Goal: Task Accomplishment & Management: Manage account settings

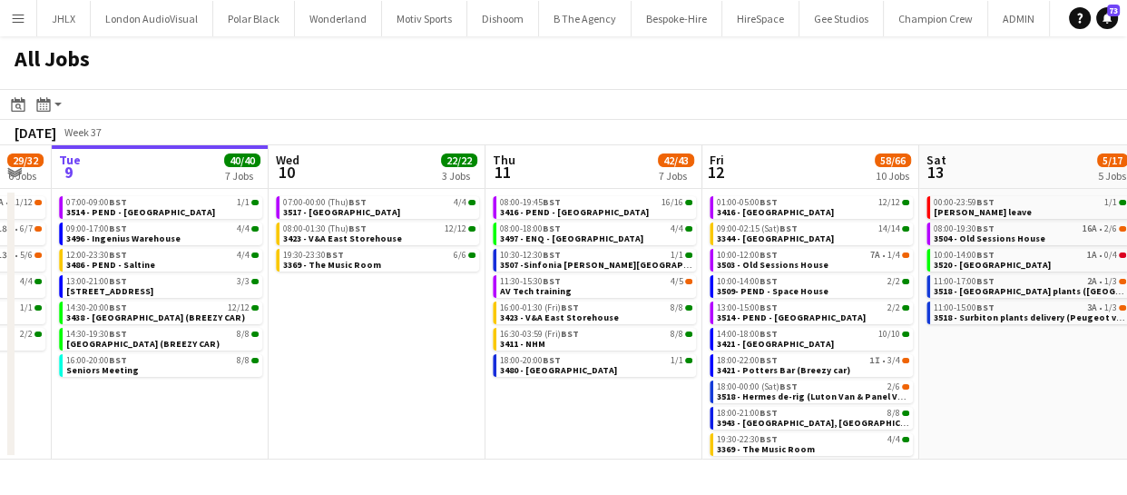
scroll to position [0, 601]
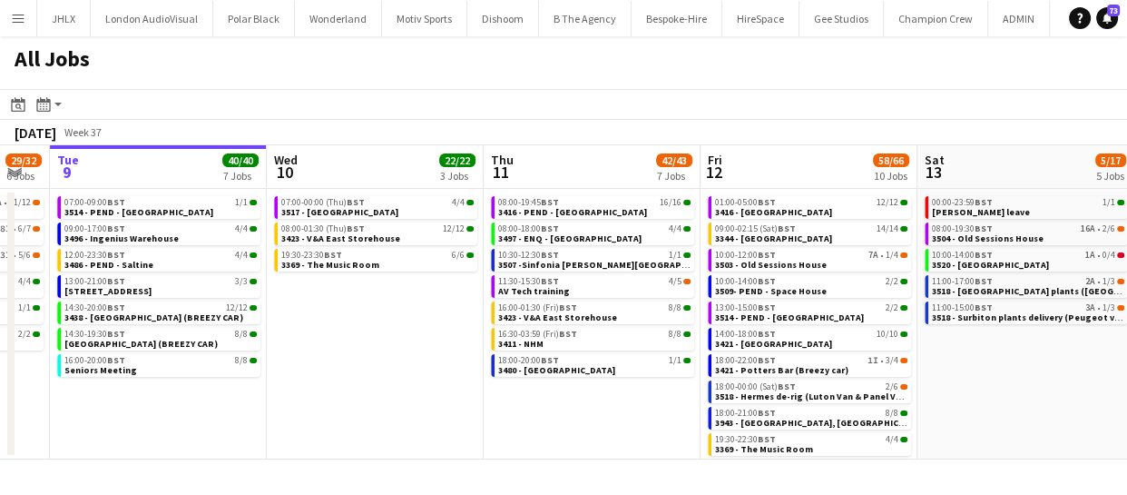
drag, startPoint x: 834, startPoint y: 429, endPoint x: 666, endPoint y: 435, distance: 168.0
click at [666, 435] on app-calendar-viewport "Sat 6 25/25 6 Jobs Sun 7 57/61 10 Jobs Mon 8 29/32 6 Jobs Tue 9 40/40 7 Jobs We…" at bounding box center [563, 302] width 1127 height 314
click at [792, 397] on span "3518 - Hermes de-rig (Luton Van & Panel Van)" at bounding box center [812, 396] width 195 height 12
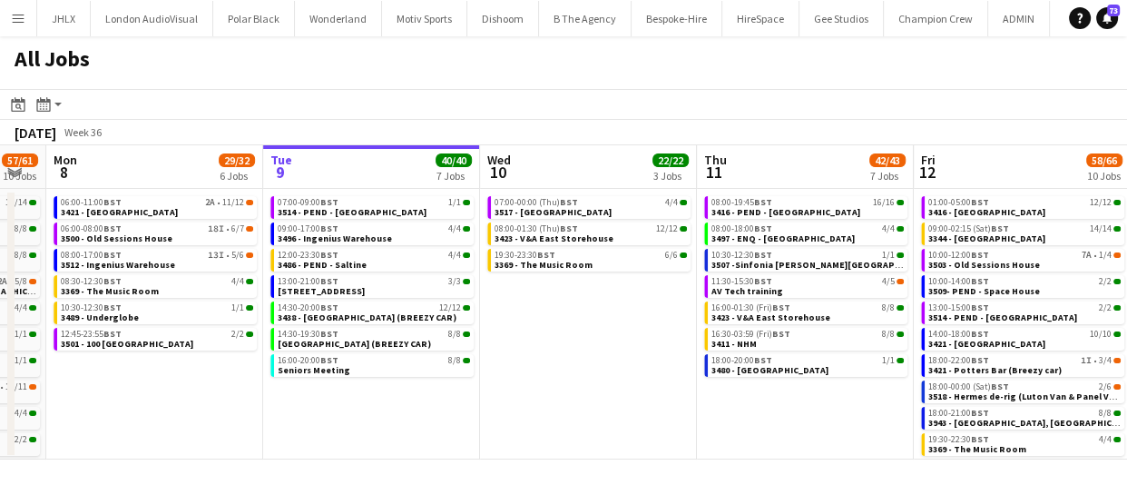
scroll to position [0, 606]
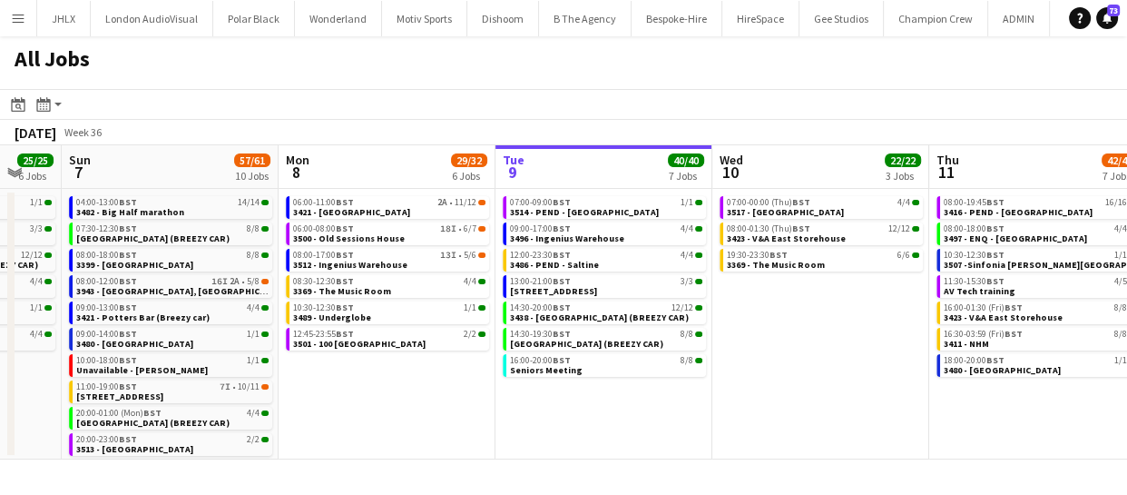
drag, startPoint x: 176, startPoint y: 401, endPoint x: 622, endPoint y: 368, distance: 447.6
click at [622, 368] on app-calendar-viewport "Fri 5 31/31 9 Jobs Sat 6 25/25 6 Jobs Sun 7 57/61 10 Jobs Mon 8 29/32 6 Jobs Tu…" at bounding box center [563, 302] width 1127 height 314
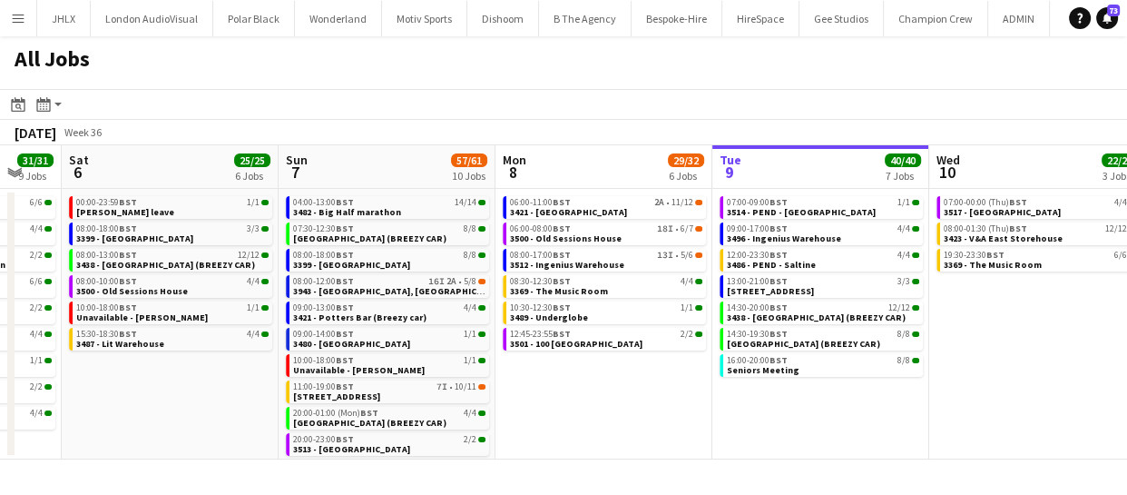
scroll to position [0, 372]
drag, startPoint x: 642, startPoint y: 380, endPoint x: 799, endPoint y: 363, distance: 158.8
click at [819, 363] on app-calendar-viewport "Thu 4 46/46 9 Jobs Fri 5 31/31 9 Jobs Sat 6 25/25 6 Jobs Sun 7 57/61 10 Jobs Mo…" at bounding box center [563, 302] width 1127 height 314
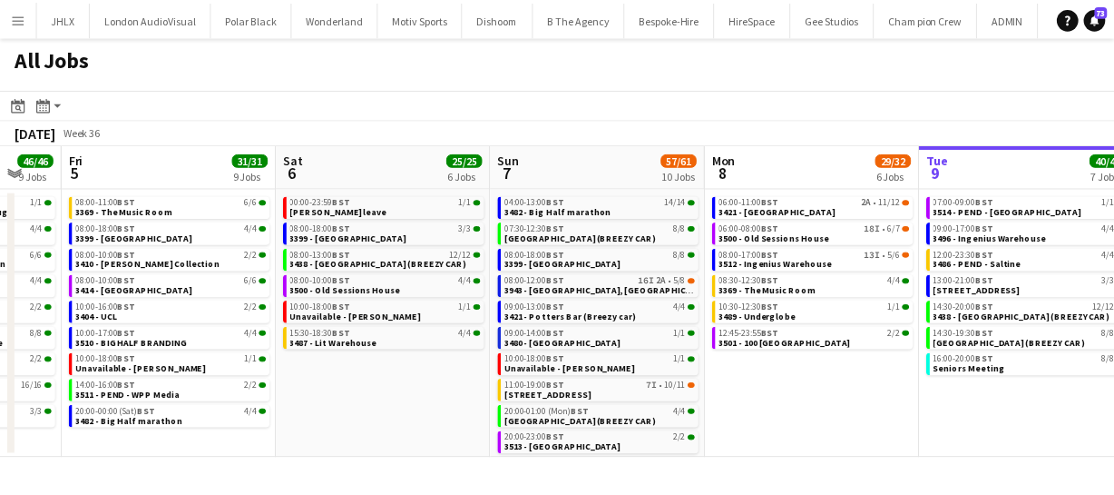
scroll to position [0, 544]
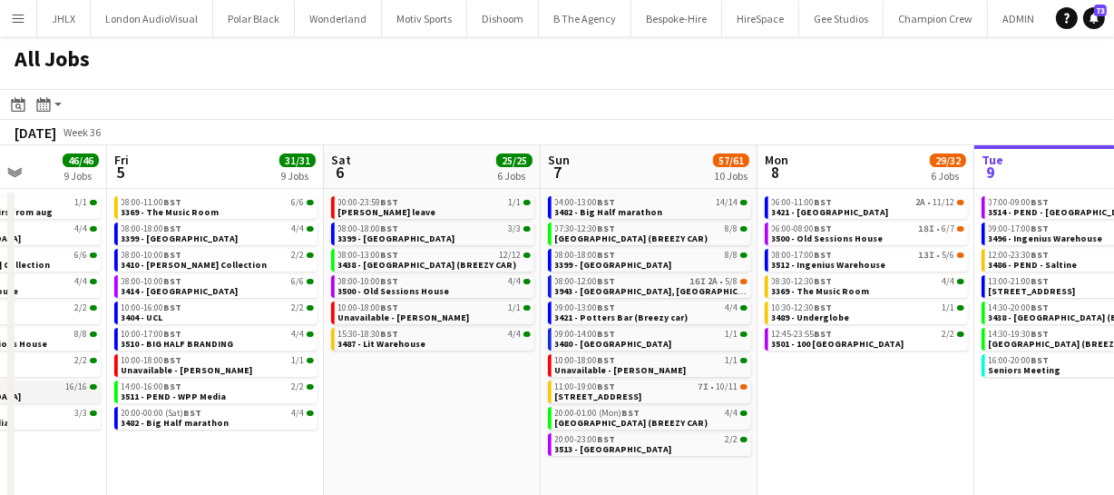
drag, startPoint x: 248, startPoint y: 403, endPoint x: 413, endPoint y: 381, distance: 166.6
click at [706, 359] on app-calendar-viewport "Tue 2 11/11 6 Jobs Wed 3 20/21 8 Jobs Thu 4 46/46 9 Jobs Fri 5 31/31 9 Jobs Sat…" at bounding box center [557, 332] width 1114 height 374
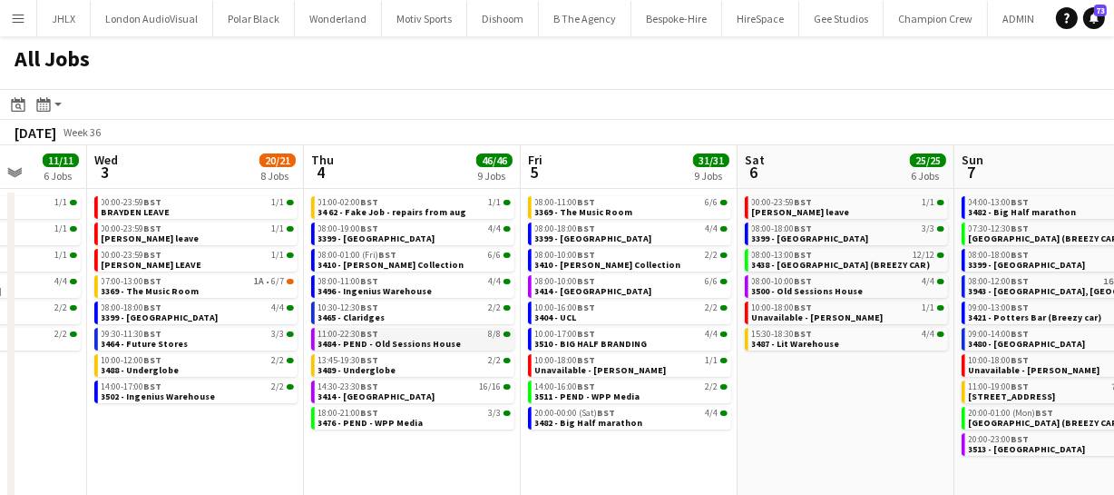
drag, startPoint x: 397, startPoint y: 373, endPoint x: 735, endPoint y: 329, distance: 340.4
click at [656, 333] on app-calendar-viewport "Sun 31 21/21 8 Jobs Mon 1 50/51 12 Jobs Tue 2 11/11 6 Jobs Wed 3 20/21 8 Jobs T…" at bounding box center [557, 332] width 1114 height 374
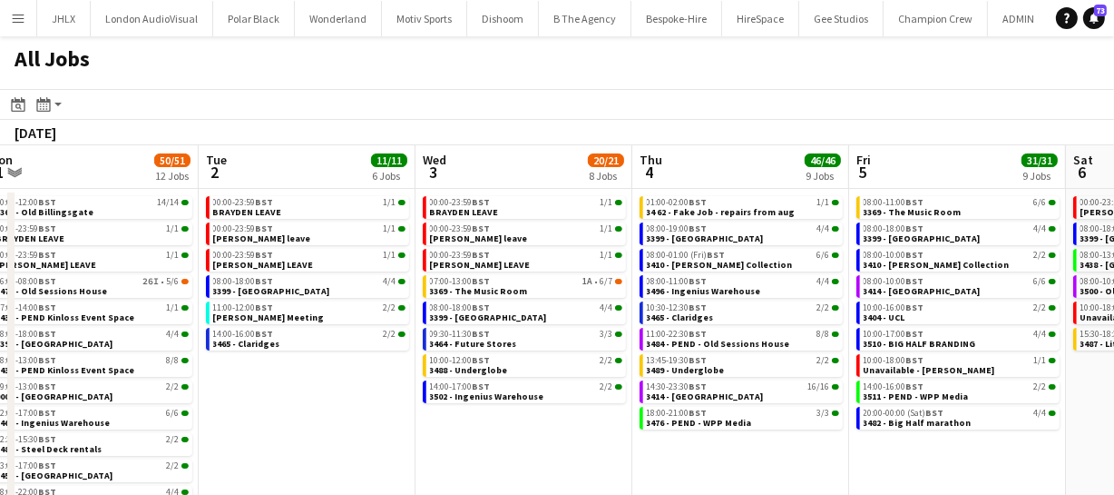
click at [864, 281] on app-all-jobs "All Jobs Date picker SEP 2025 SEP 2025 Monday M Tuesday T Wednesday W Thursday …" at bounding box center [557, 277] width 1114 height 483
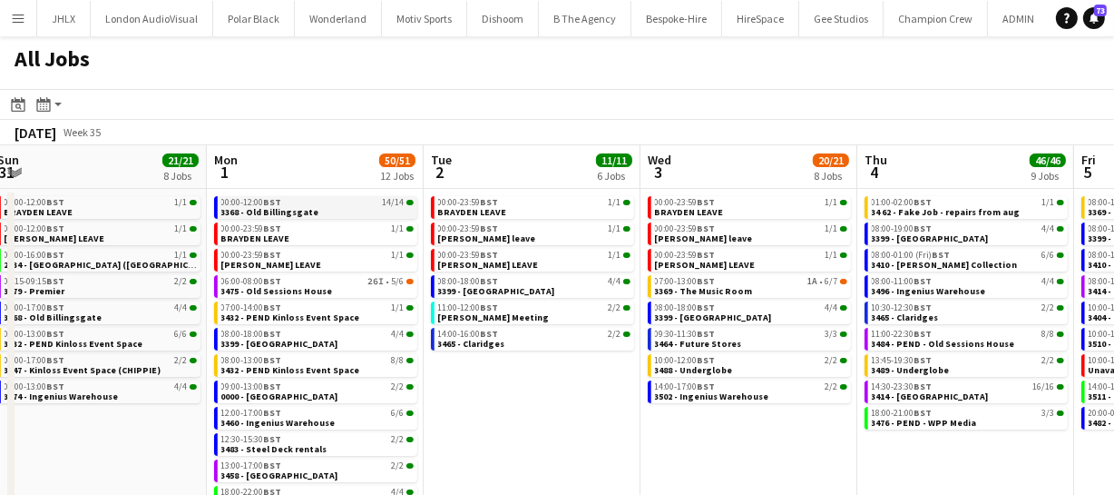
click at [334, 209] on link "00:00-12:00 BST 14/14 3368 - Old Billingsgate" at bounding box center [317, 206] width 192 height 21
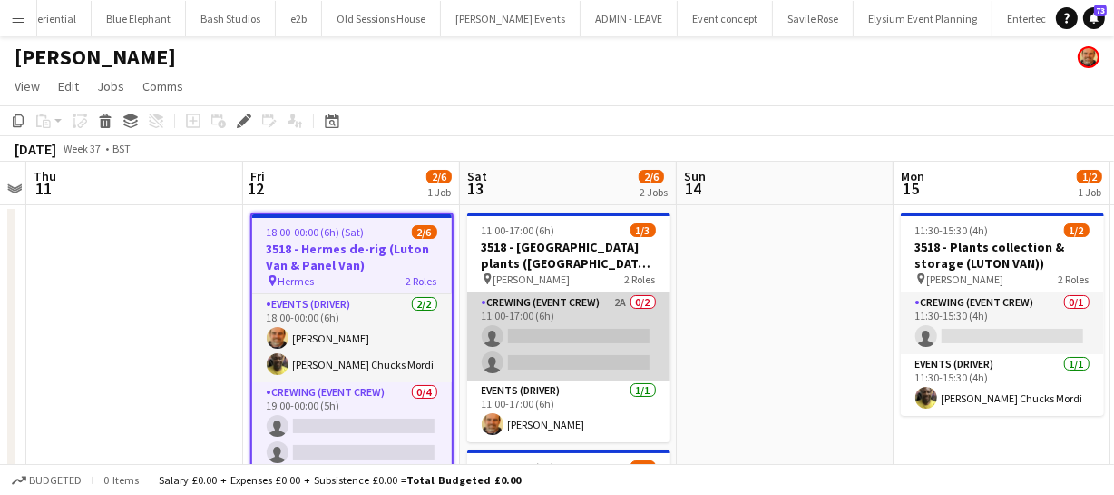
click at [563, 352] on app-card-role "Crewing (Event Crew) 2A 0/2 11:00-17:00 (6h) single-neutral-actions single-neut…" at bounding box center [568, 336] width 203 height 88
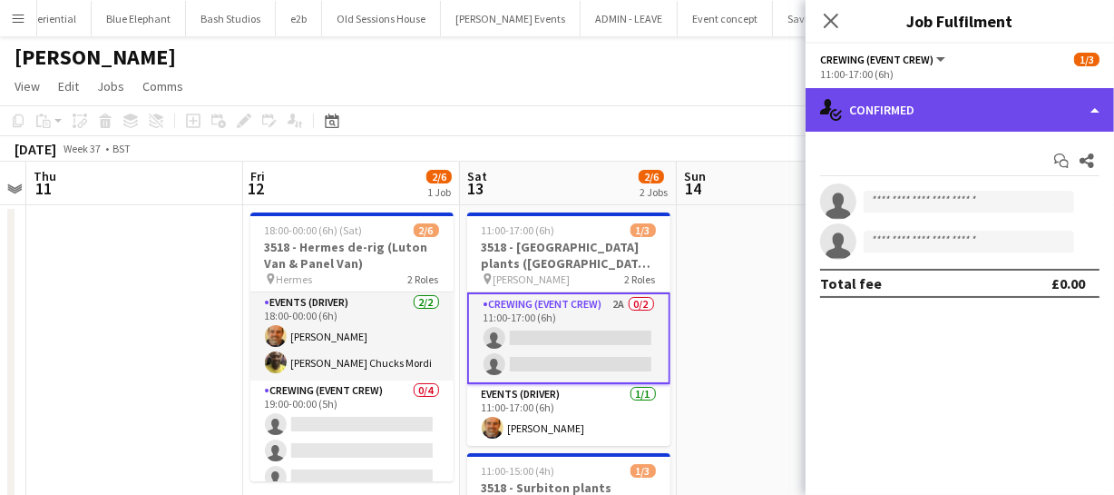
click at [1027, 127] on div "single-neutral-actions-check-2 Confirmed" at bounding box center [960, 110] width 309 height 44
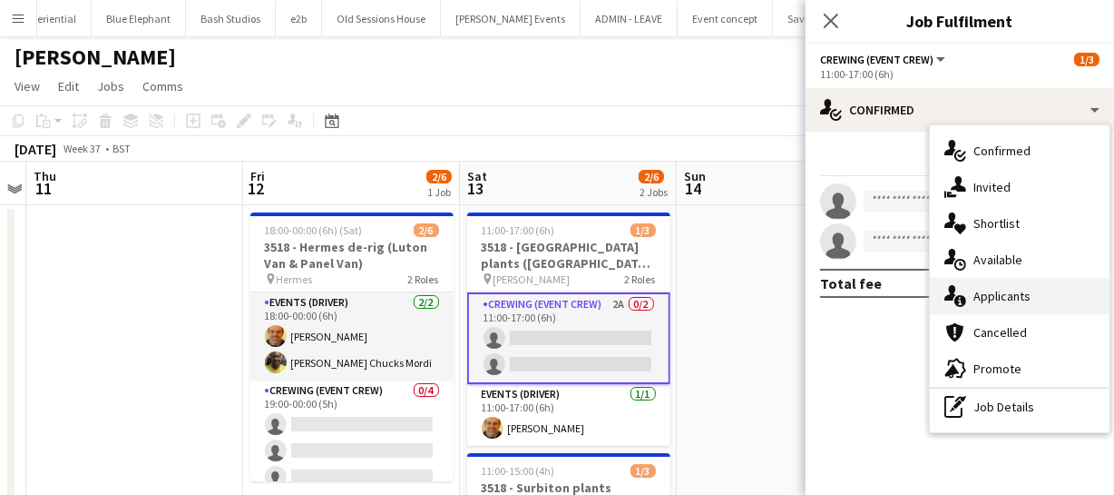
click at [1015, 299] on span "Applicants" at bounding box center [1002, 296] width 57 height 16
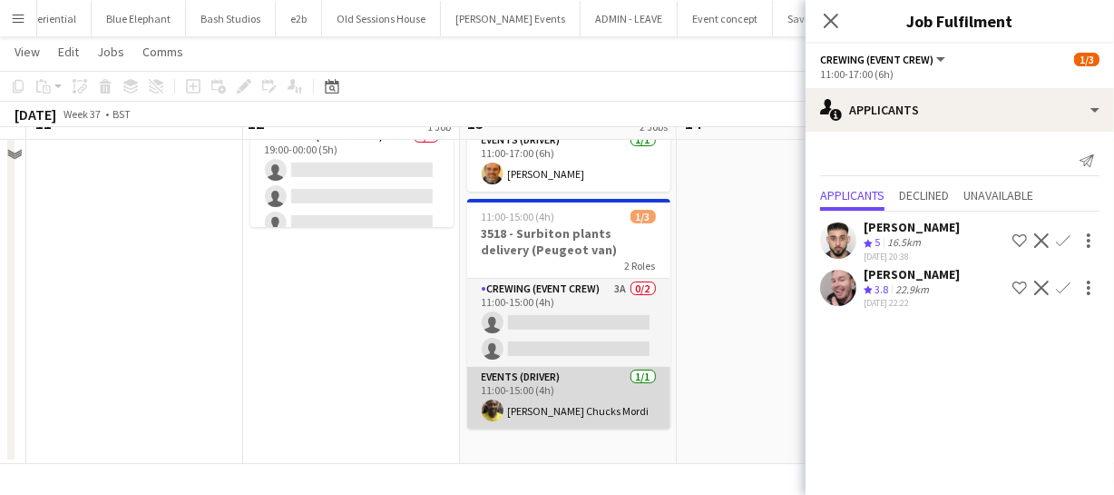
scroll to position [170, 0]
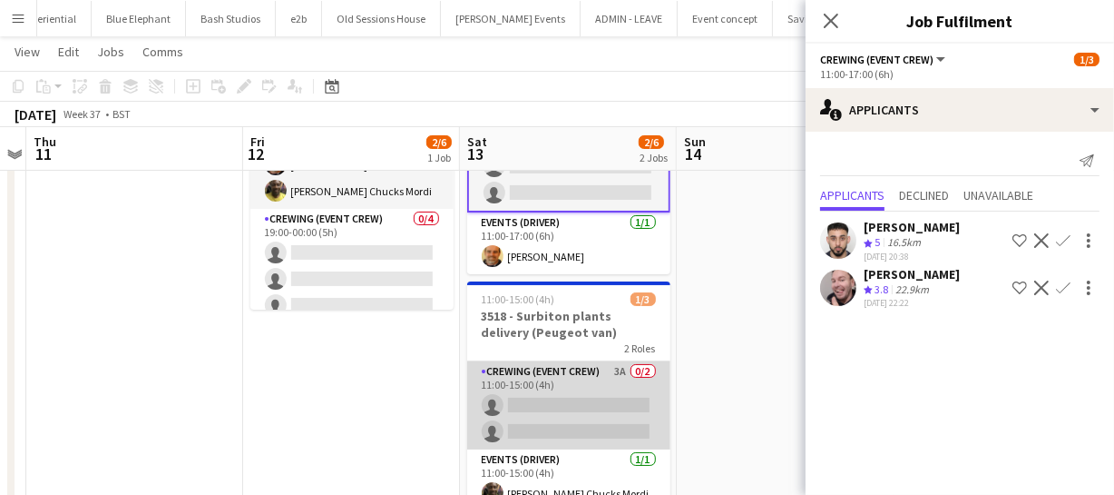
click at [594, 407] on app-card-role "Crewing (Event Crew) 3A 0/2 11:00-15:00 (4h) single-neutral-actions single-neut…" at bounding box center [568, 405] width 203 height 88
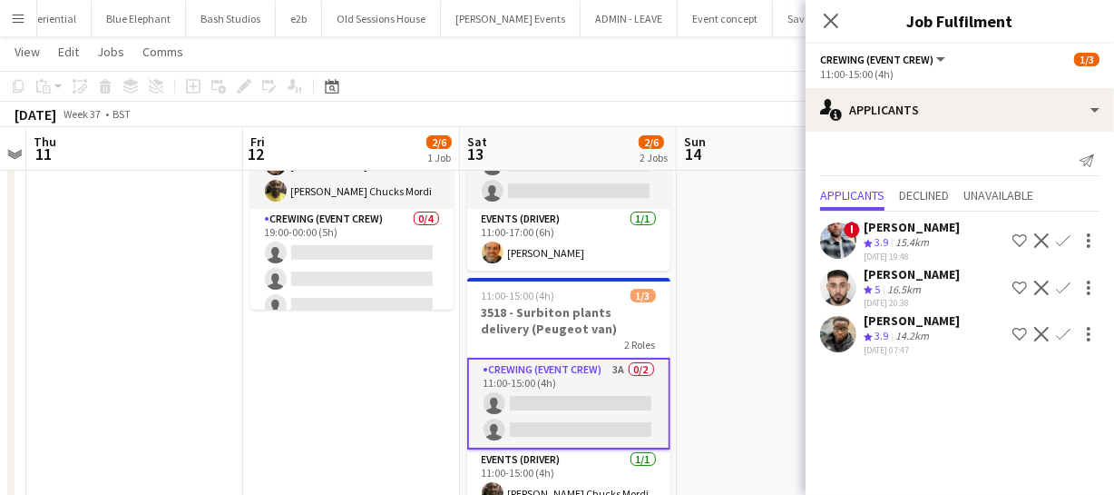
click at [1062, 332] on app-icon "Confirm" at bounding box center [1063, 334] width 15 height 15
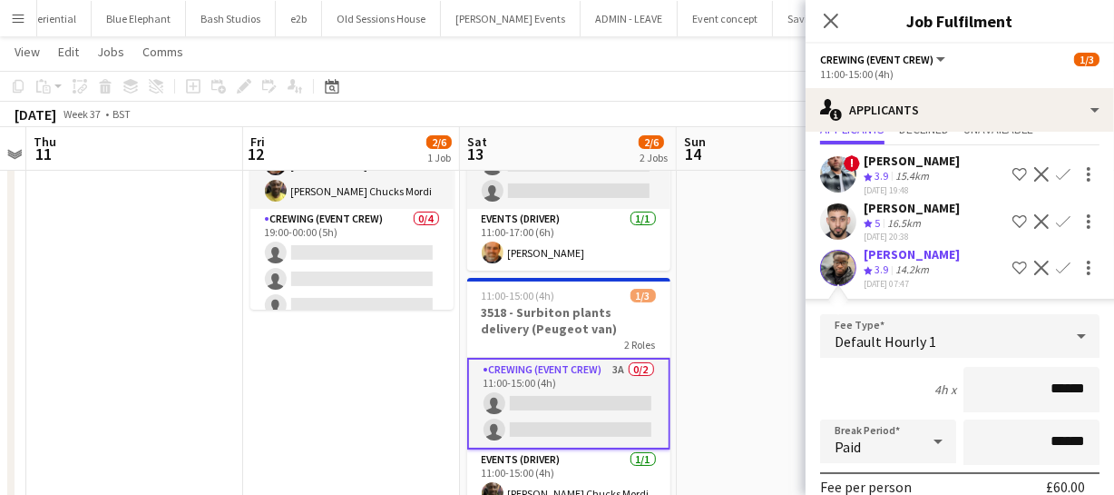
scroll to position [247, 0]
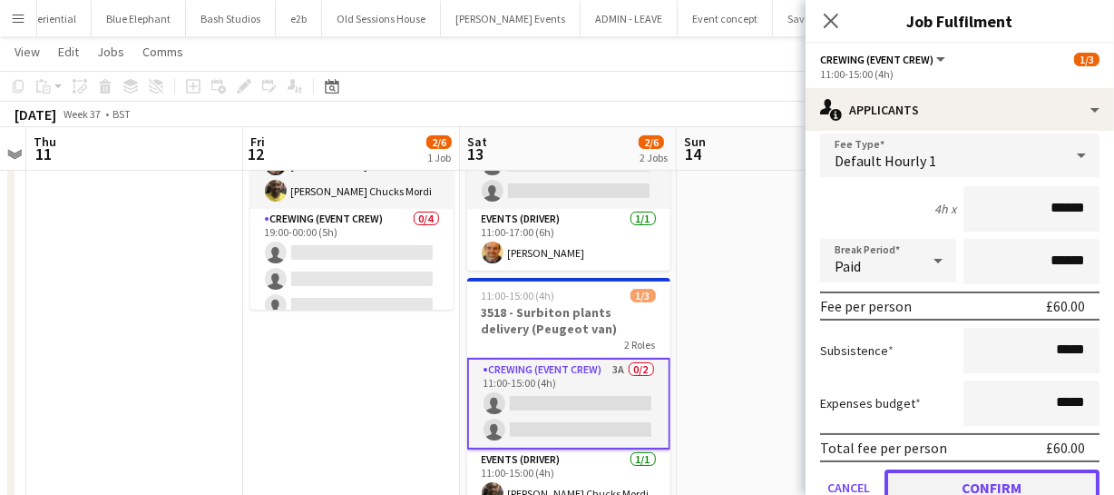
click at [971, 472] on button "Confirm" at bounding box center [992, 487] width 215 height 36
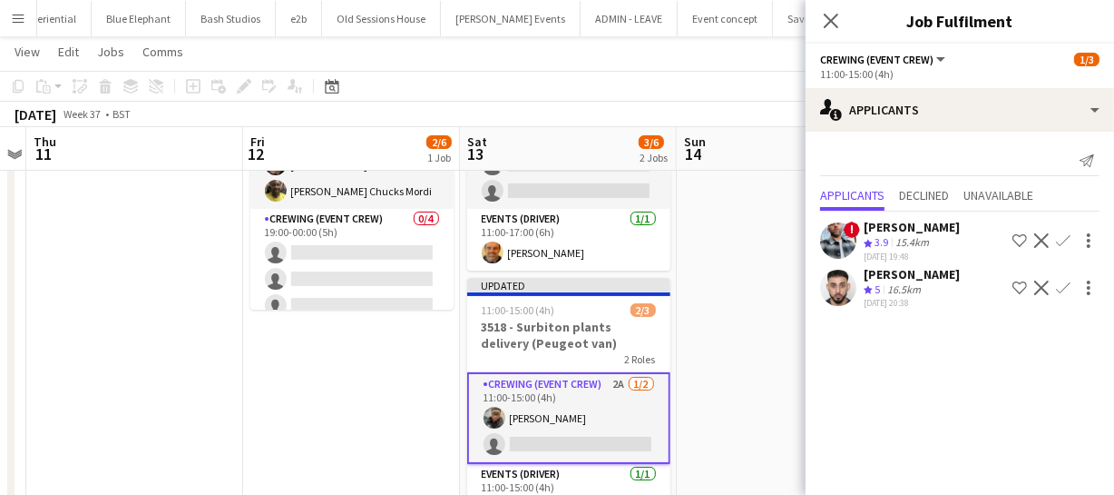
scroll to position [0, 0]
click at [832, 18] on icon "Close pop-in" at bounding box center [830, 20] width 17 height 17
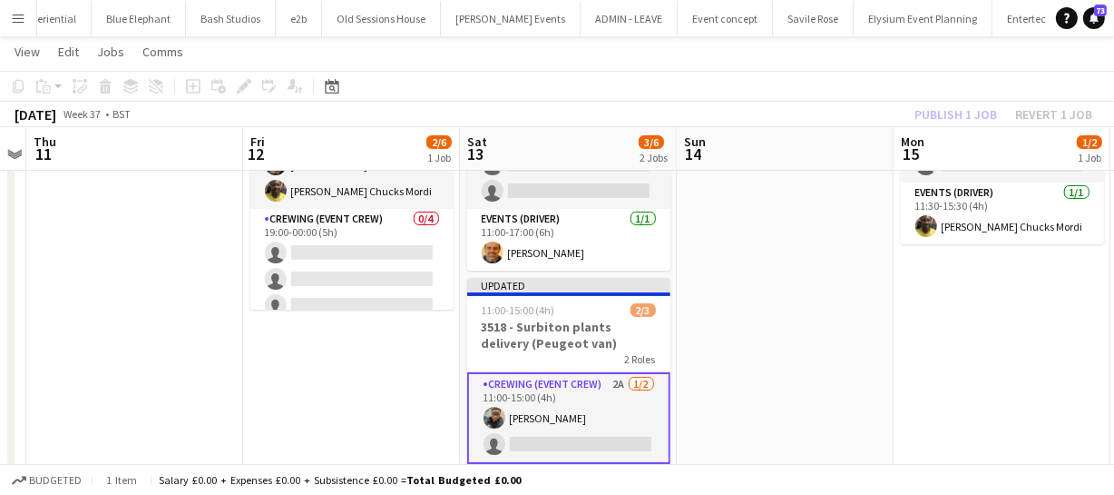
click at [966, 117] on div "Publish 1 job Revert 1 job" at bounding box center [1003, 115] width 221 height 24
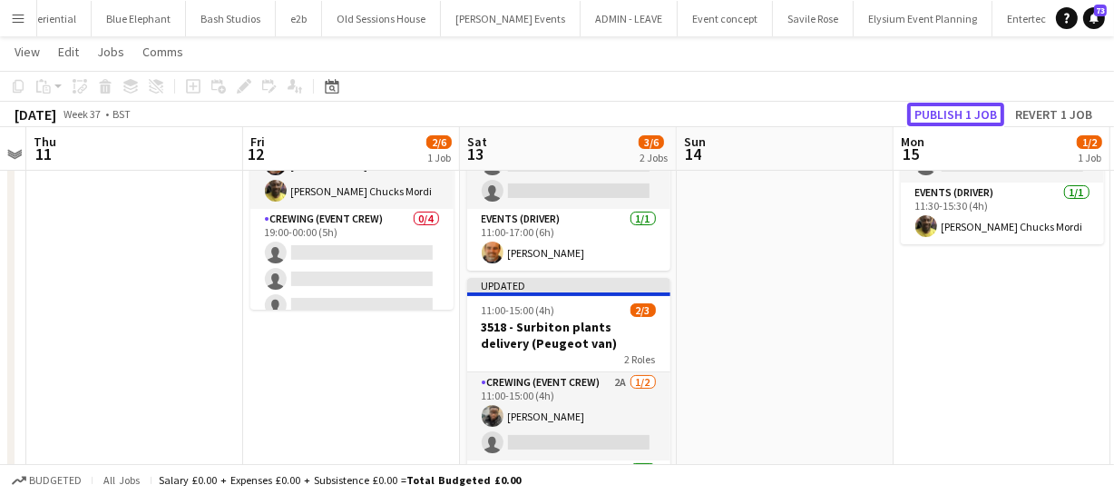
click at [966, 117] on button "Publish 1 job" at bounding box center [955, 115] width 97 height 24
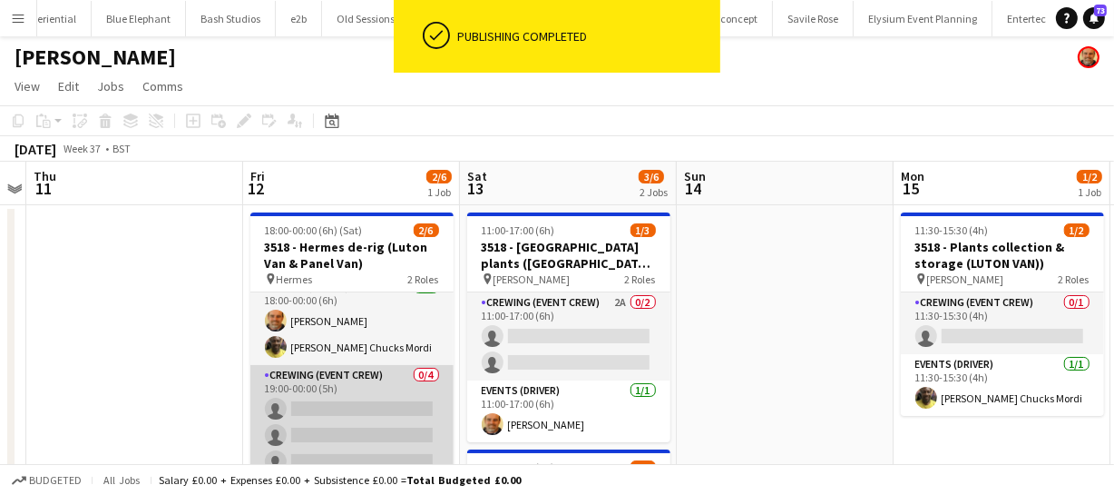
scroll to position [39, 0]
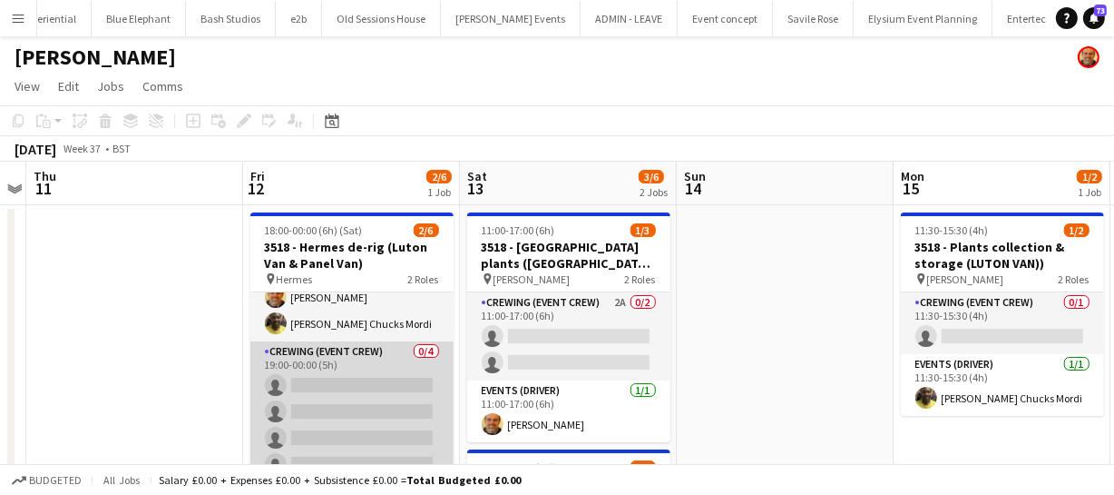
click at [374, 409] on app-card-role "Crewing (Event Crew) 0/4 19:00-00:00 (5h) single-neutral-actions single-neutral…" at bounding box center [351, 411] width 203 height 141
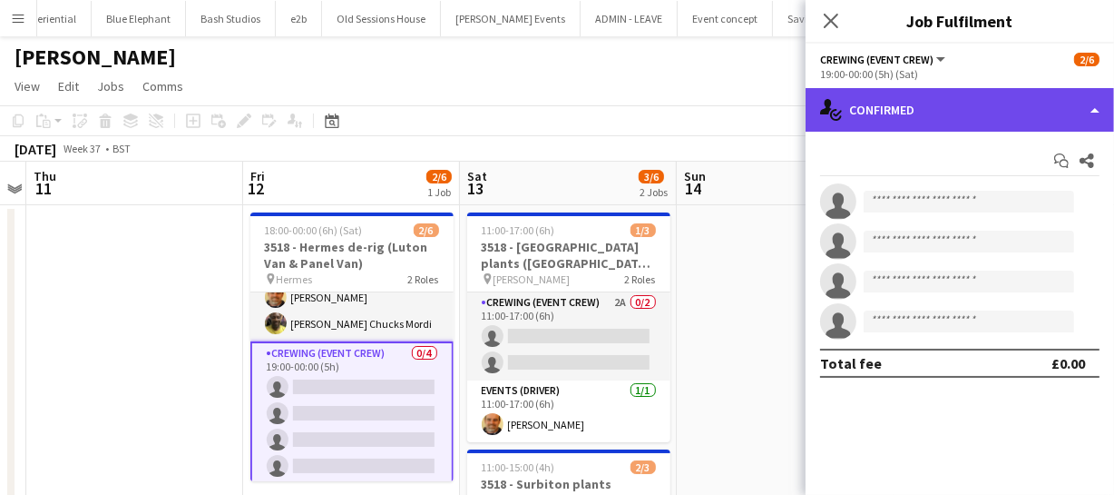
click at [1046, 129] on div "single-neutral-actions-check-2 Confirmed" at bounding box center [960, 110] width 309 height 44
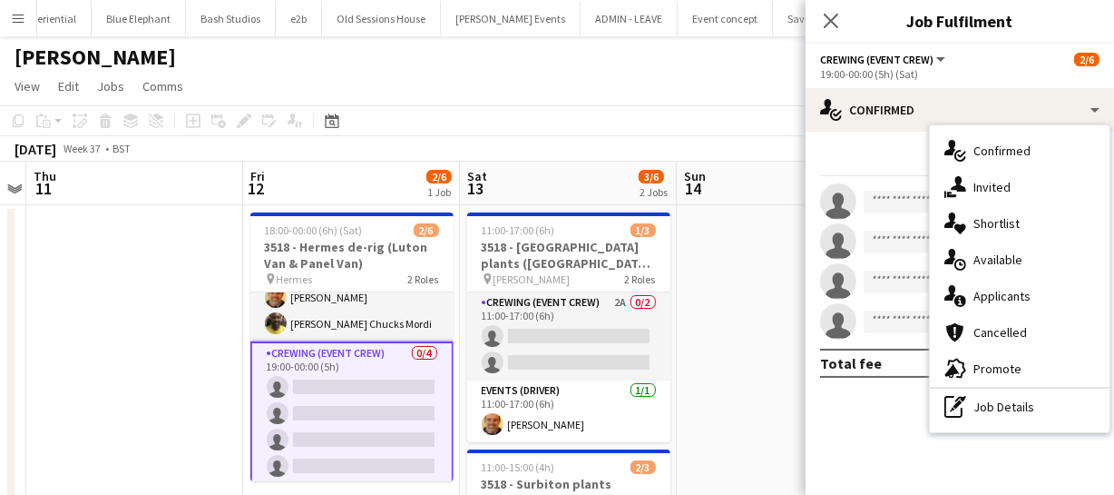
click at [989, 261] on span "Available" at bounding box center [998, 259] width 49 height 16
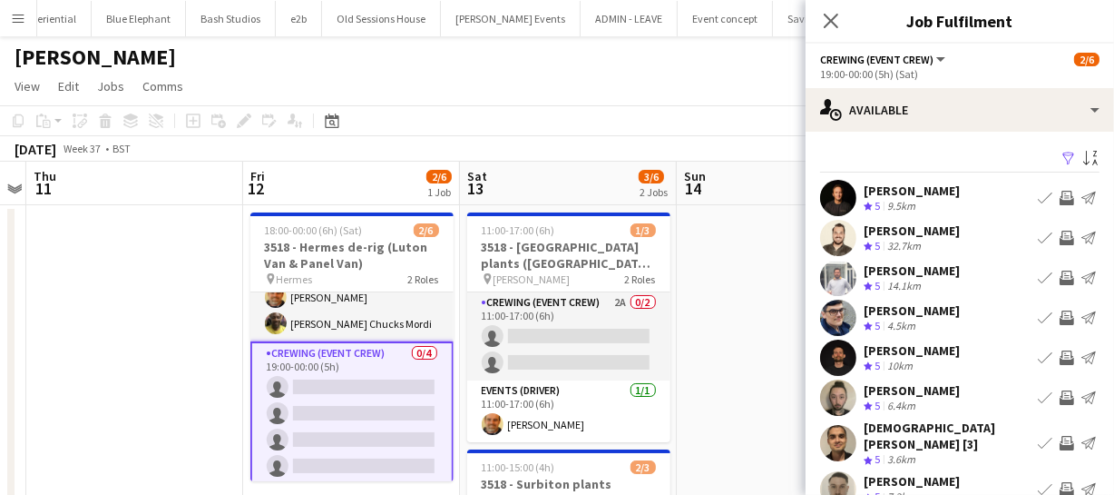
click at [1060, 237] on app-icon "Invite crew" at bounding box center [1067, 237] width 15 height 15
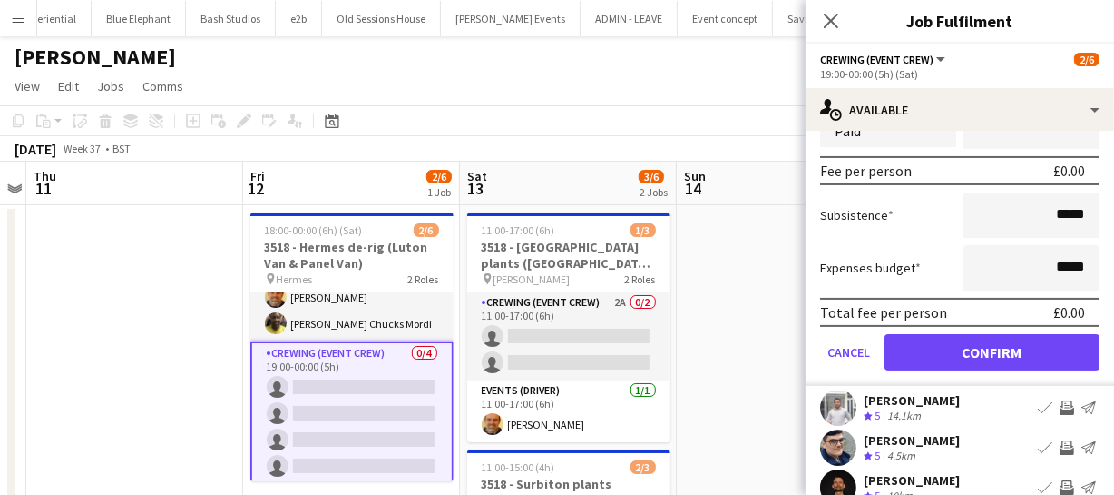
scroll to position [412, 0]
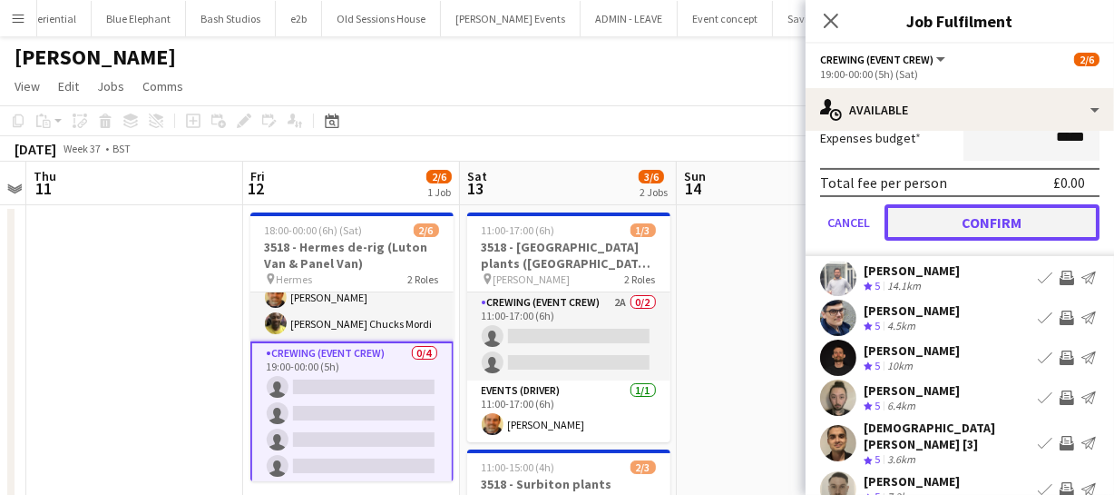
click at [1027, 226] on button "Confirm" at bounding box center [992, 222] width 215 height 36
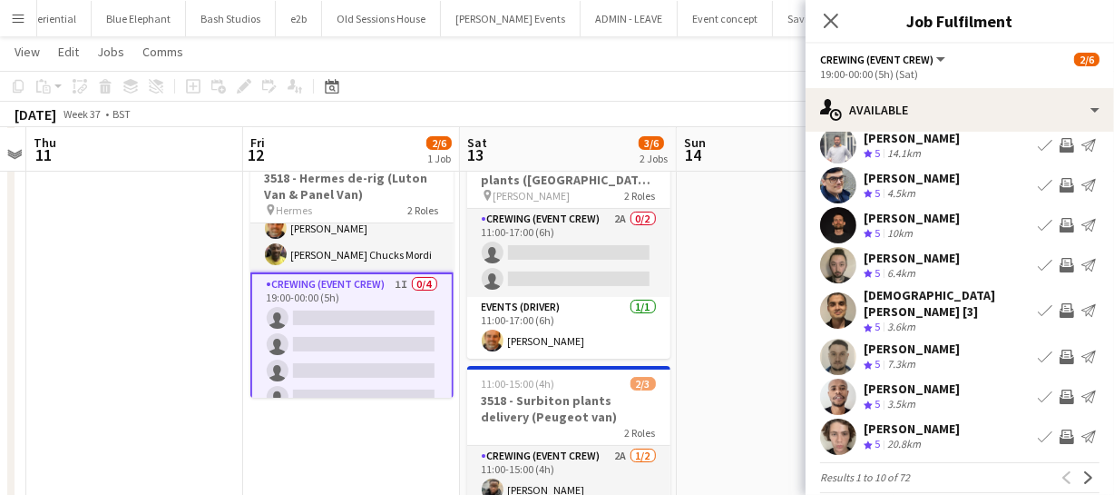
scroll to position [141, 0]
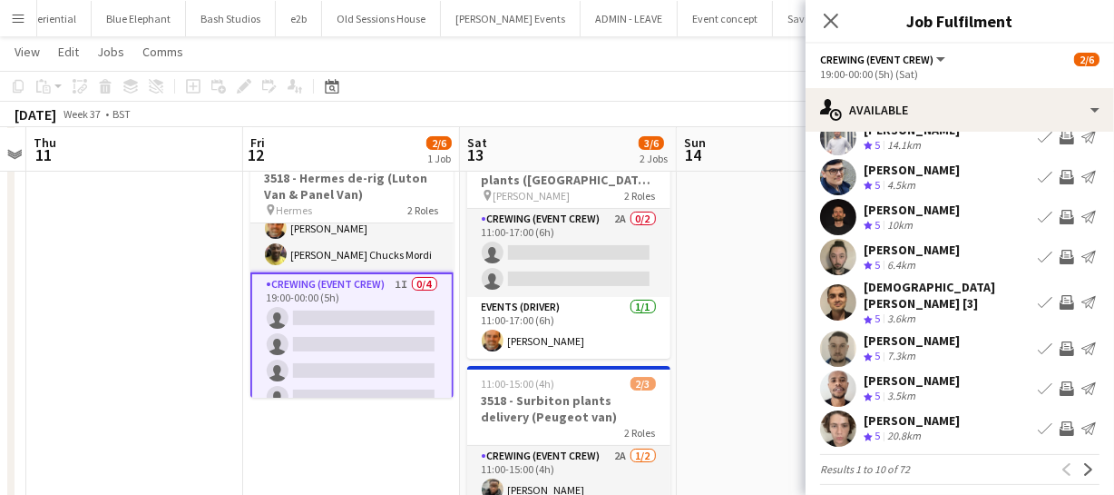
click at [1060, 421] on app-icon "Invite crew" at bounding box center [1067, 428] width 15 height 15
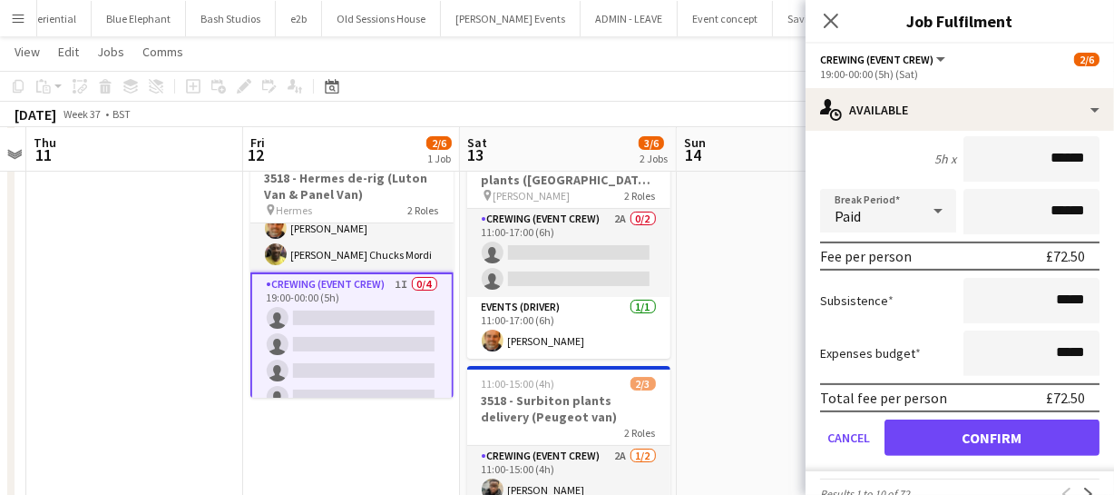
scroll to position [551, 0]
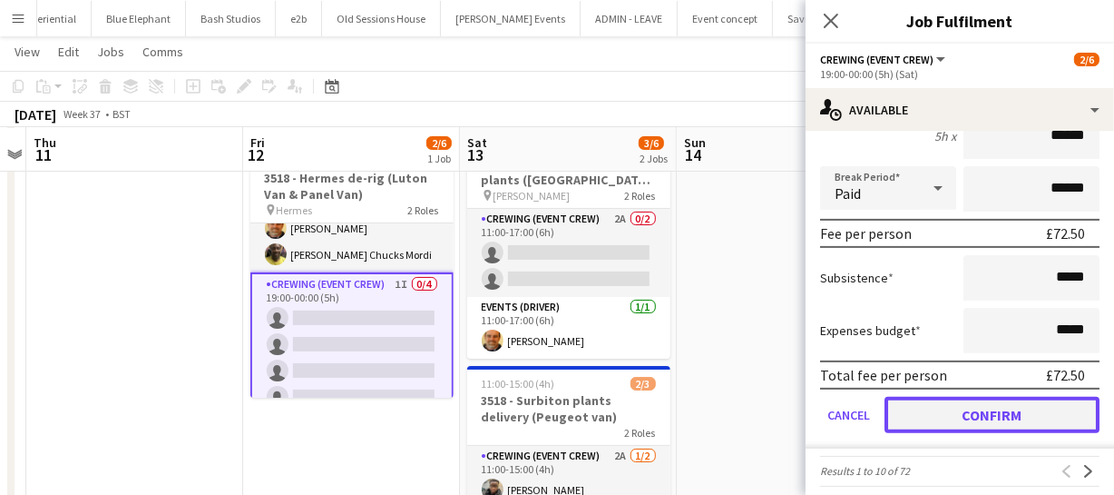
click at [988, 397] on button "Confirm" at bounding box center [992, 415] width 215 height 36
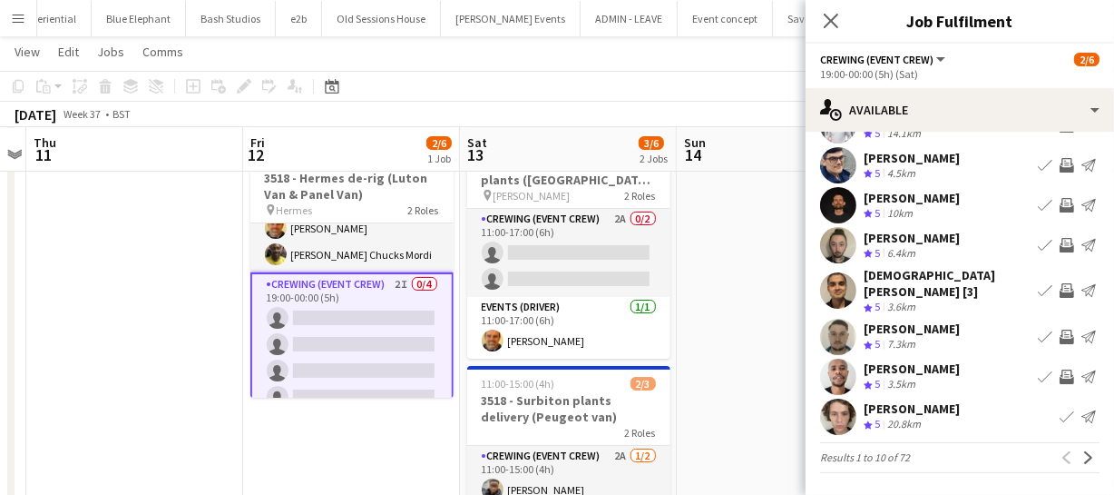
scroll to position [141, 0]
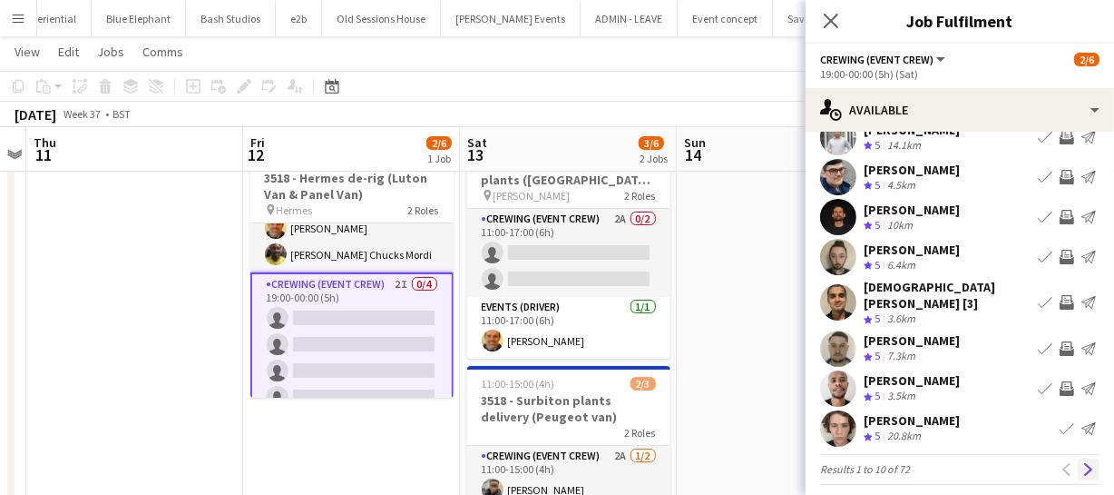
click at [1083, 463] on app-icon "Next" at bounding box center [1089, 469] width 13 height 13
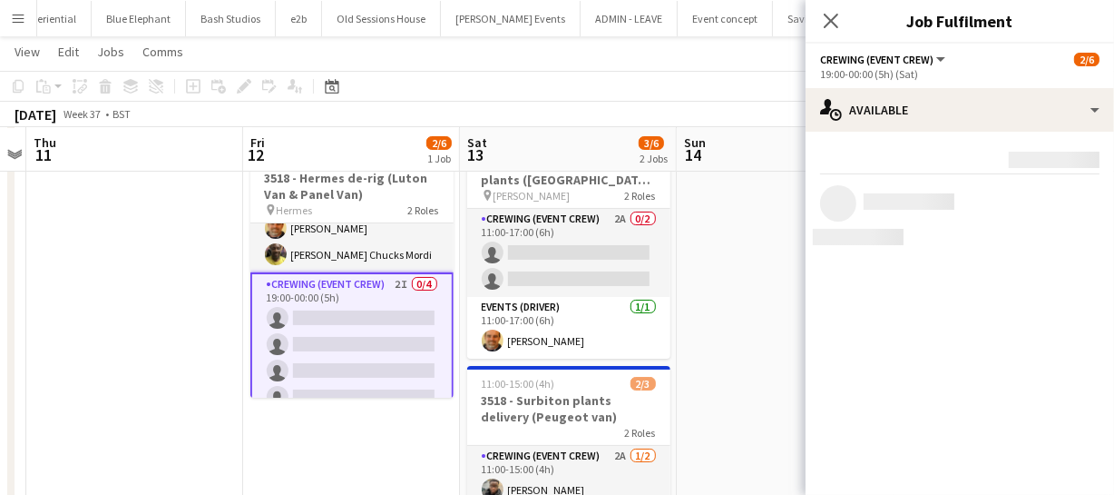
scroll to position [0, 0]
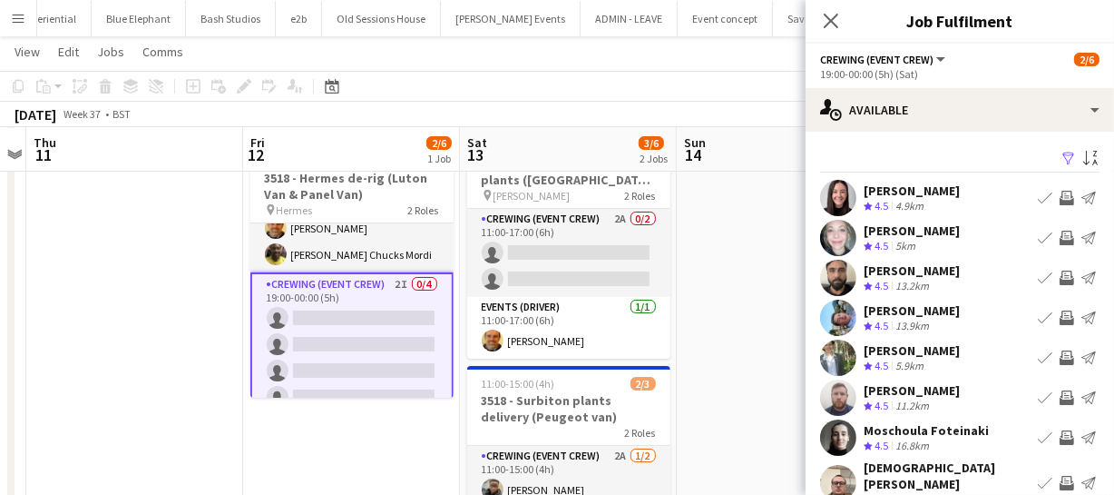
click at [1060, 316] on app-icon "Invite crew" at bounding box center [1067, 317] width 15 height 15
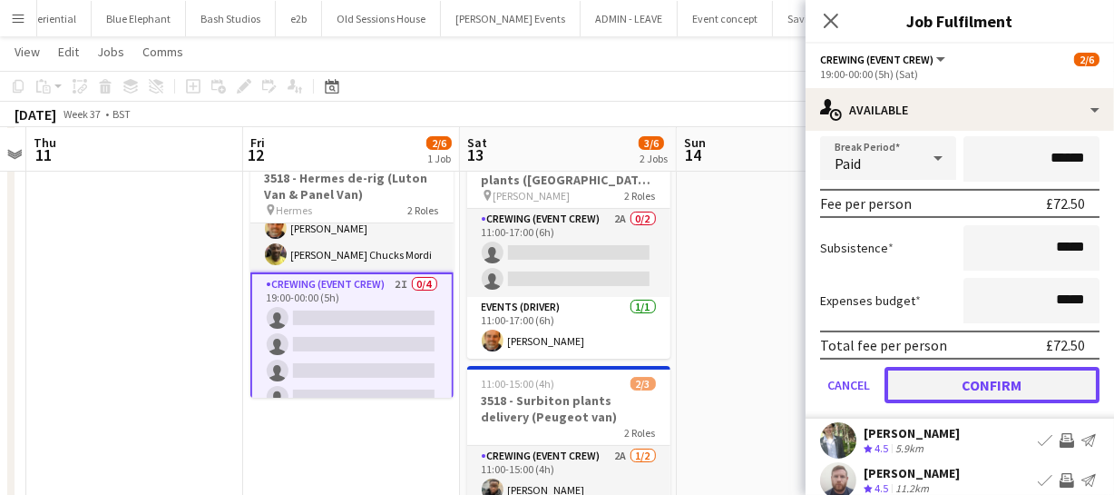
click at [1011, 379] on button "Confirm" at bounding box center [992, 385] width 215 height 36
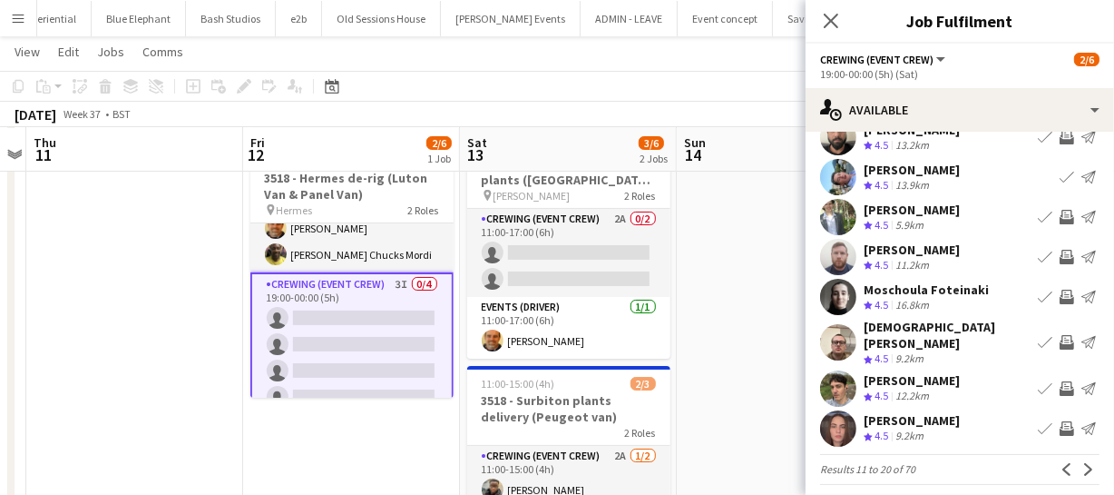
click at [1060, 218] on app-icon "Invite crew" at bounding box center [1067, 217] width 15 height 15
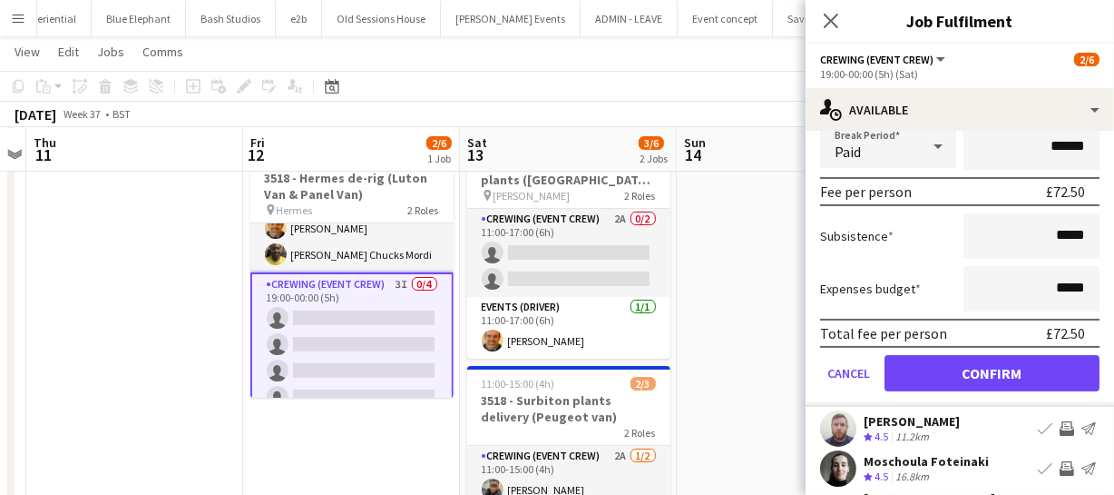
scroll to position [388, 0]
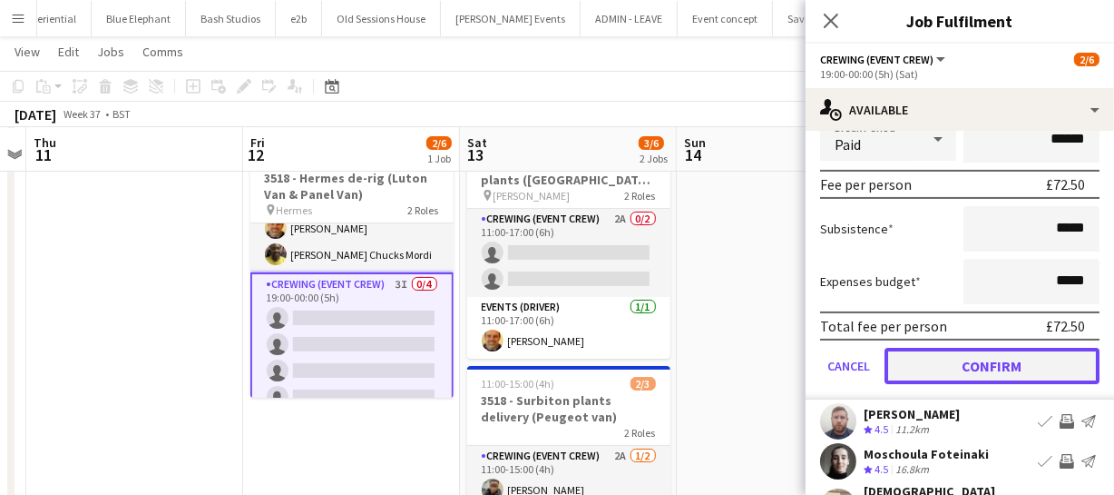
click at [1007, 368] on button "Confirm" at bounding box center [992, 366] width 215 height 36
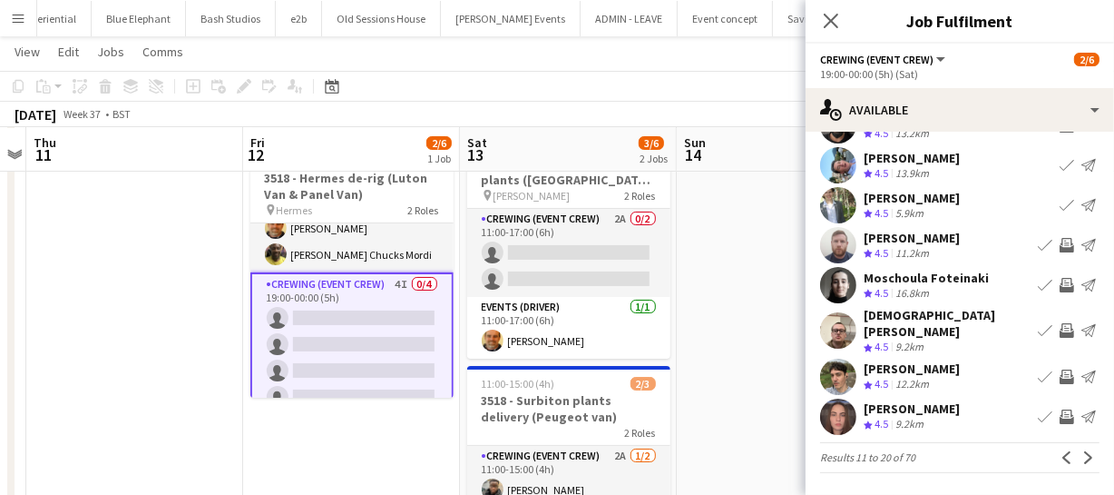
scroll to position [141, 0]
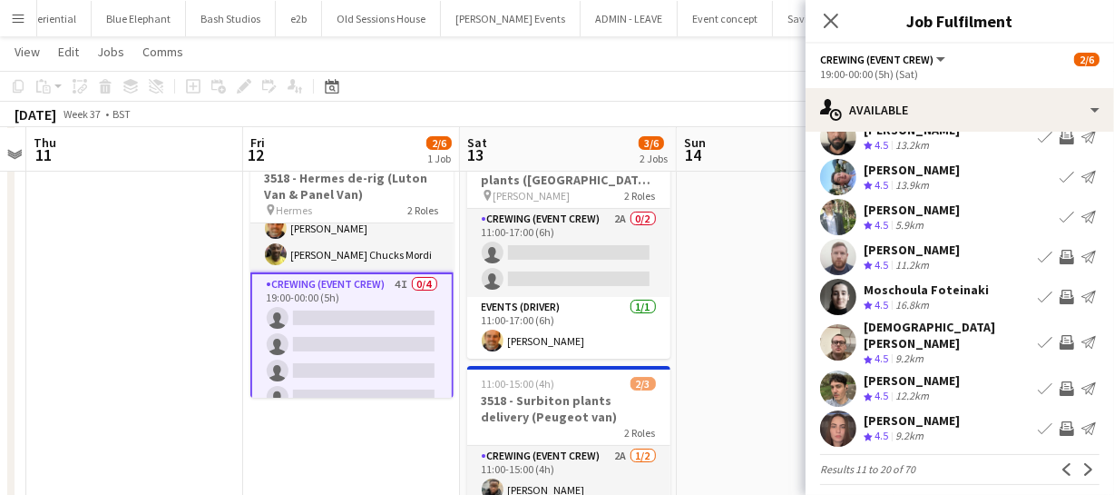
click at [1060, 337] on app-icon "Invite crew" at bounding box center [1067, 342] width 15 height 15
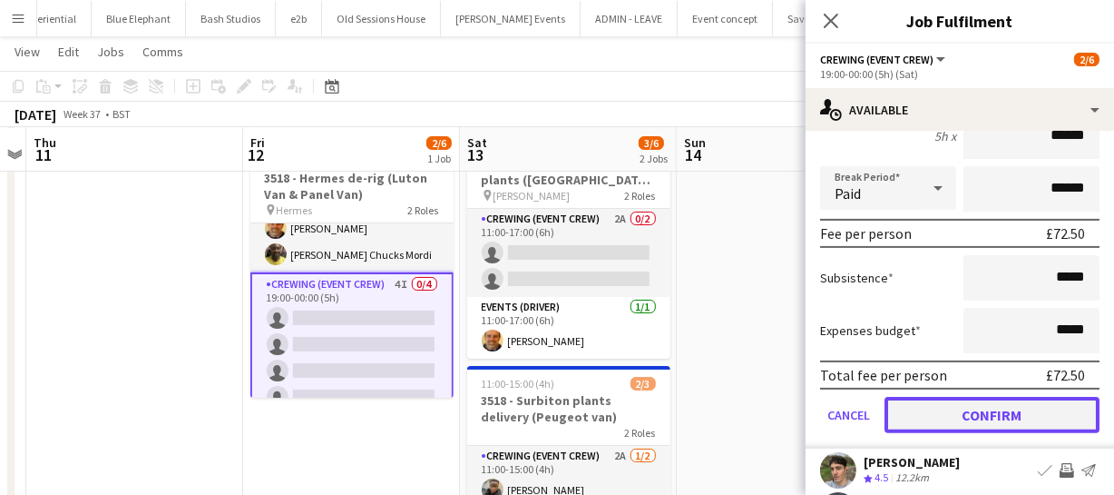
click at [1025, 404] on button "Confirm" at bounding box center [992, 415] width 215 height 36
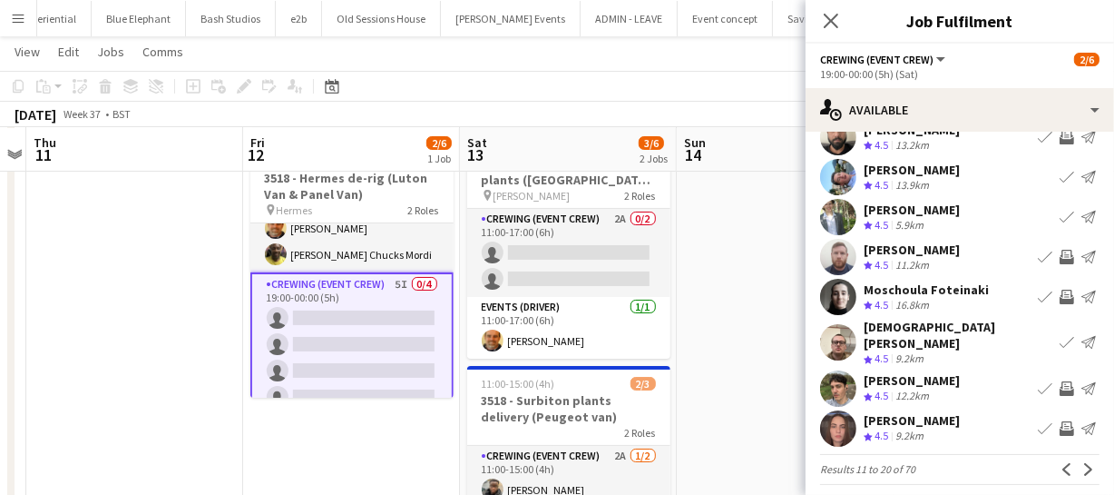
click at [1060, 381] on app-icon "Invite crew" at bounding box center [1067, 388] width 15 height 15
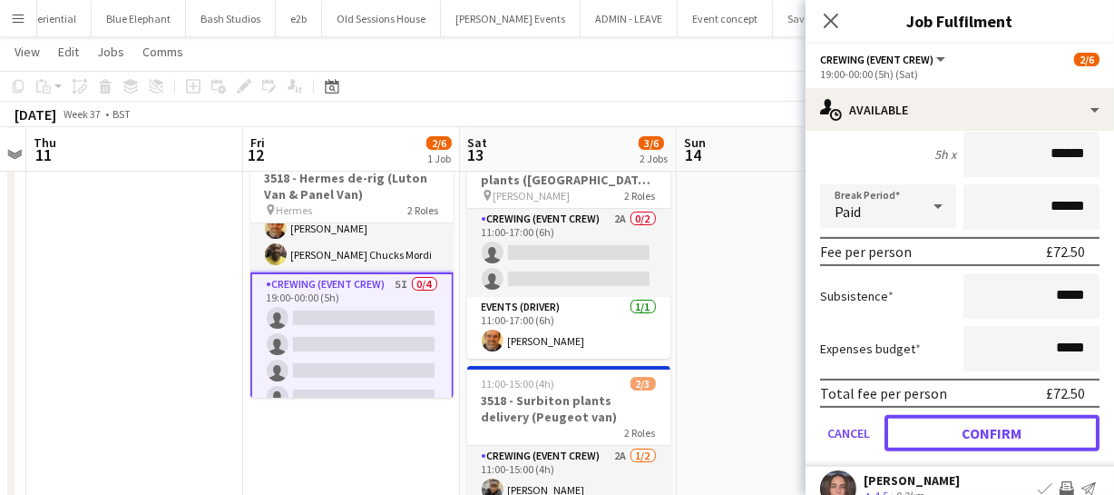
click at [1023, 418] on button "Confirm" at bounding box center [992, 433] width 215 height 36
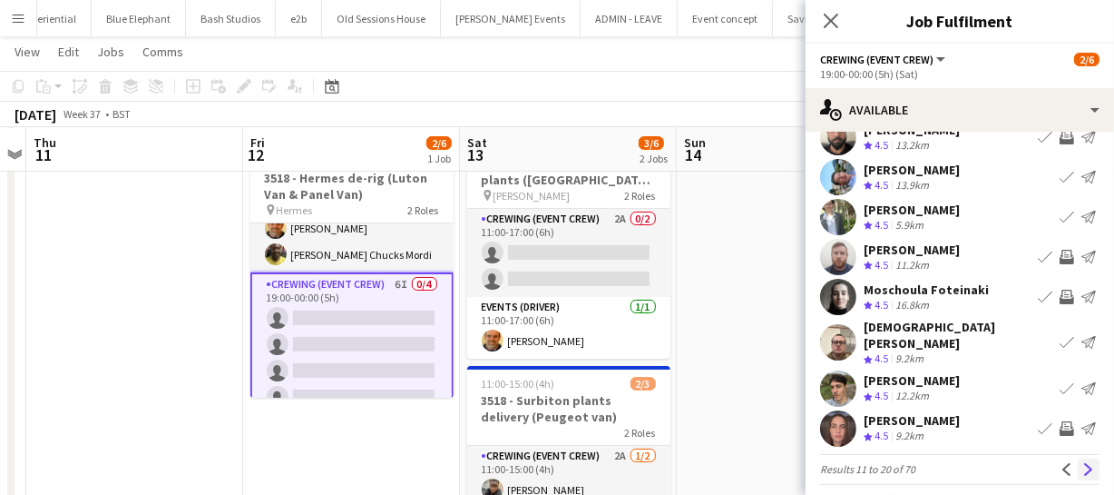
click at [1083, 463] on app-icon "Next" at bounding box center [1089, 469] width 13 height 13
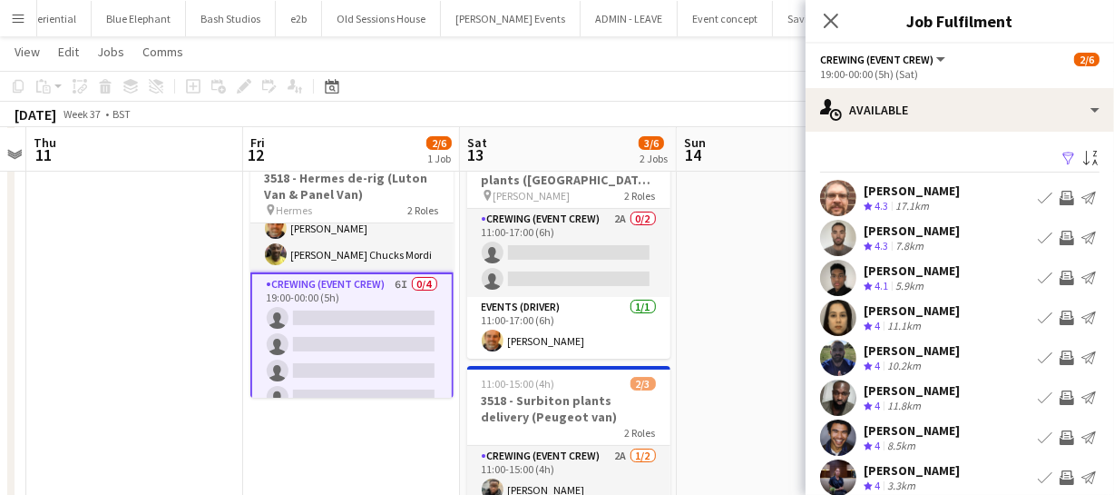
click at [1060, 199] on app-icon "Invite crew" at bounding box center [1067, 198] width 15 height 15
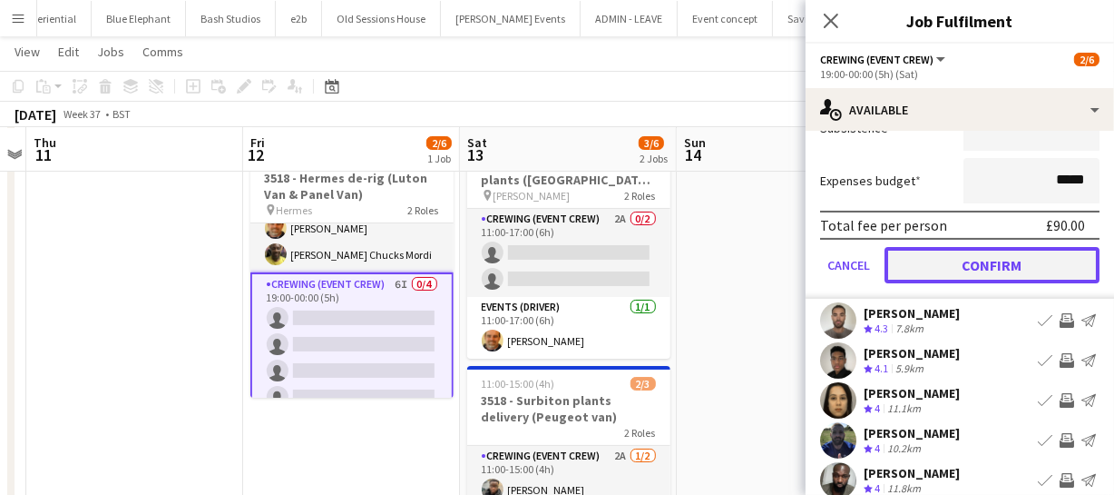
click at [1030, 267] on button "Confirm" at bounding box center [992, 265] width 215 height 36
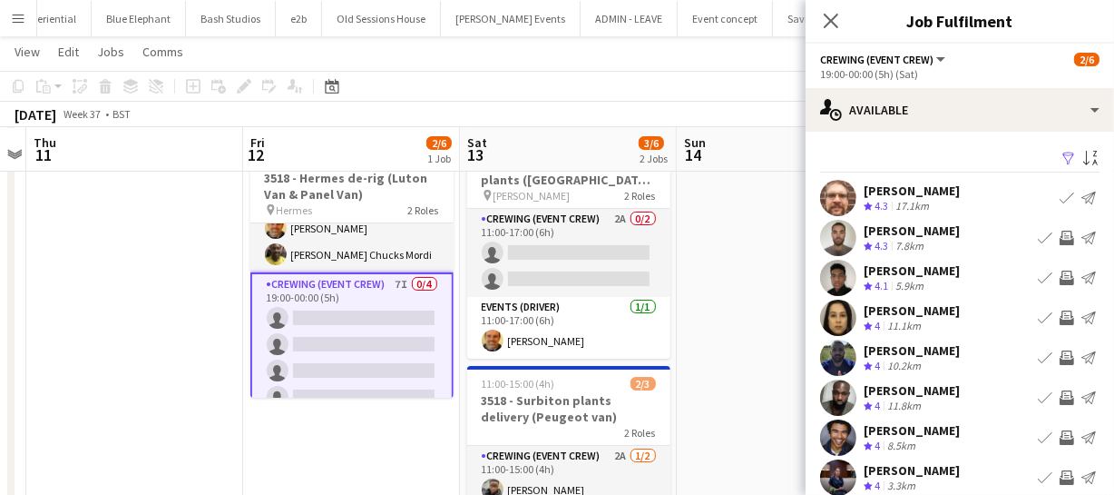
click at [1060, 237] on app-icon "Invite crew" at bounding box center [1067, 237] width 15 height 15
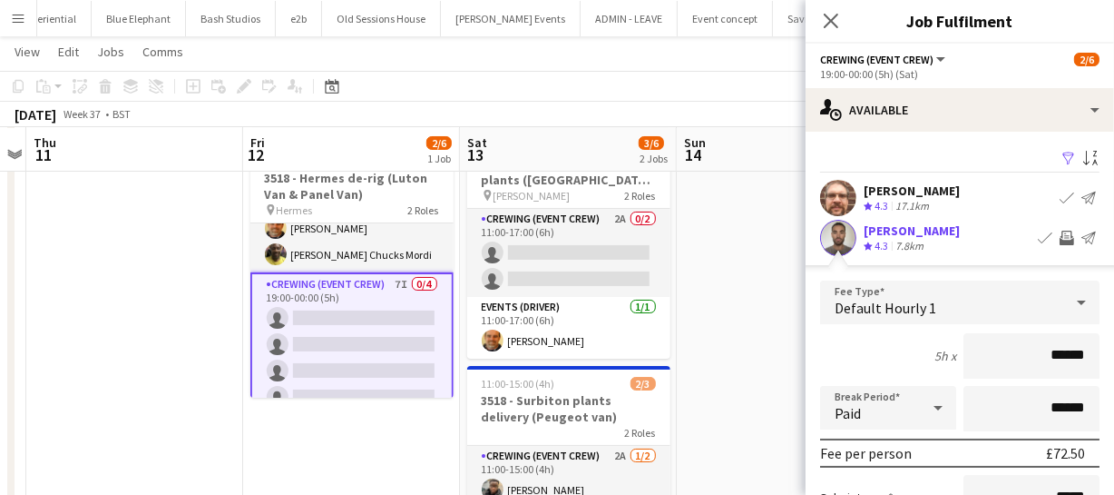
scroll to position [164, 0]
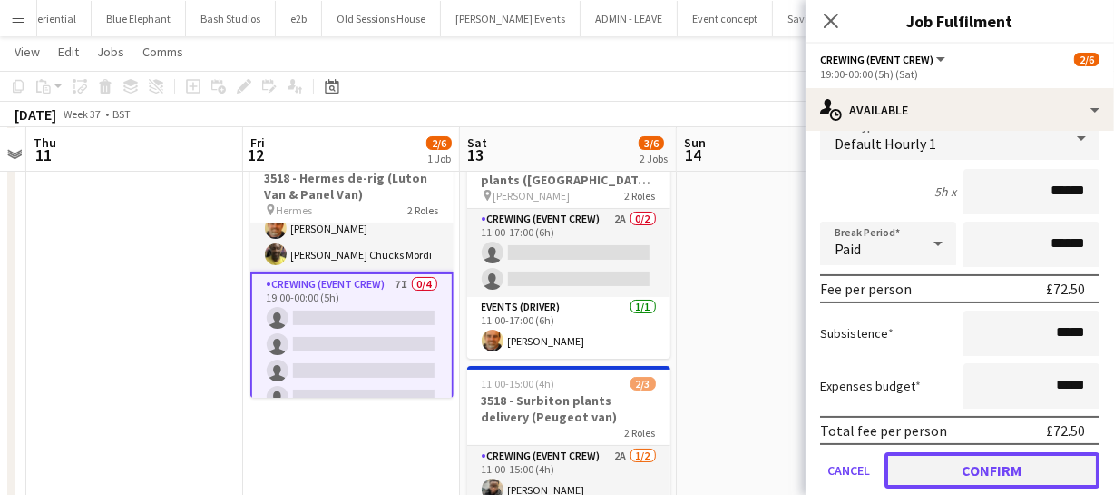
click at [1022, 475] on button "Confirm" at bounding box center [992, 470] width 215 height 36
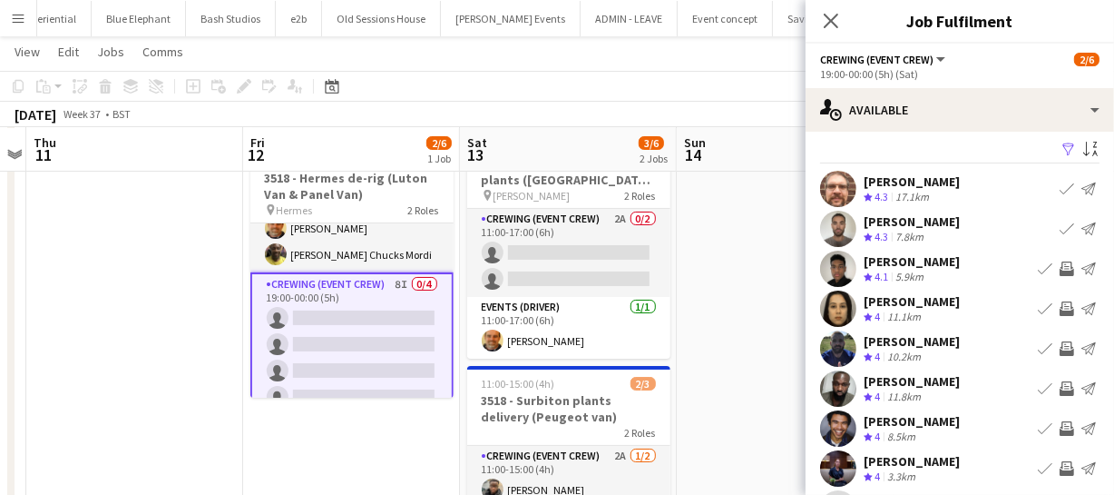
scroll to position [0, 0]
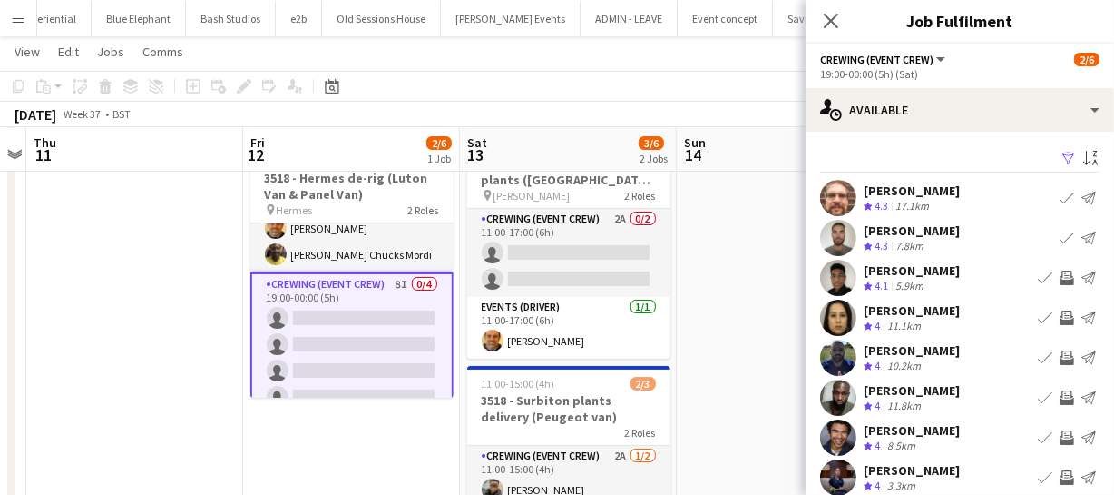
click at [1060, 281] on app-icon "Invite crew" at bounding box center [1067, 277] width 15 height 15
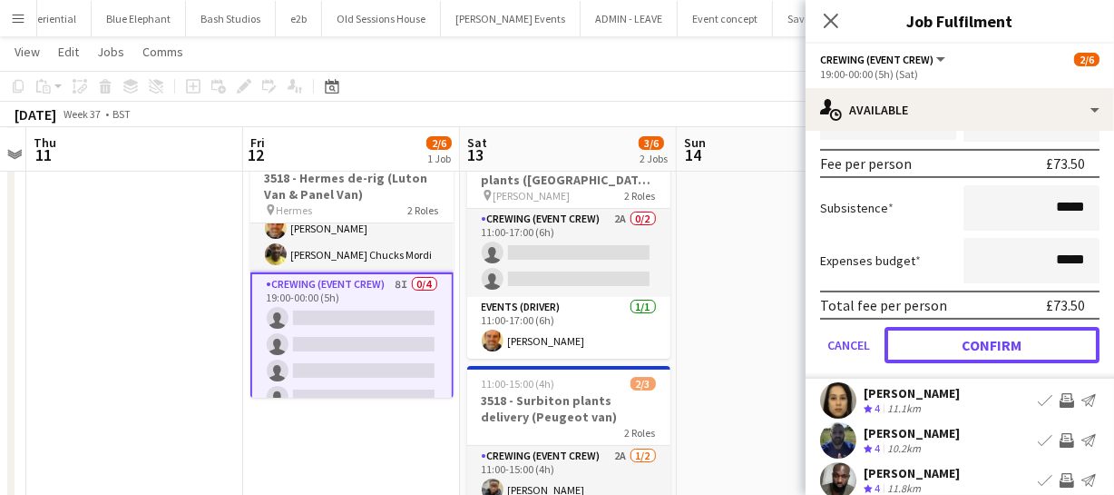
click at [1034, 349] on button "Confirm" at bounding box center [992, 345] width 215 height 36
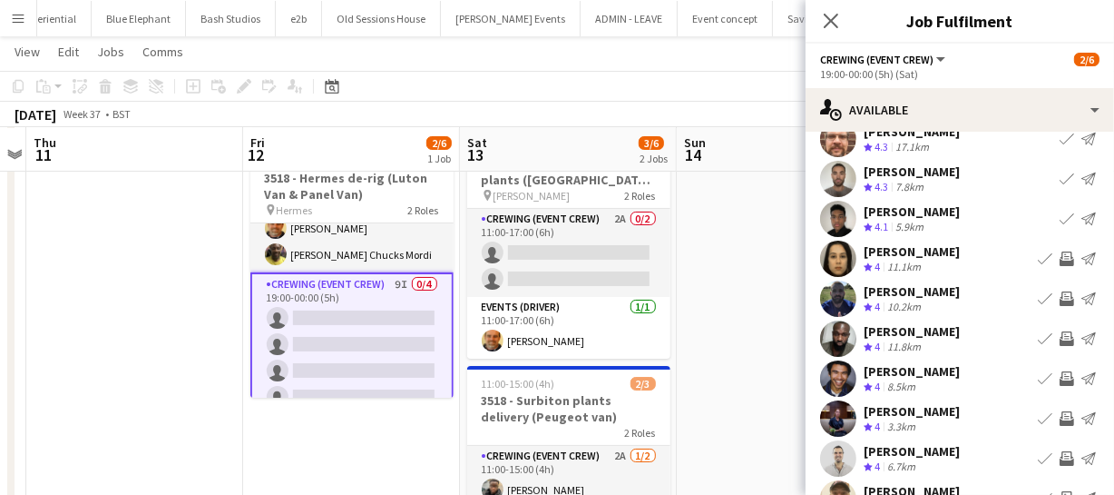
scroll to position [141, 0]
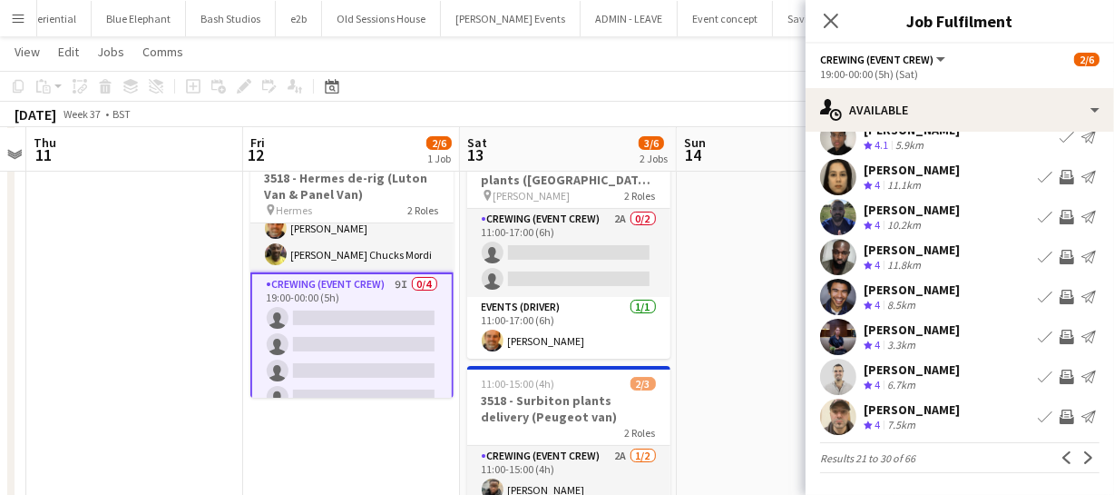
click at [1060, 412] on app-icon "Invite crew" at bounding box center [1067, 416] width 15 height 15
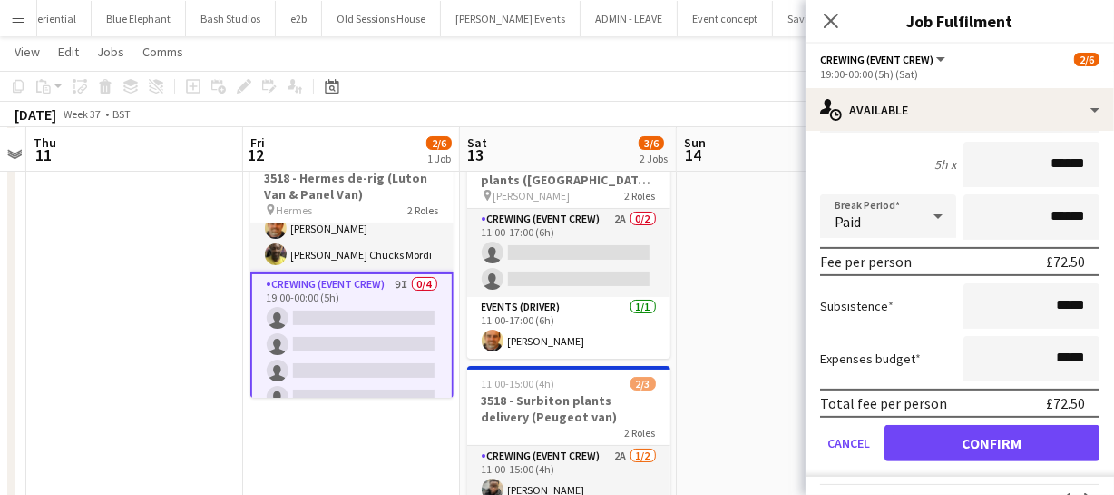
scroll to position [551, 0]
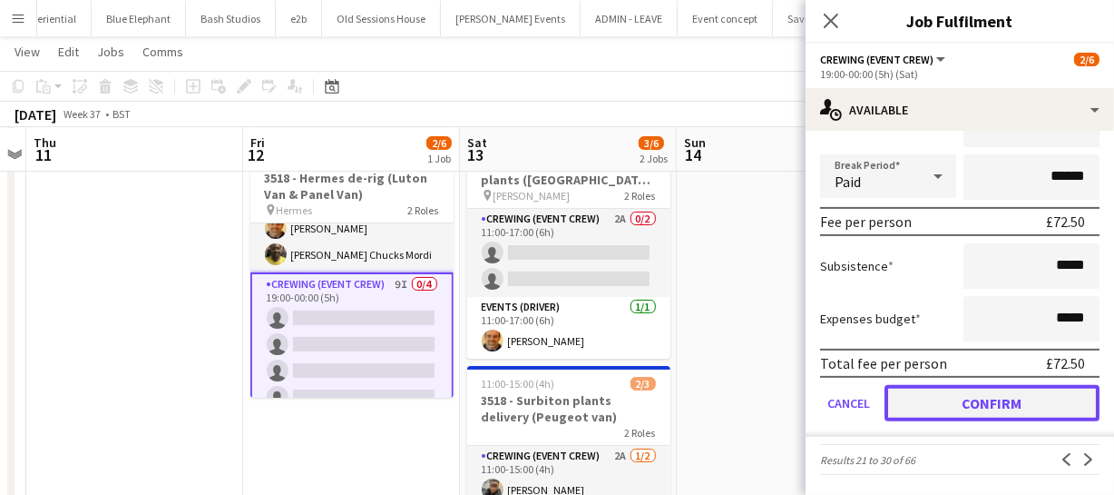
click at [1020, 394] on button "Confirm" at bounding box center [992, 403] width 215 height 36
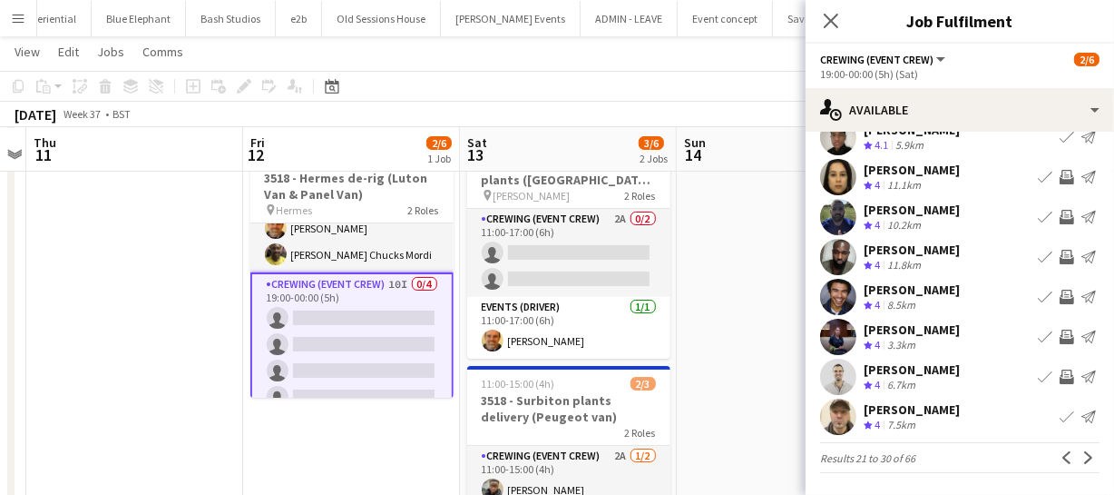
scroll to position [141, 0]
click at [1083, 461] on app-icon "Next" at bounding box center [1089, 457] width 13 height 13
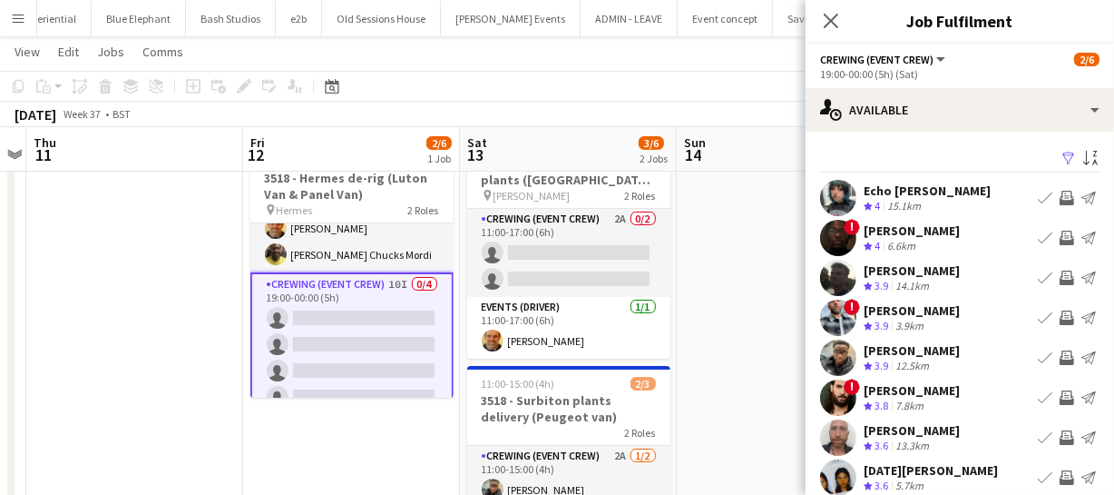
click at [1060, 279] on app-icon "Invite crew" at bounding box center [1067, 277] width 15 height 15
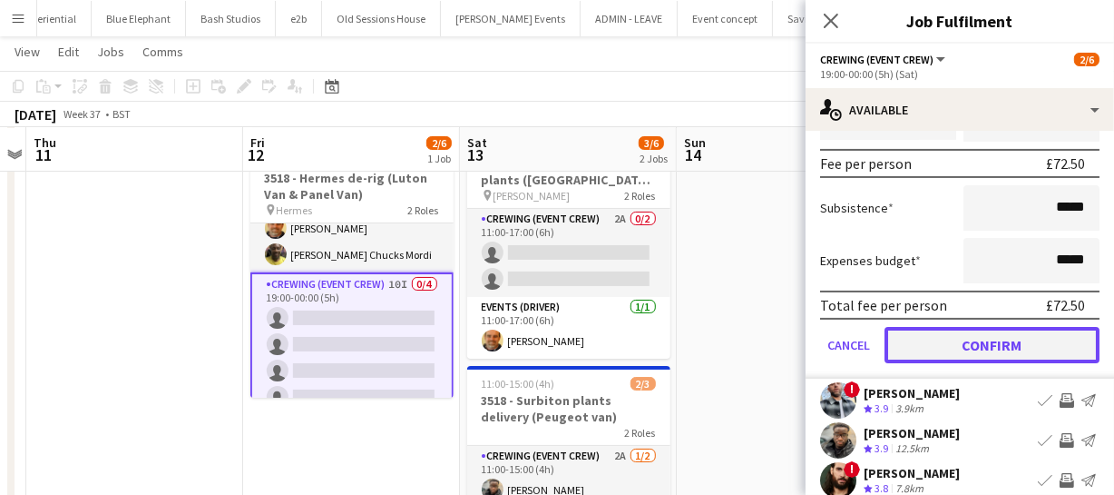
click at [1030, 337] on button "Confirm" at bounding box center [992, 345] width 215 height 36
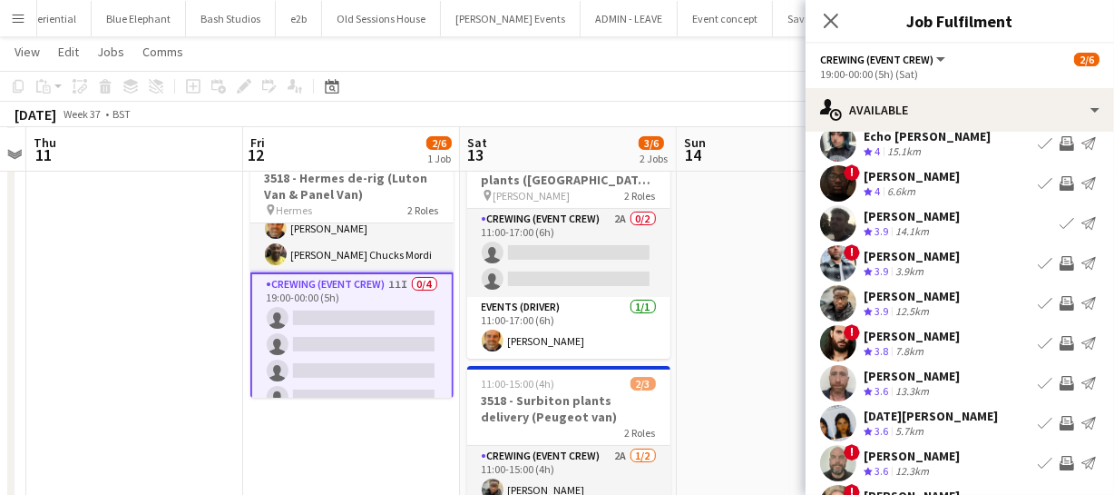
scroll to position [82, 0]
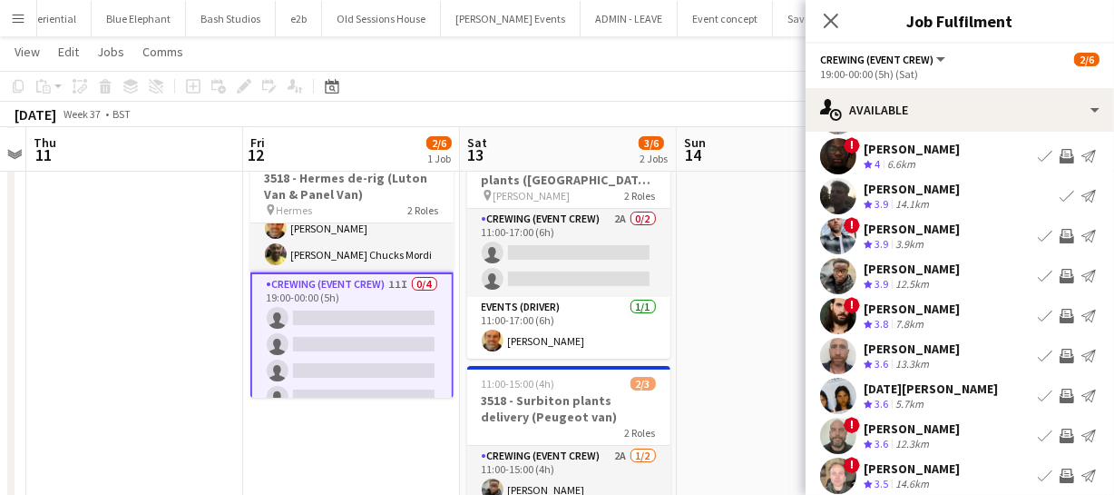
click at [1060, 354] on app-icon "Invite crew" at bounding box center [1067, 355] width 15 height 15
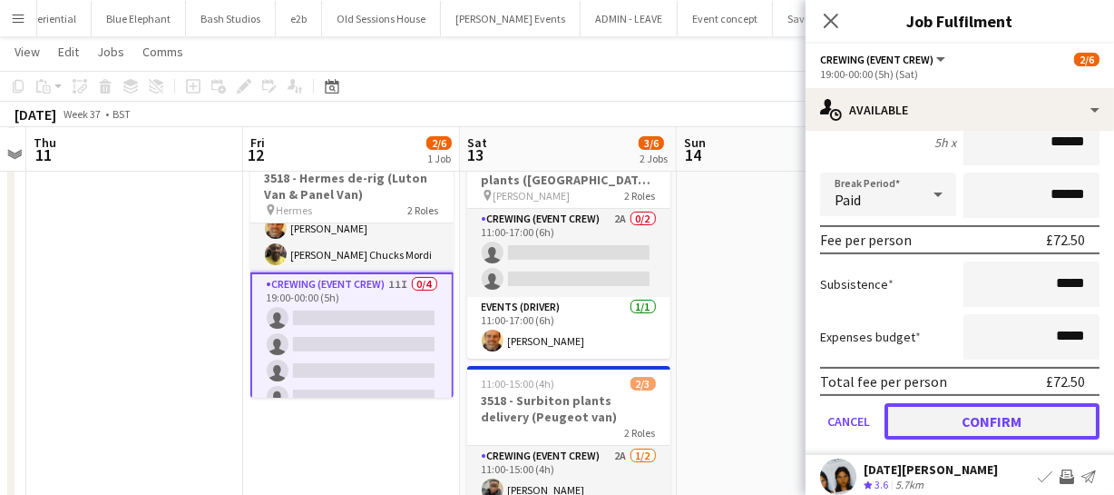
click at [989, 417] on button "Confirm" at bounding box center [992, 421] width 215 height 36
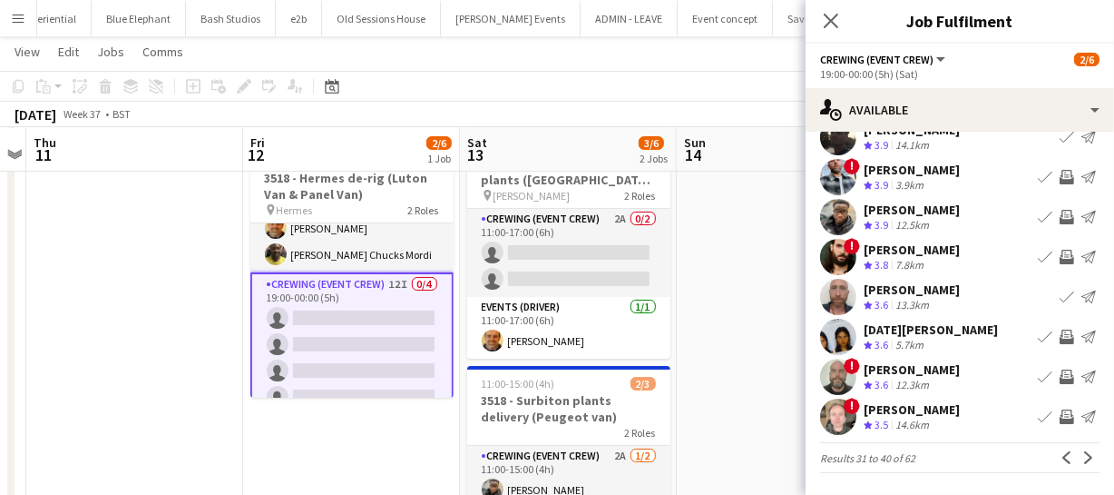
scroll to position [141, 0]
click at [1078, 449] on button "Next" at bounding box center [1089, 457] width 22 height 22
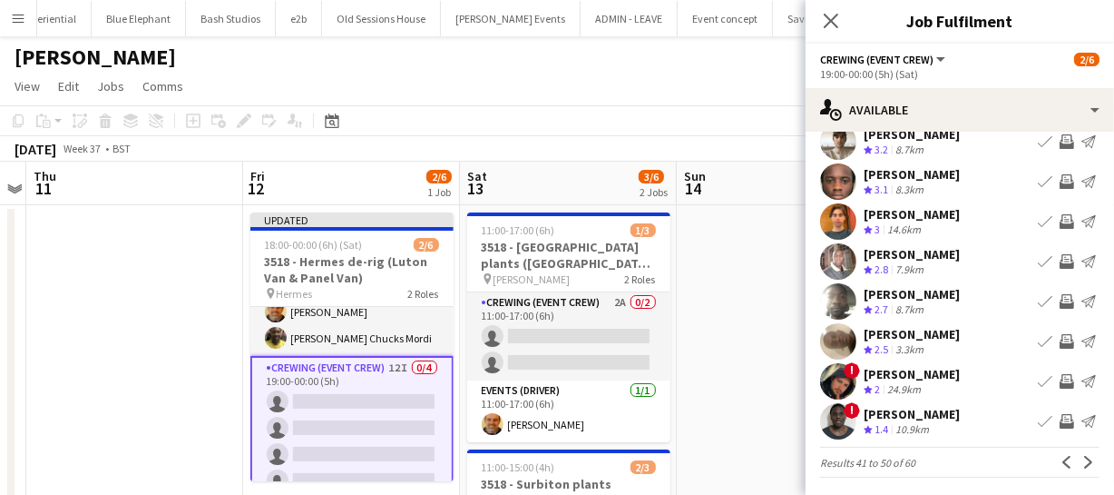
scroll to position [0, 0]
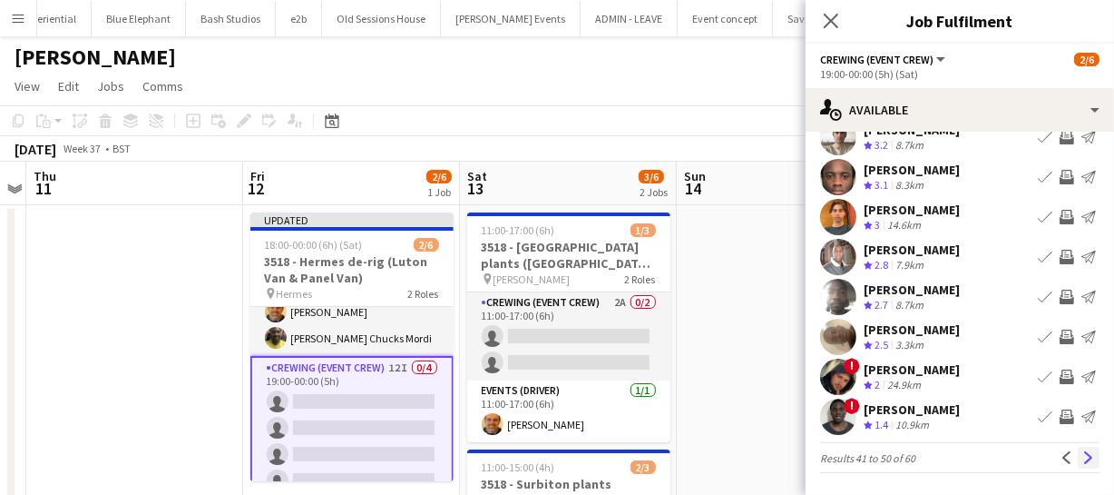
click at [1083, 458] on app-icon "Next" at bounding box center [1089, 457] width 13 height 13
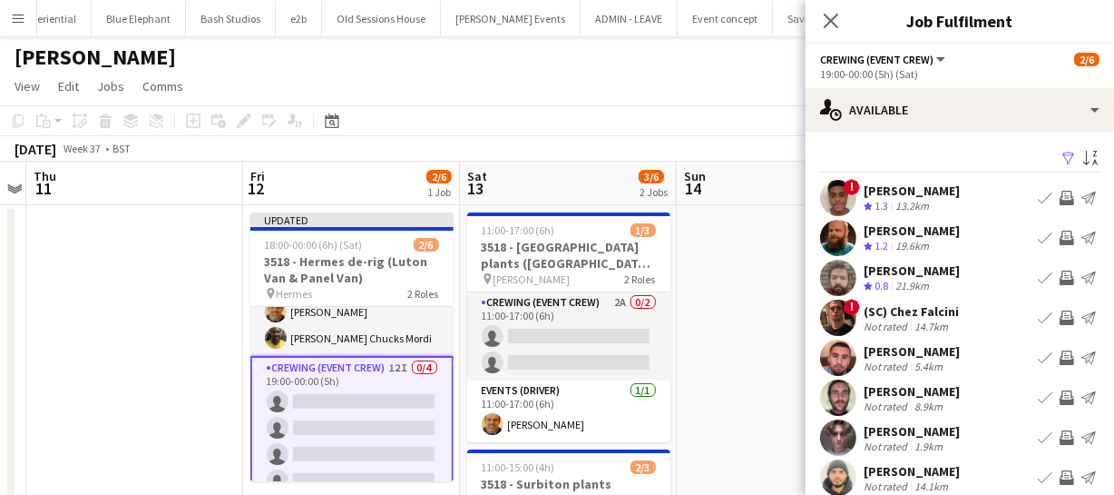
click at [1060, 230] on app-icon "Invite crew" at bounding box center [1067, 237] width 15 height 15
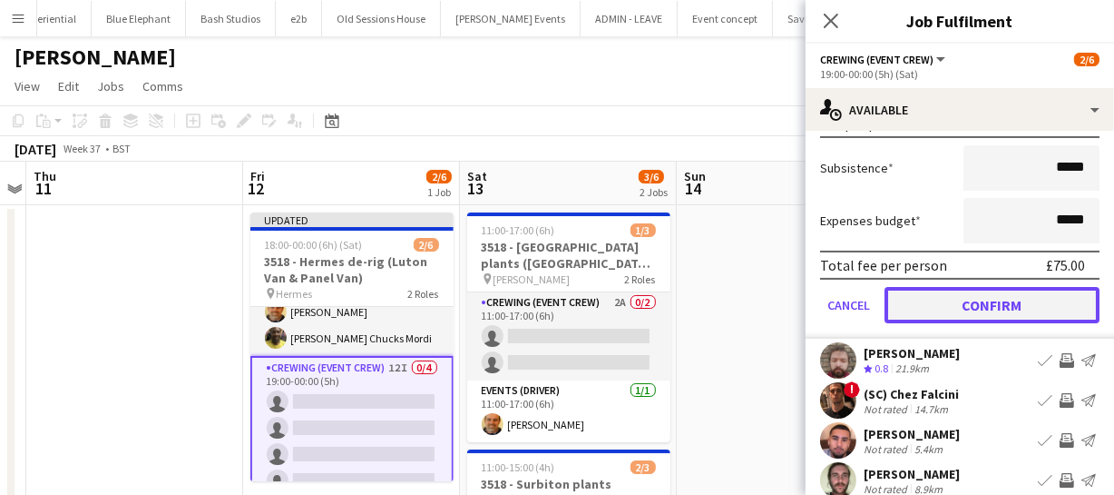
click at [1041, 306] on button "Confirm" at bounding box center [992, 305] width 215 height 36
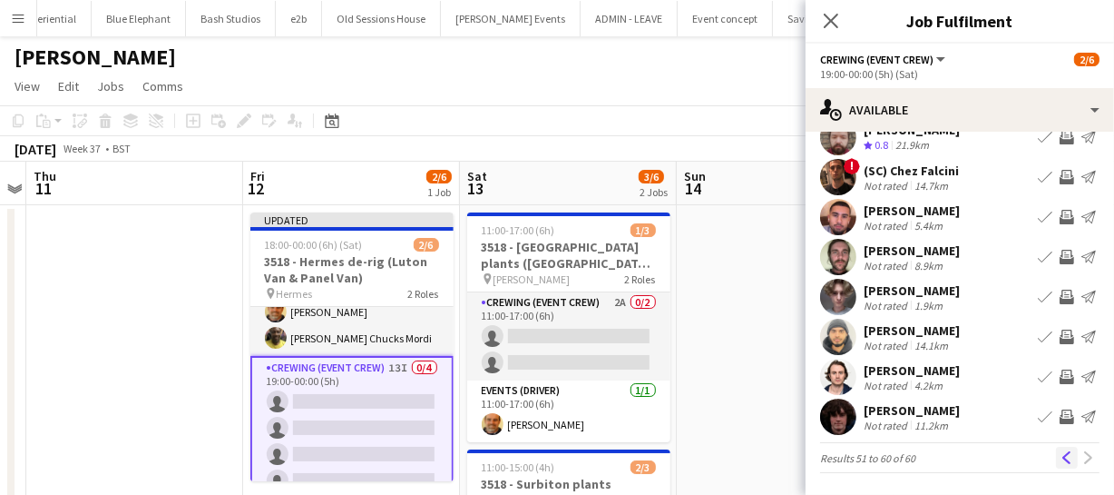
click at [1061, 451] on app-icon "Previous" at bounding box center [1067, 457] width 13 height 13
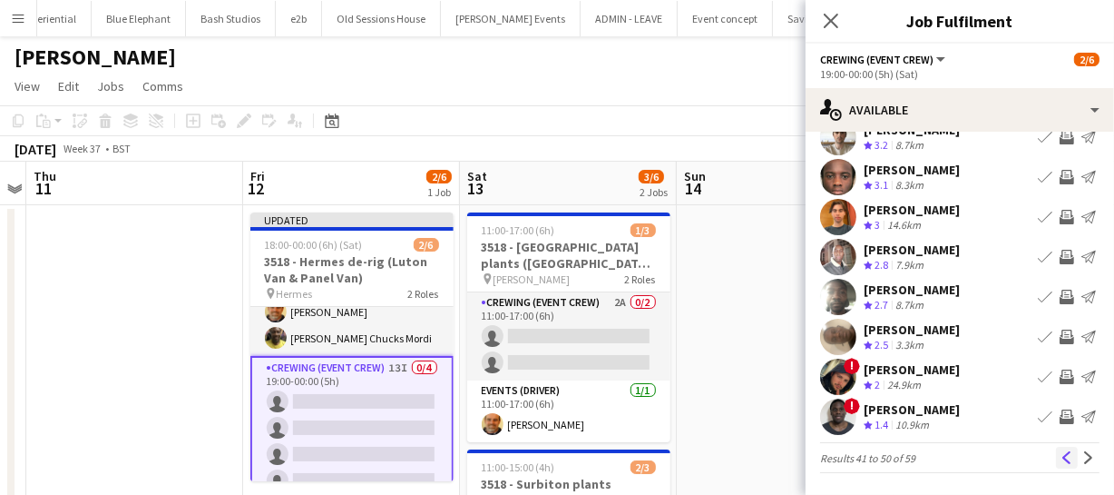
click at [1056, 448] on button "Previous" at bounding box center [1067, 457] width 22 height 22
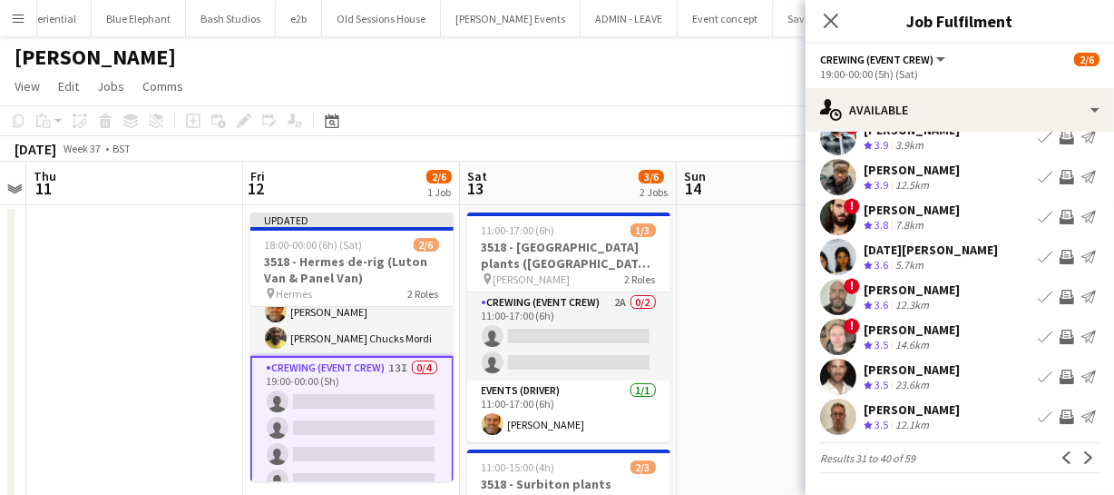
click at [1060, 414] on app-icon "Invite crew" at bounding box center [1067, 416] width 15 height 15
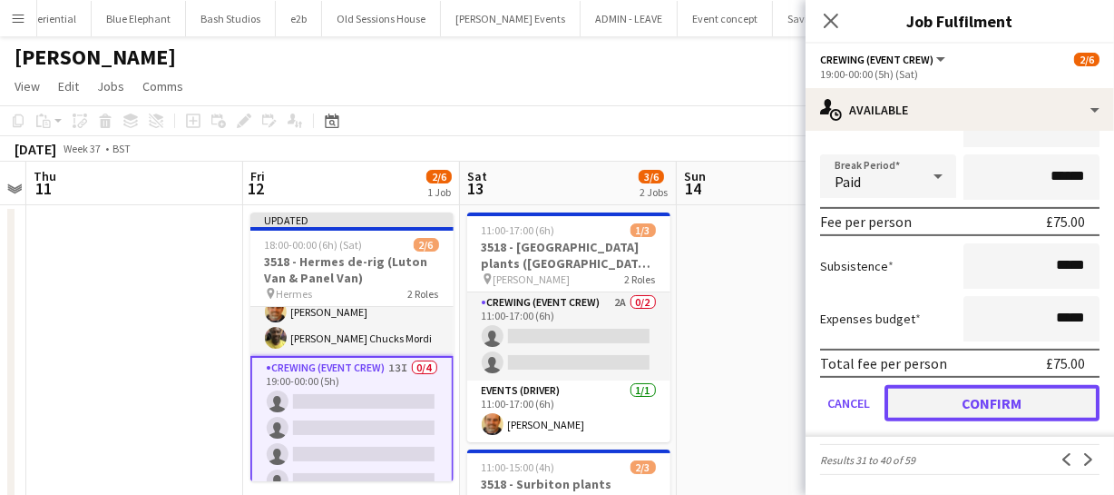
click at [1026, 416] on button "Confirm" at bounding box center [992, 403] width 215 height 36
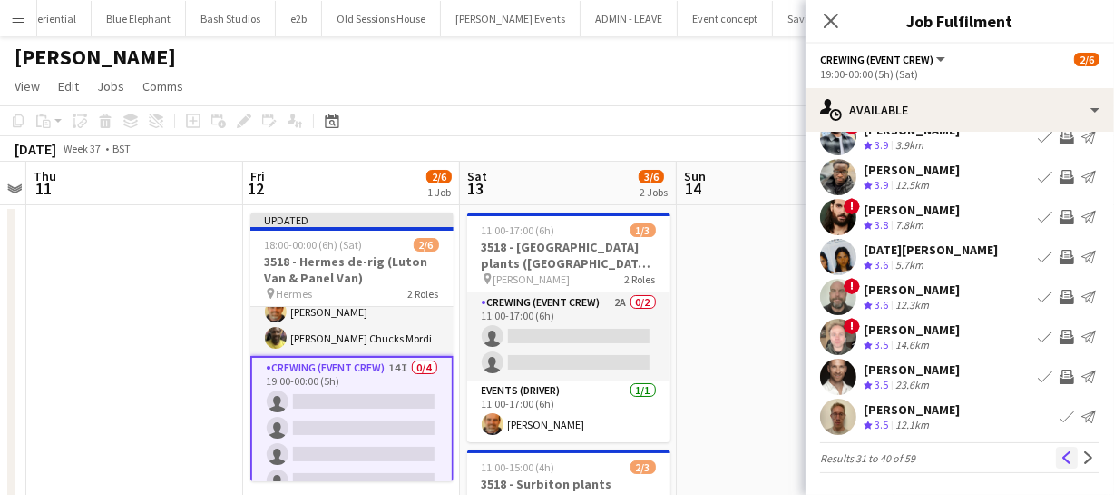
click at [1061, 455] on app-icon "Previous" at bounding box center [1067, 457] width 13 height 13
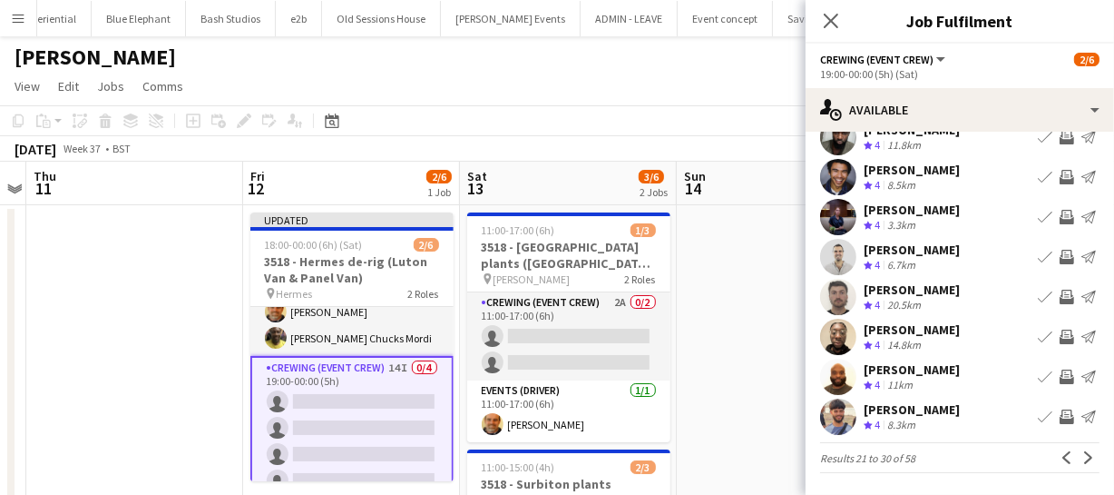
click at [1060, 414] on app-icon "Invite crew" at bounding box center [1067, 416] width 15 height 15
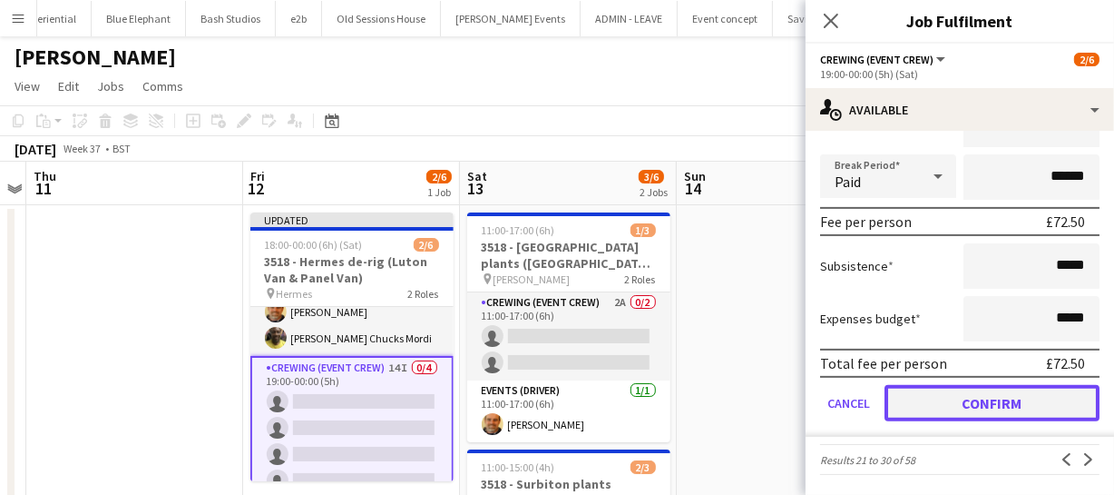
click at [1043, 403] on button "Confirm" at bounding box center [992, 403] width 215 height 36
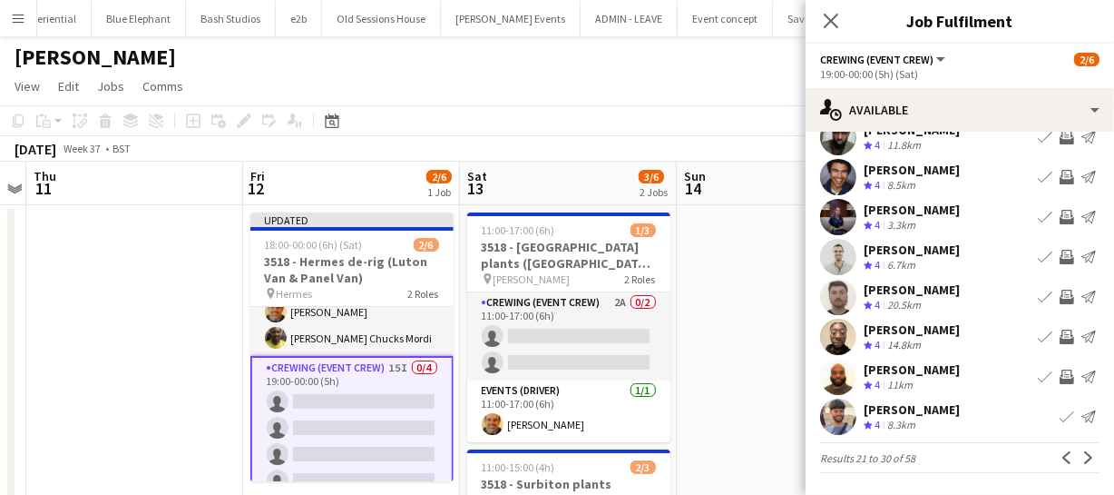
click at [1056, 372] on button "Invite crew" at bounding box center [1067, 377] width 22 height 22
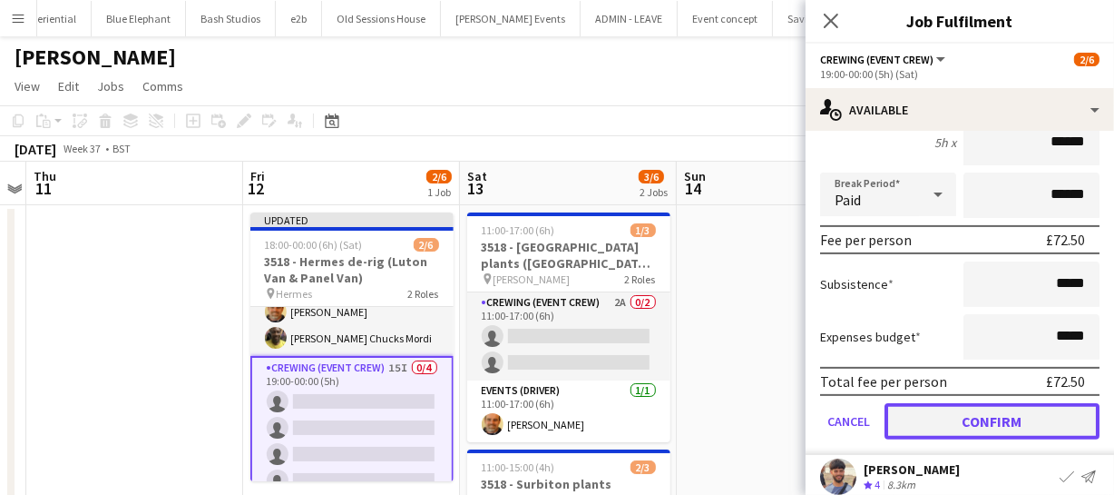
click at [1034, 413] on button "Confirm" at bounding box center [992, 421] width 215 height 36
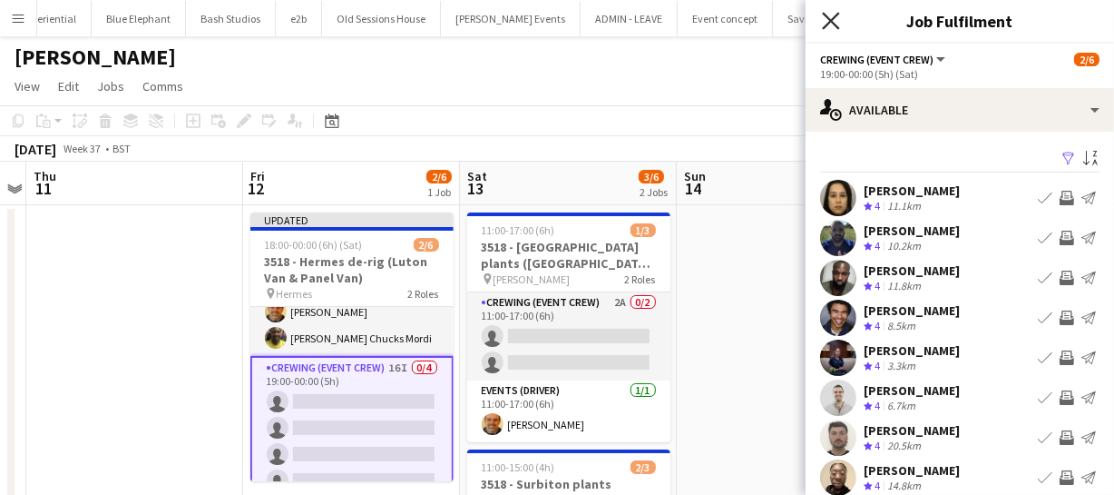
click at [837, 27] on icon "Close pop-in" at bounding box center [830, 20] width 17 height 17
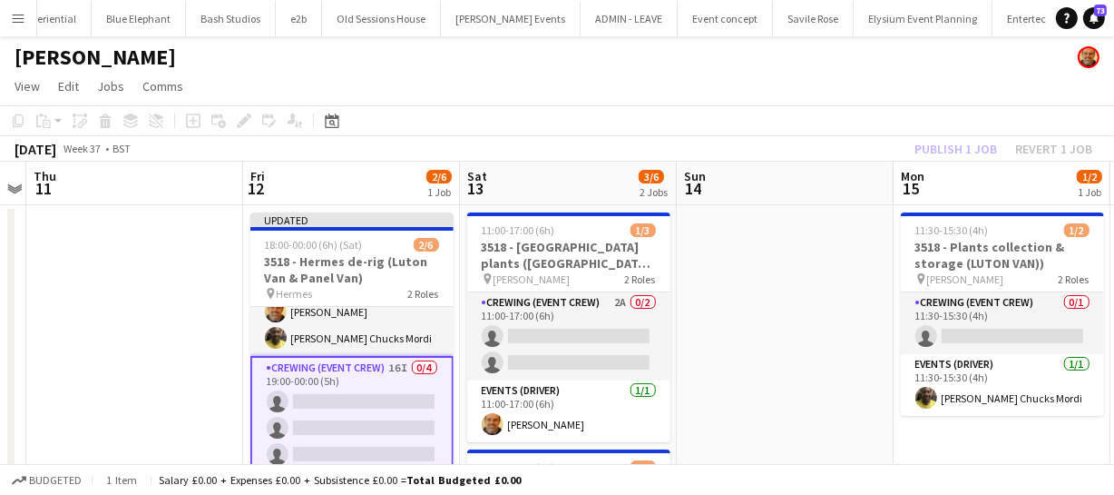
click at [935, 146] on div "Publish 1 job Revert 1 job" at bounding box center [1003, 149] width 221 height 24
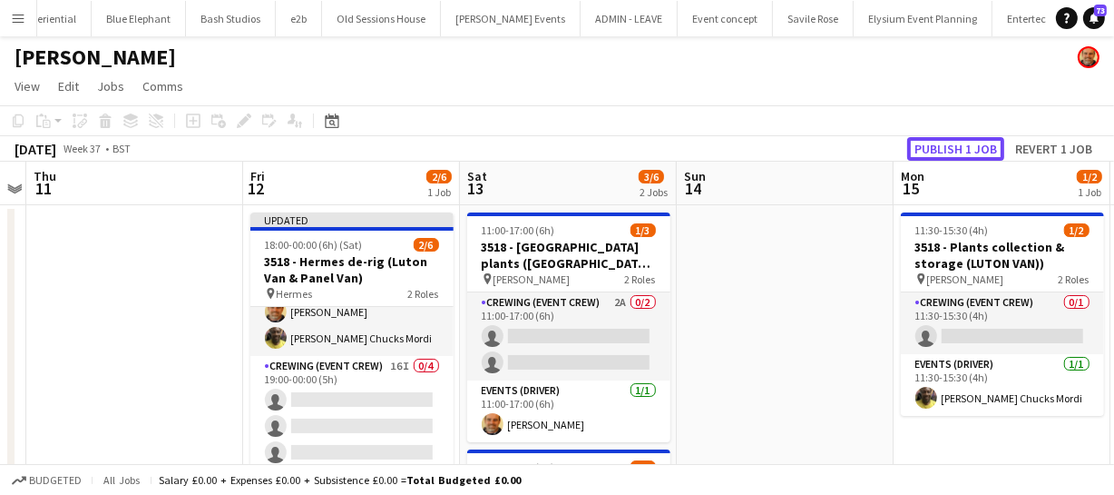
click at [935, 146] on button "Publish 1 job" at bounding box center [955, 149] width 97 height 24
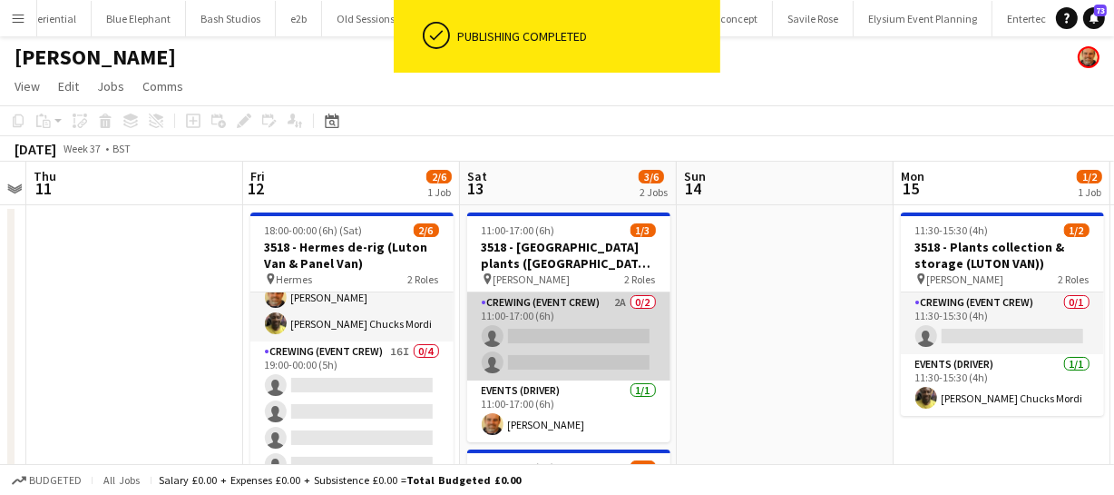
click at [554, 356] on app-card-role "Crewing (Event Crew) 2A 0/2 11:00-17:00 (6h) single-neutral-actions single-neut…" at bounding box center [568, 336] width 203 height 88
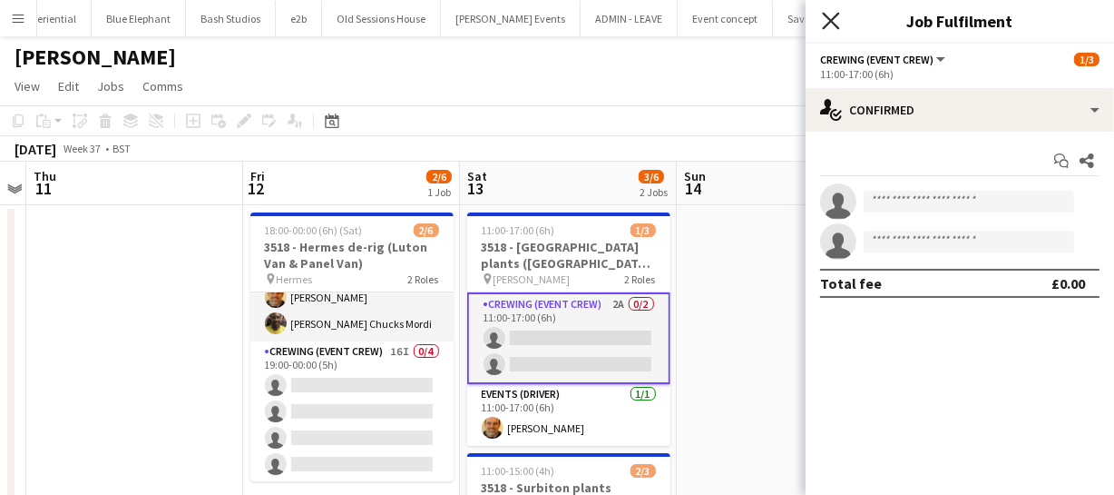
click at [829, 25] on icon "Close pop-in" at bounding box center [830, 20] width 17 height 17
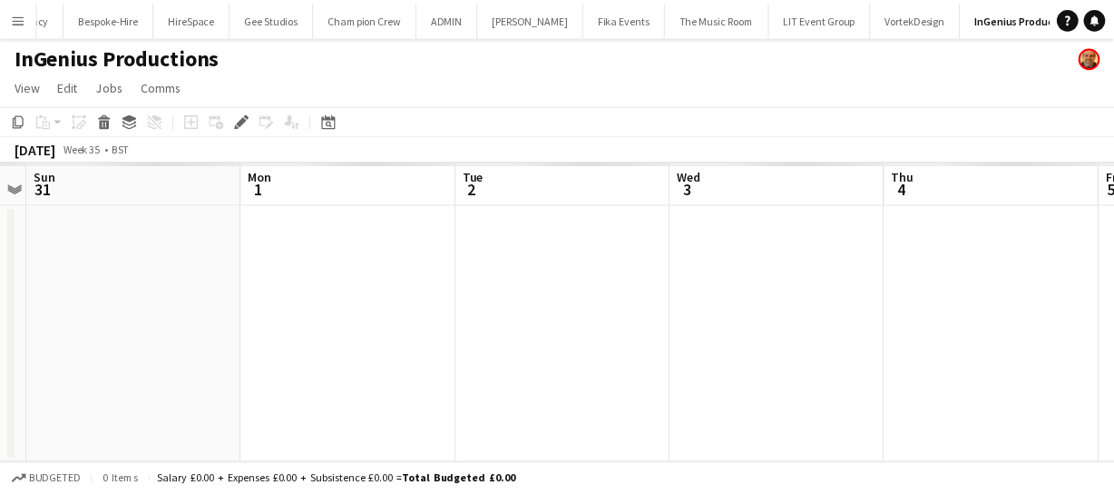
scroll to position [0, 573]
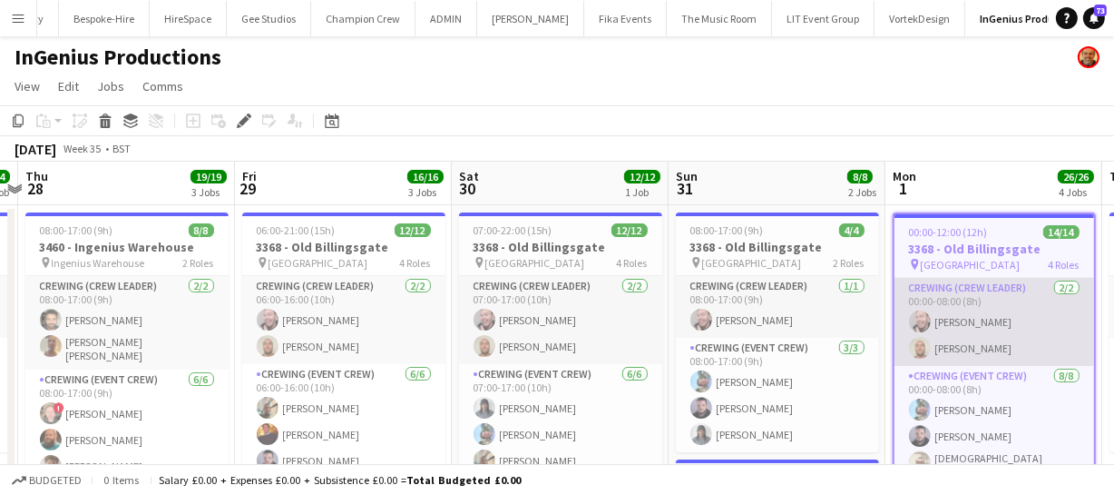
drag, startPoint x: 318, startPoint y: 333, endPoint x: 959, endPoint y: 334, distance: 641.5
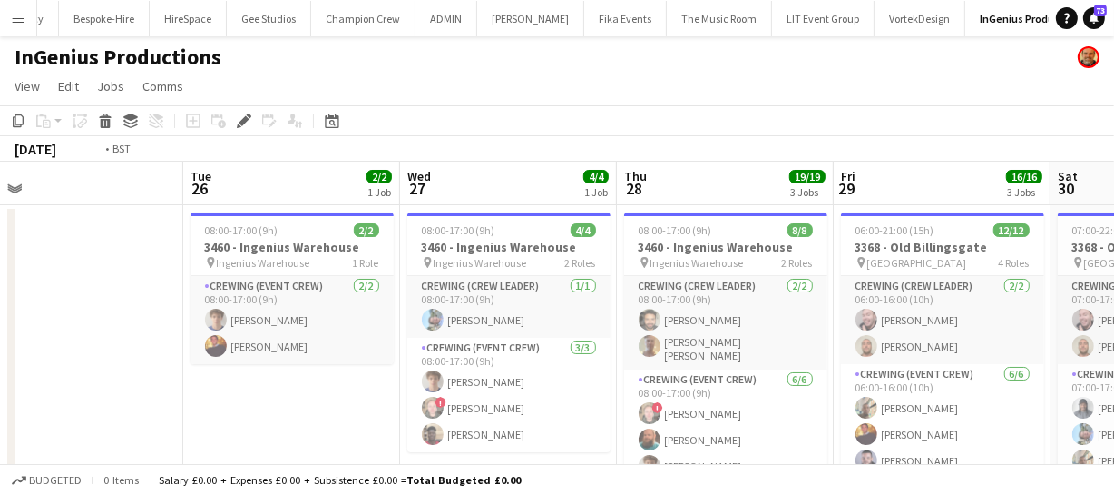
scroll to position [0, 433]
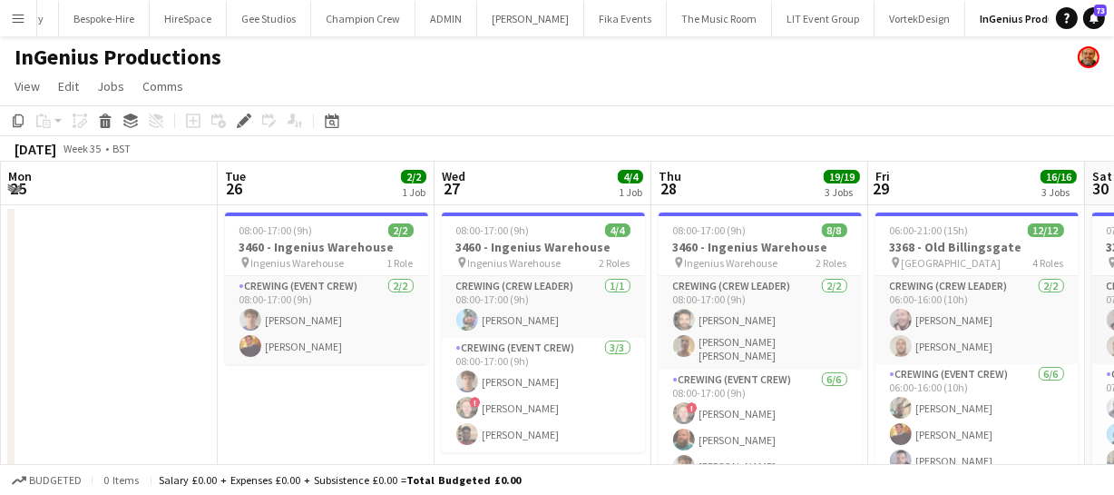
drag, startPoint x: 264, startPoint y: 363, endPoint x: 898, endPoint y: 355, distance: 634.3
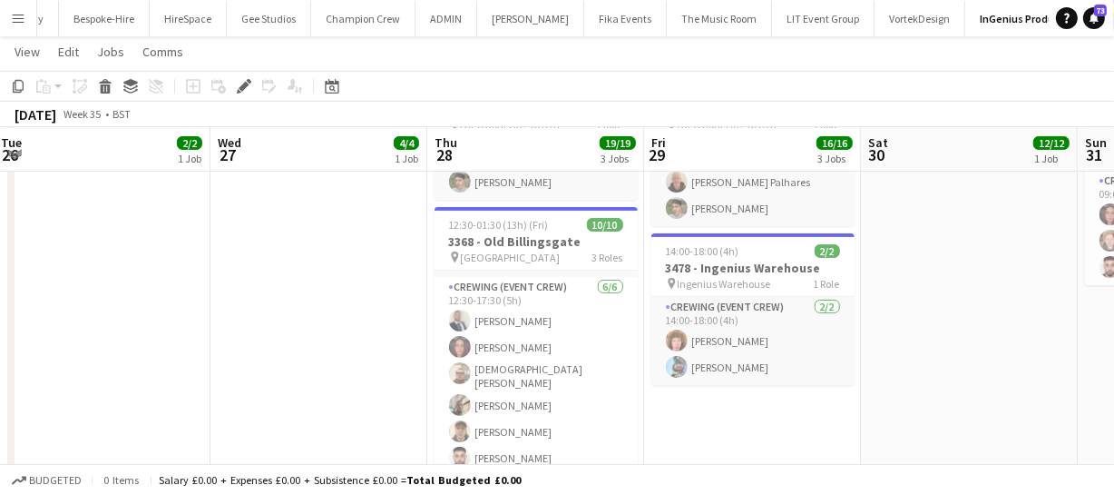
scroll to position [0, 677]
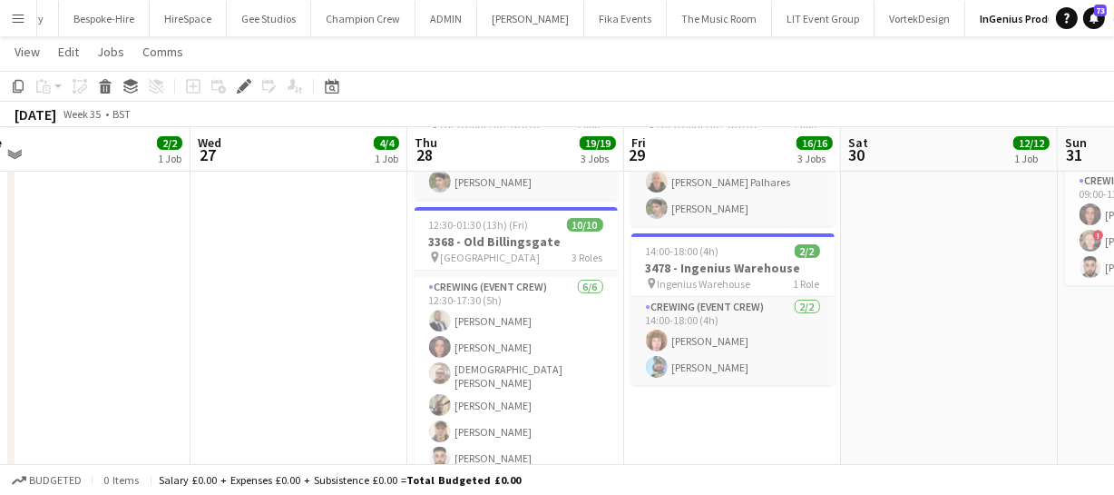
drag, startPoint x: 629, startPoint y: 364, endPoint x: 385, endPoint y: 354, distance: 244.3
click at [385, 354] on app-calendar-viewport "Sat 23 Sun 24 Mon 25 Tue 26 2/2 1 Job Wed 27 4/4 1 Job Thu 28 19/19 3 Jobs Fri …" at bounding box center [557, 239] width 1114 height 1161
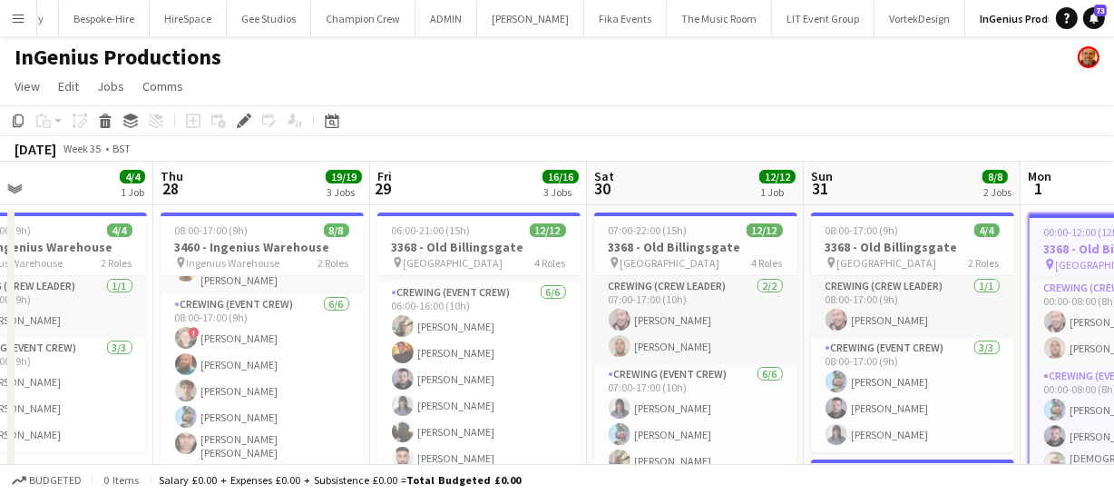
scroll to position [0, 499]
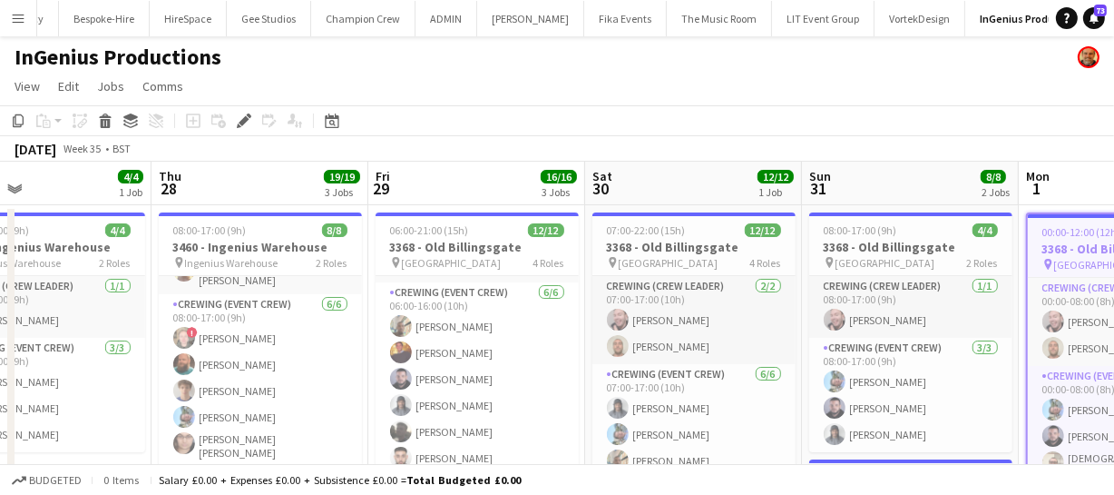
drag, startPoint x: 744, startPoint y: 355, endPoint x: 497, endPoint y: 334, distance: 247.7
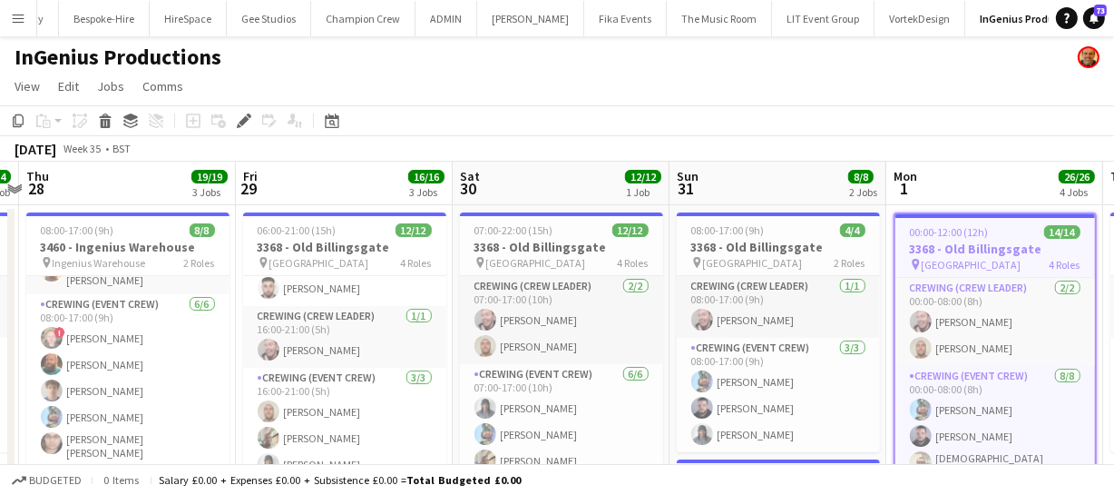
scroll to position [0, 644]
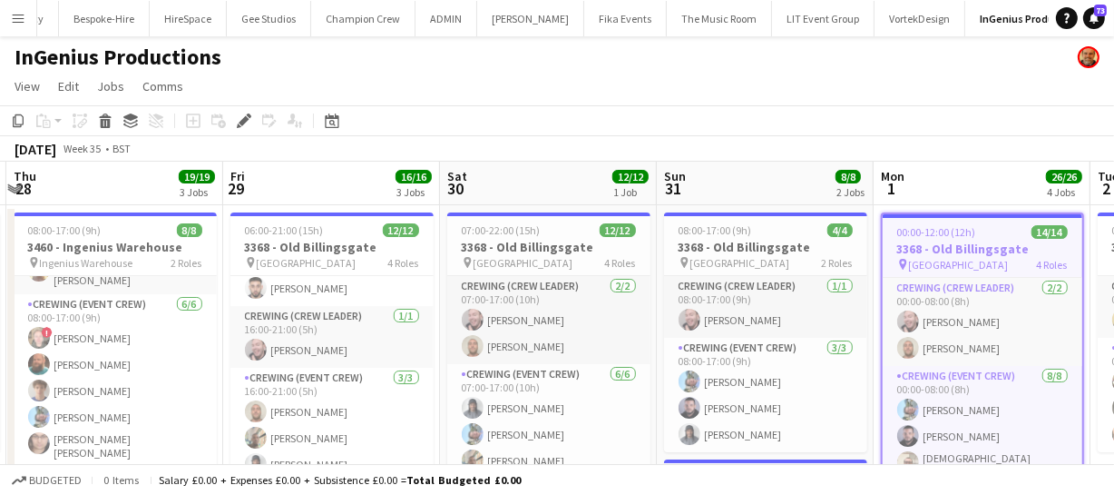
drag, startPoint x: 756, startPoint y: 346, endPoint x: 613, endPoint y: 350, distance: 142.5
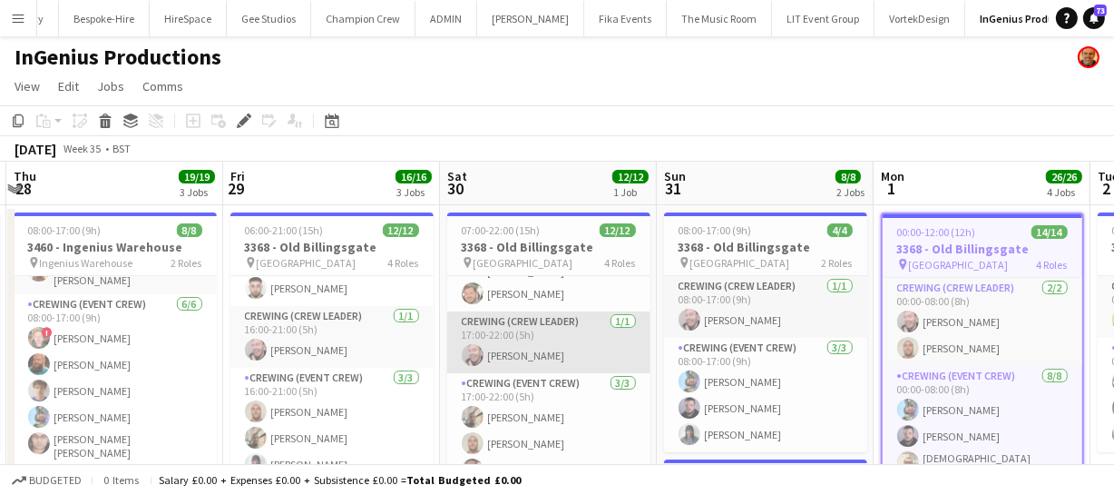
scroll to position [82, 0]
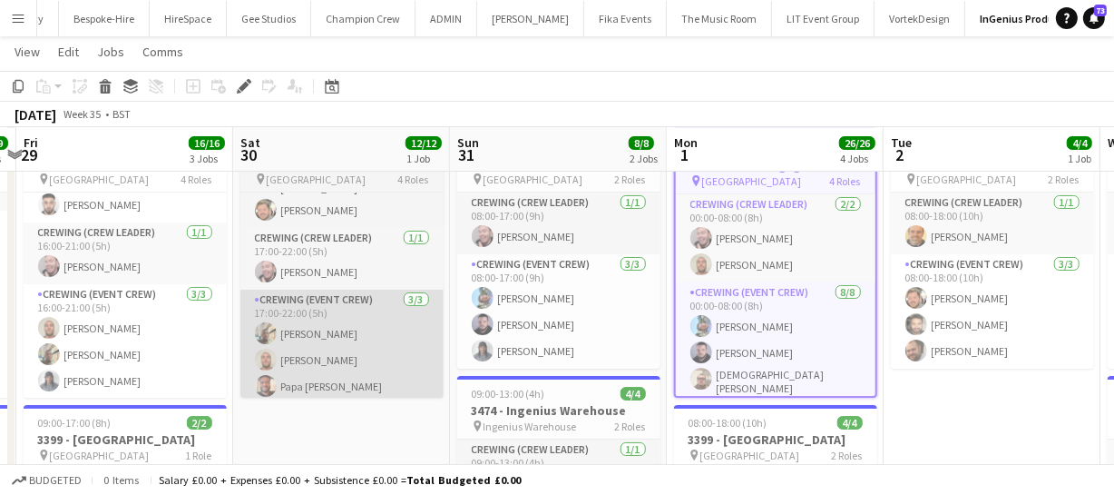
drag, startPoint x: 582, startPoint y: 349, endPoint x: 423, endPoint y: 328, distance: 160.3
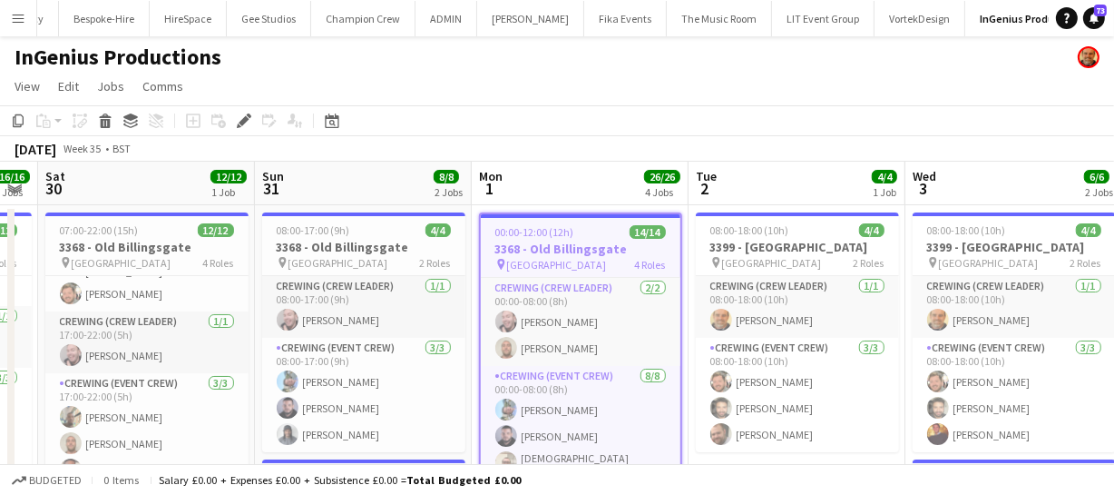
scroll to position [0, 613]
drag, startPoint x: 702, startPoint y: 338, endPoint x: 506, endPoint y: 336, distance: 196.0
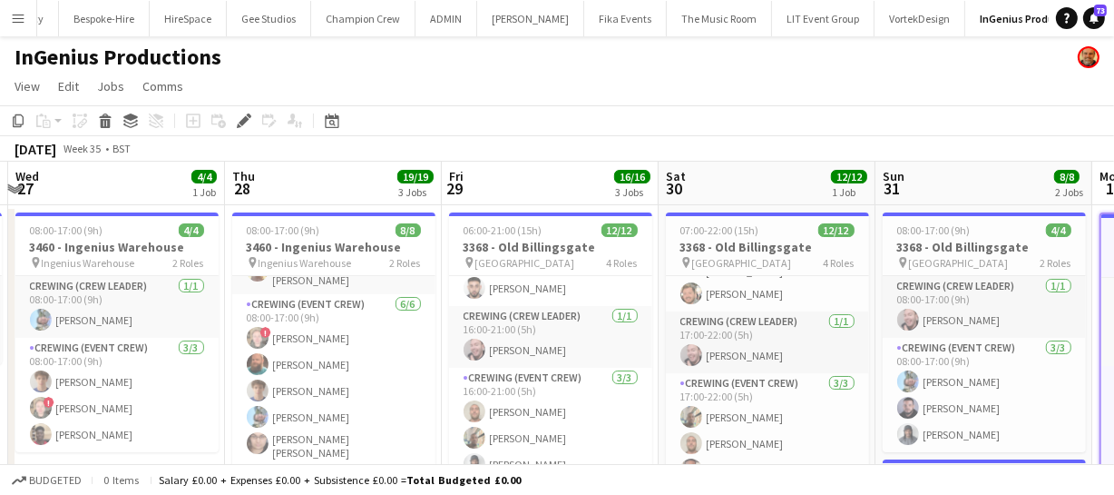
scroll to position [0, 386]
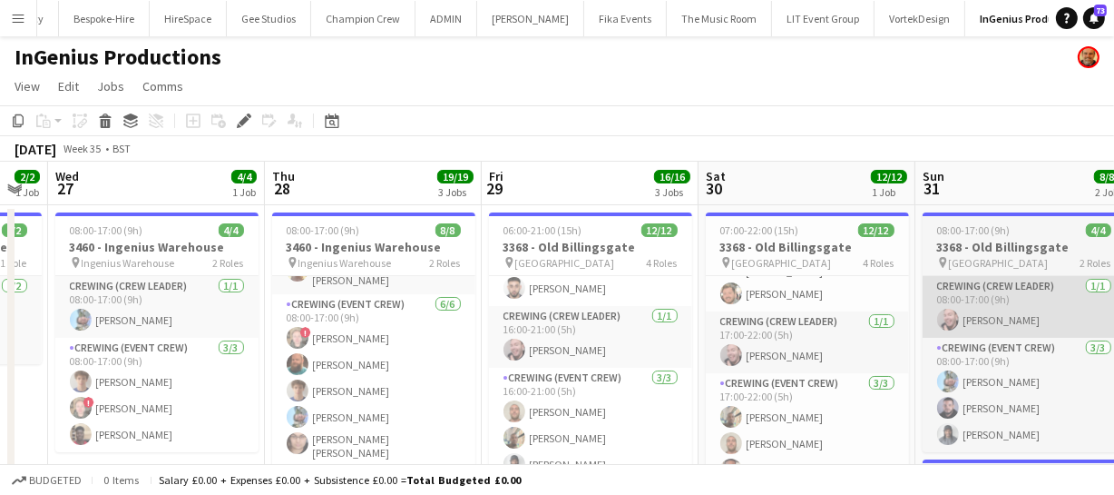
drag, startPoint x: 496, startPoint y: 363, endPoint x: 1076, endPoint y: 324, distance: 581.1
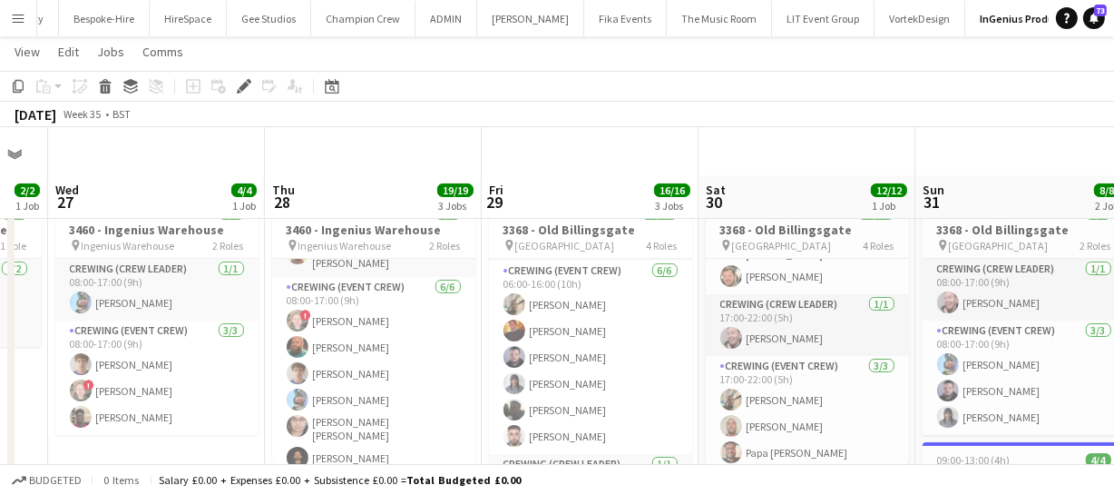
scroll to position [0, 0]
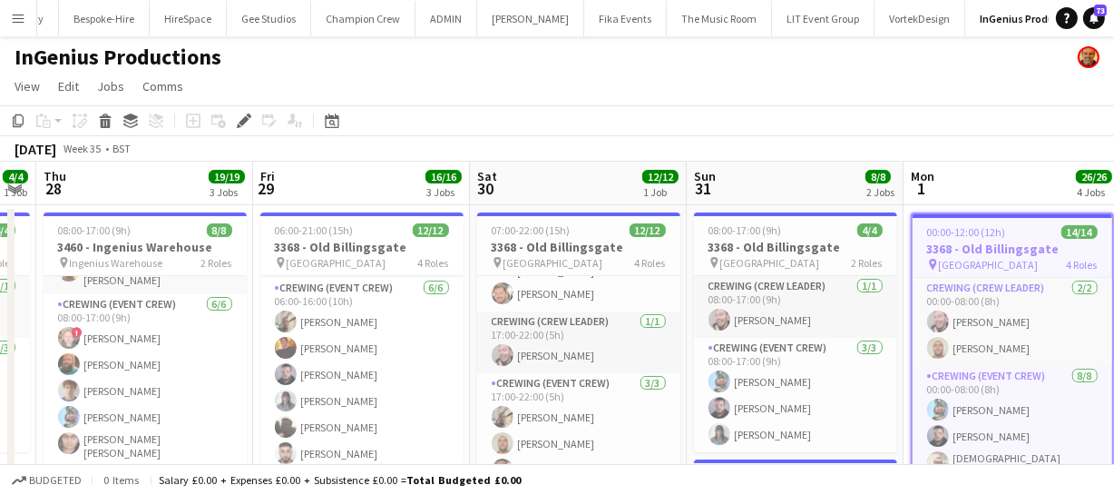
drag, startPoint x: 778, startPoint y: 335, endPoint x: 549, endPoint y: 328, distance: 228.8
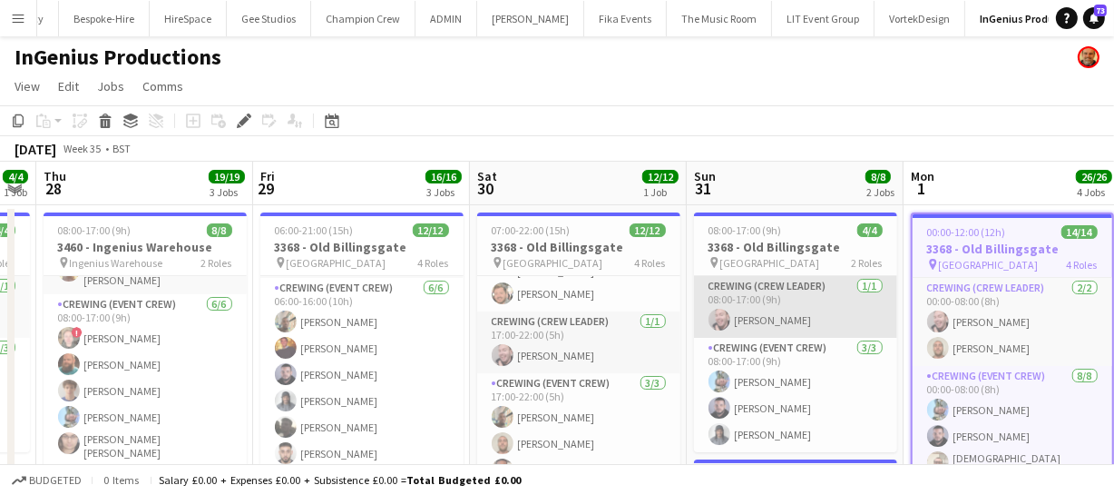
scroll to position [0, 748]
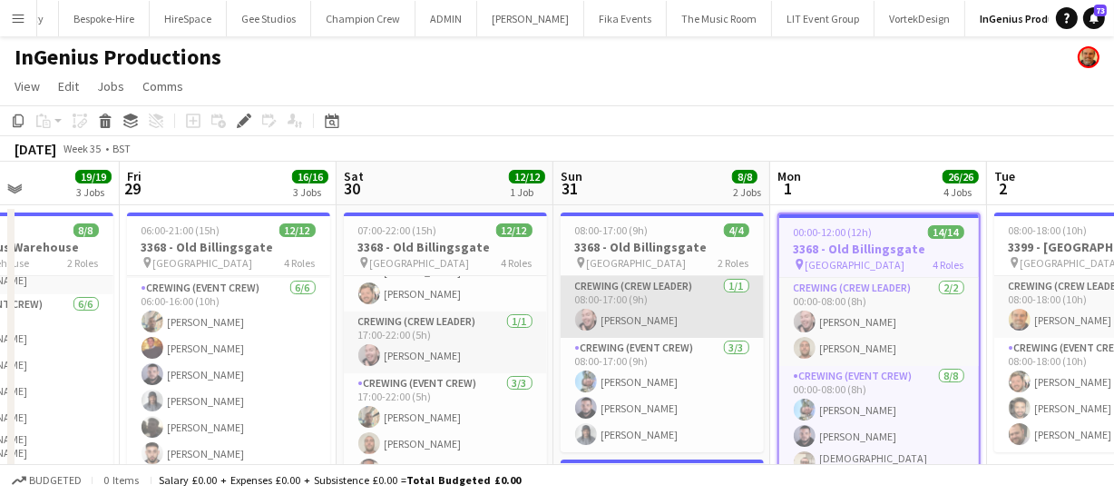
drag, startPoint x: 757, startPoint y: 315, endPoint x: 625, endPoint y: 310, distance: 131.7
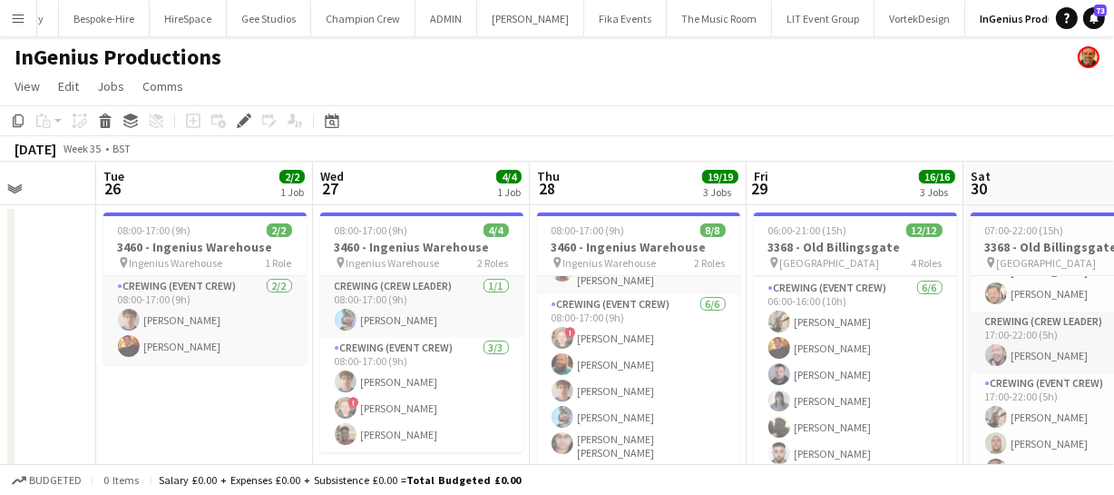
scroll to position [0, 550]
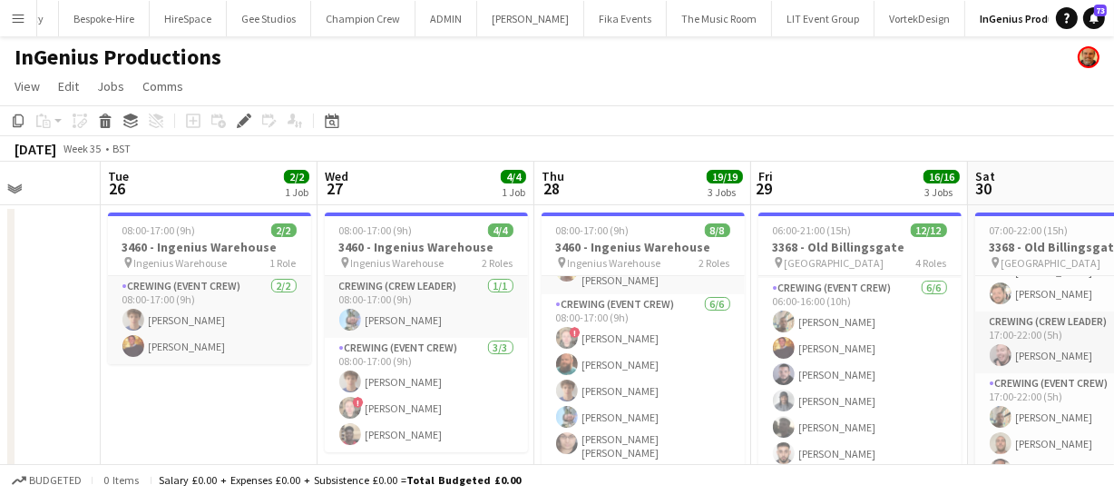
drag, startPoint x: 243, startPoint y: 364, endPoint x: 875, endPoint y: 377, distance: 631.7
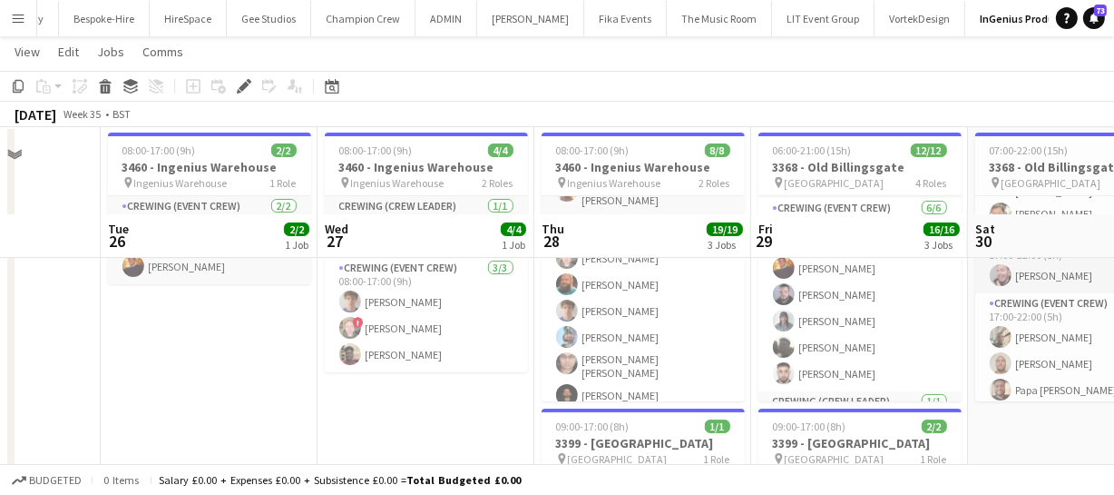
scroll to position [0, 0]
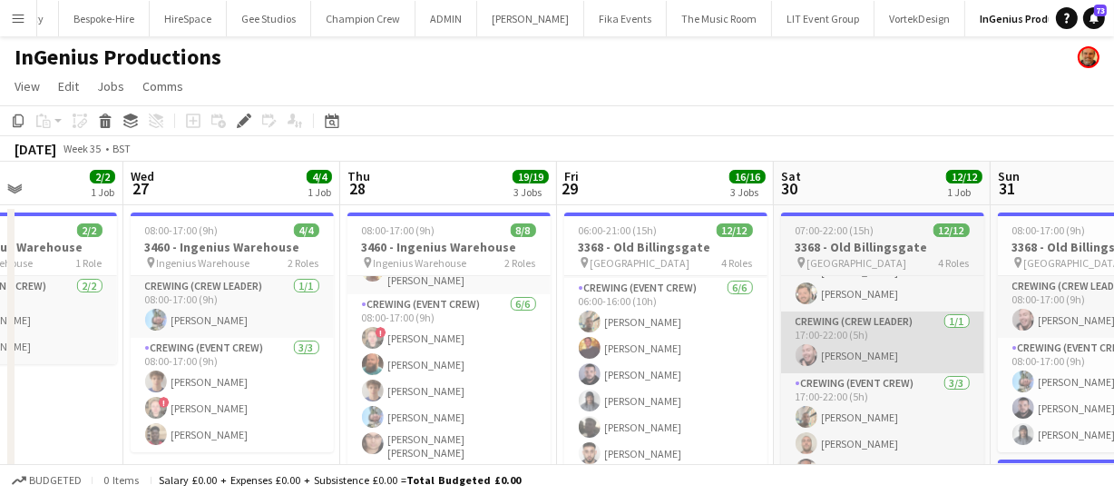
drag, startPoint x: 752, startPoint y: 358, endPoint x: 782, endPoint y: 342, distance: 33.7
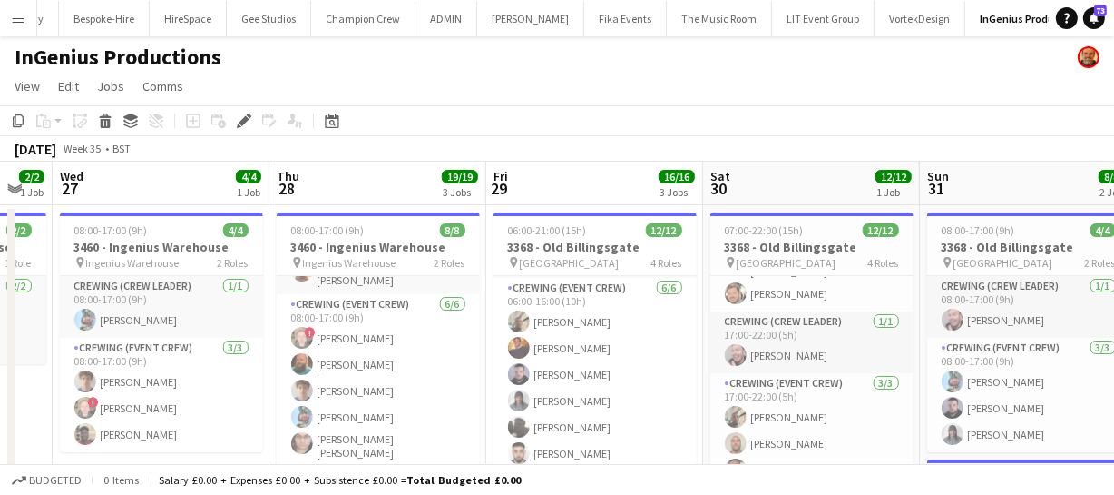
drag, startPoint x: 641, startPoint y: 344, endPoint x: 617, endPoint y: 340, distance: 23.9
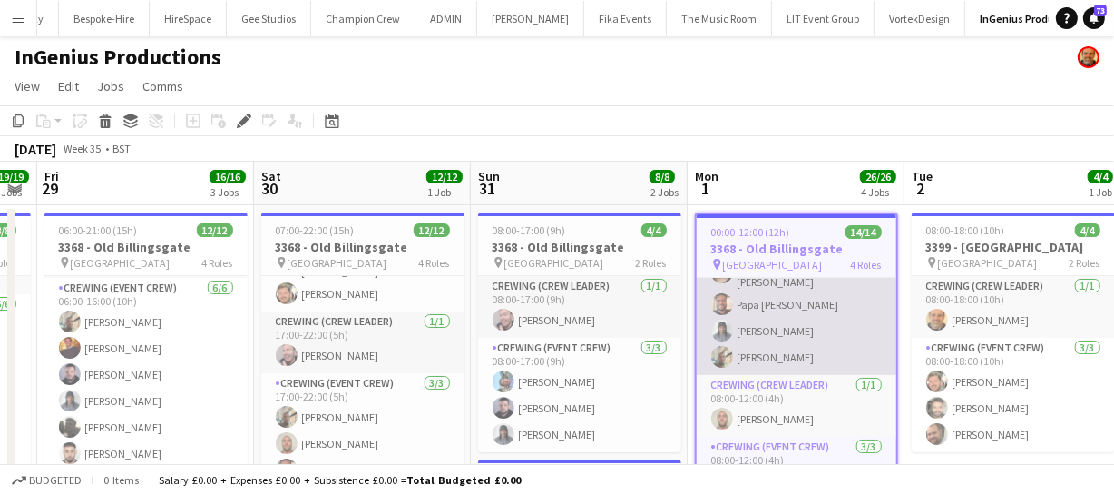
scroll to position [308, 0]
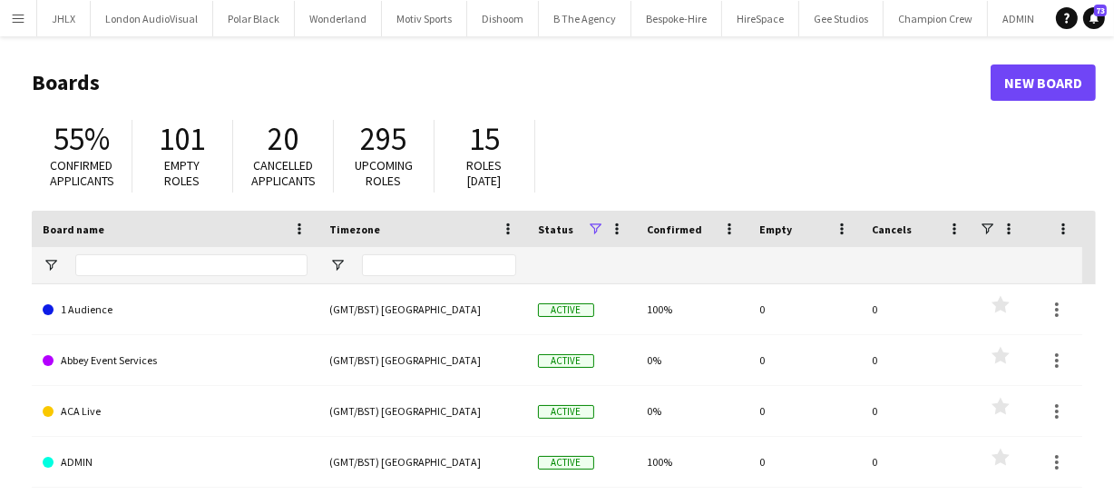
click at [19, 23] on app-icon "Menu" at bounding box center [18, 18] width 15 height 15
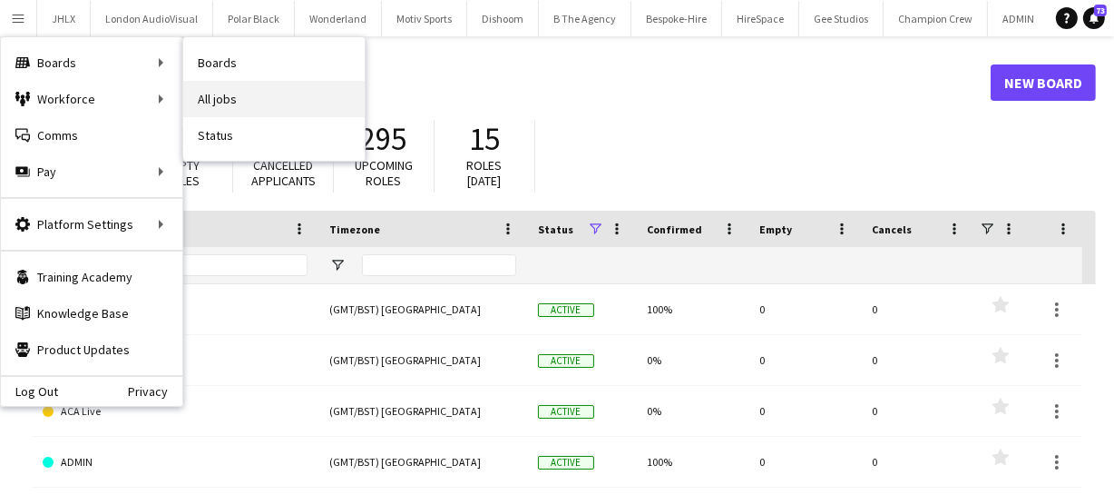
click at [260, 93] on link "All jobs" at bounding box center [273, 99] width 181 height 36
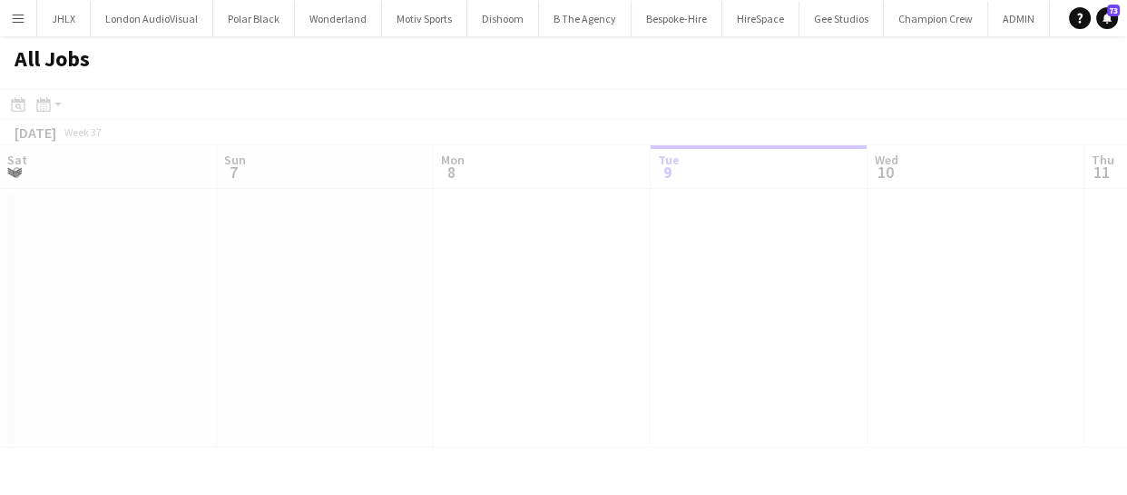
scroll to position [0, 434]
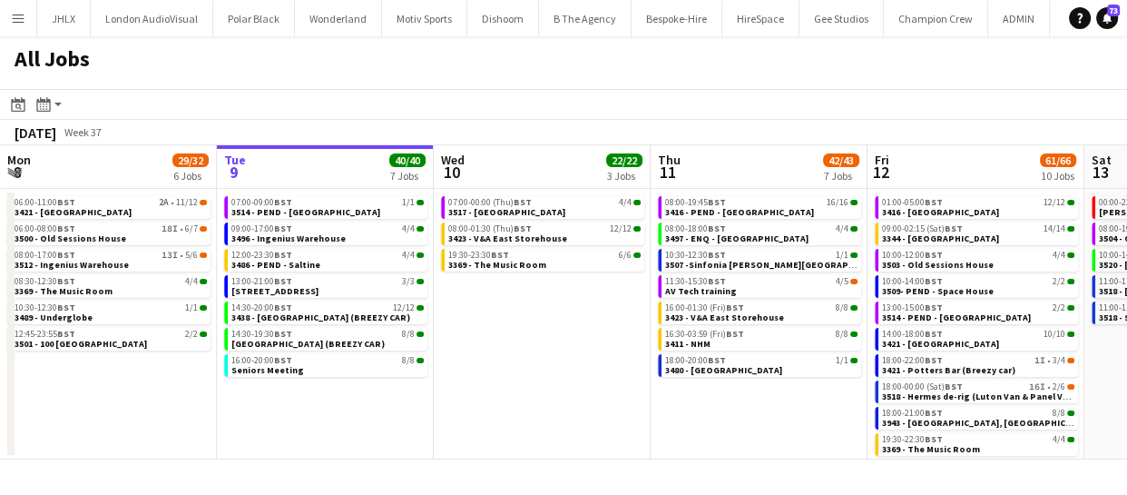
click at [14, 13] on app-icon "Menu" at bounding box center [18, 18] width 15 height 15
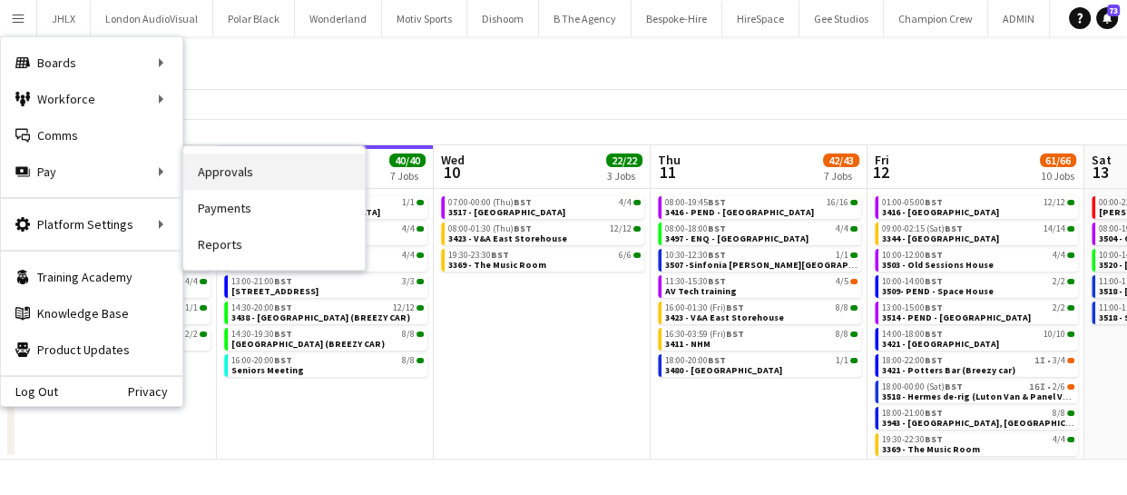
click at [222, 167] on link "Approvals" at bounding box center [273, 171] width 181 height 36
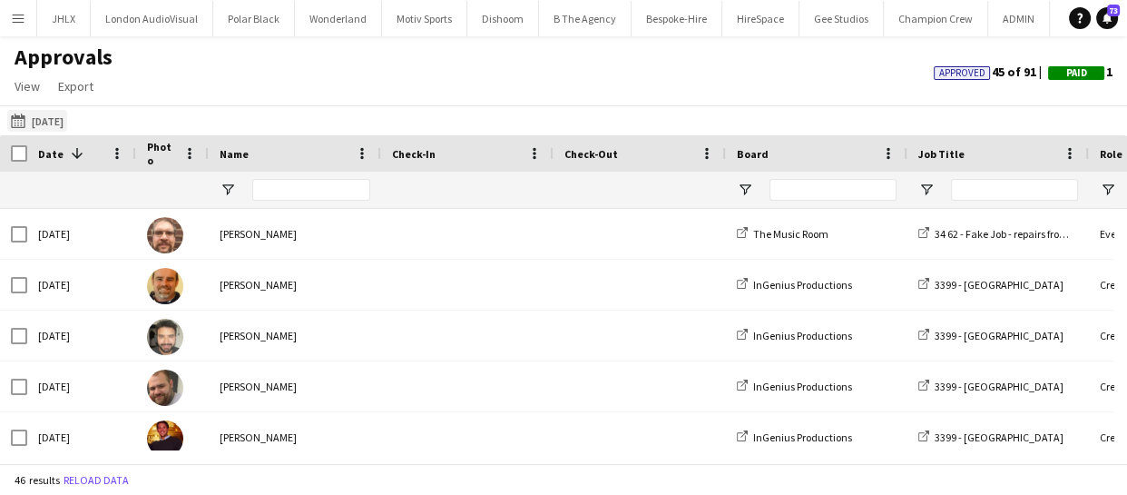
click at [67, 127] on button "04-09-2025 04-09-2025" at bounding box center [37, 121] width 60 height 22
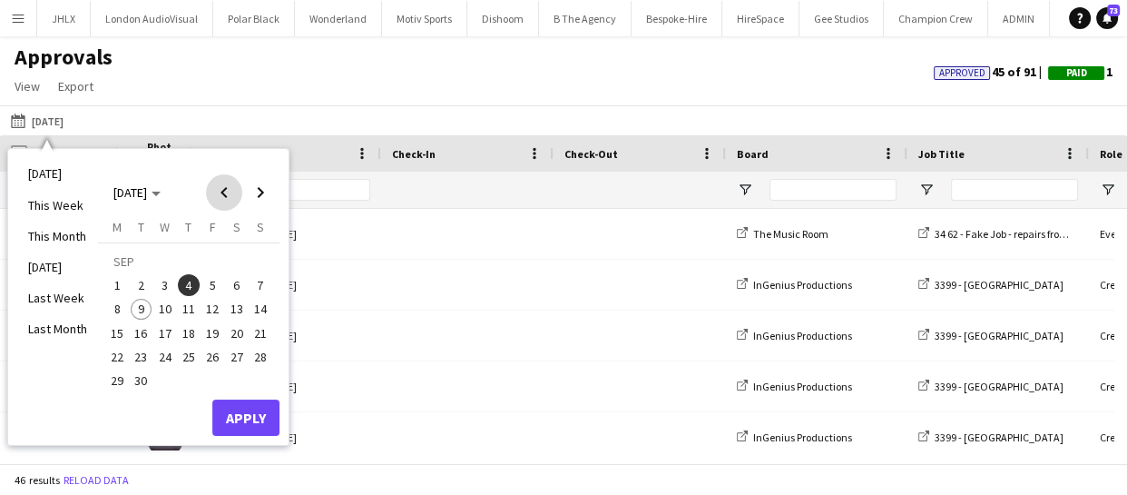
click at [226, 181] on span "Previous month" at bounding box center [224, 192] width 36 height 36
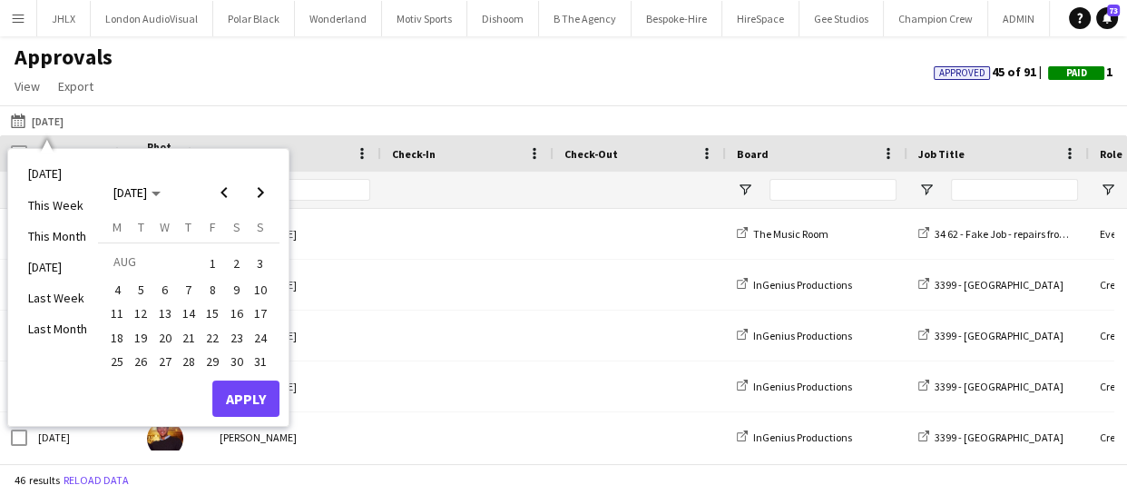
click at [182, 362] on span "28" at bounding box center [189, 361] width 22 height 22
click at [240, 395] on button "Apply" at bounding box center [245, 398] width 67 height 36
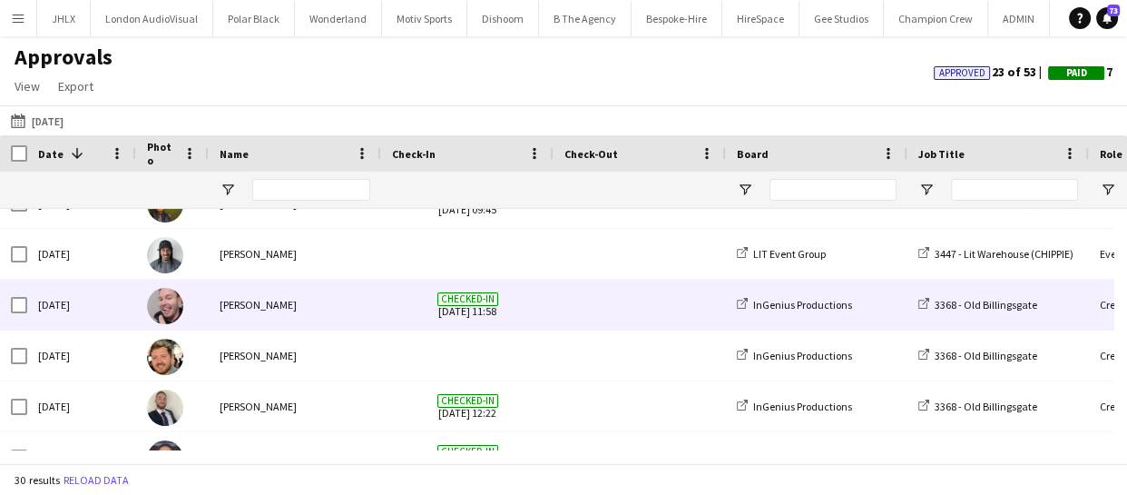
click at [108, 309] on div "Thu, 28 Aug 2025" at bounding box center [81, 304] width 109 height 50
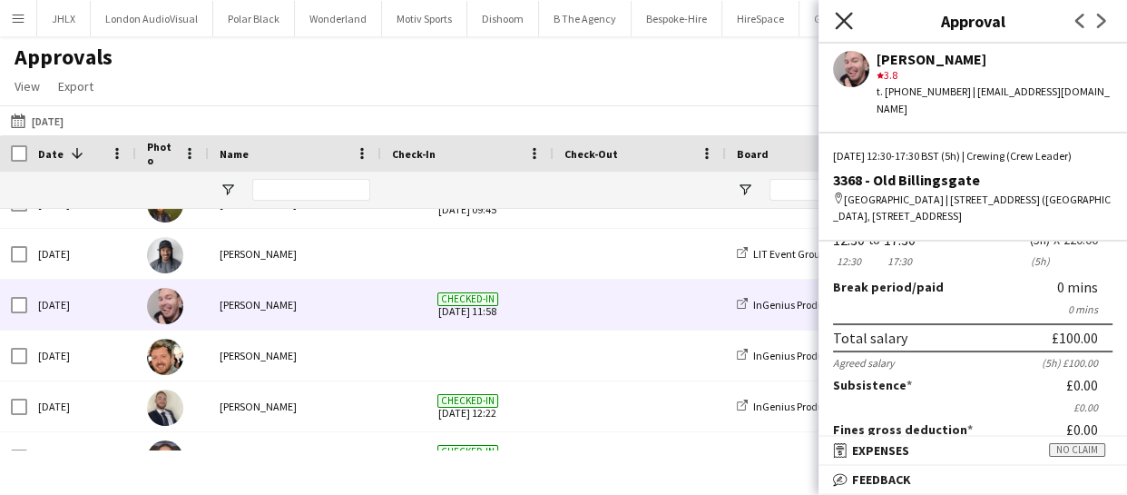
click at [838, 24] on icon "Close pop-in" at bounding box center [843, 20] width 17 height 17
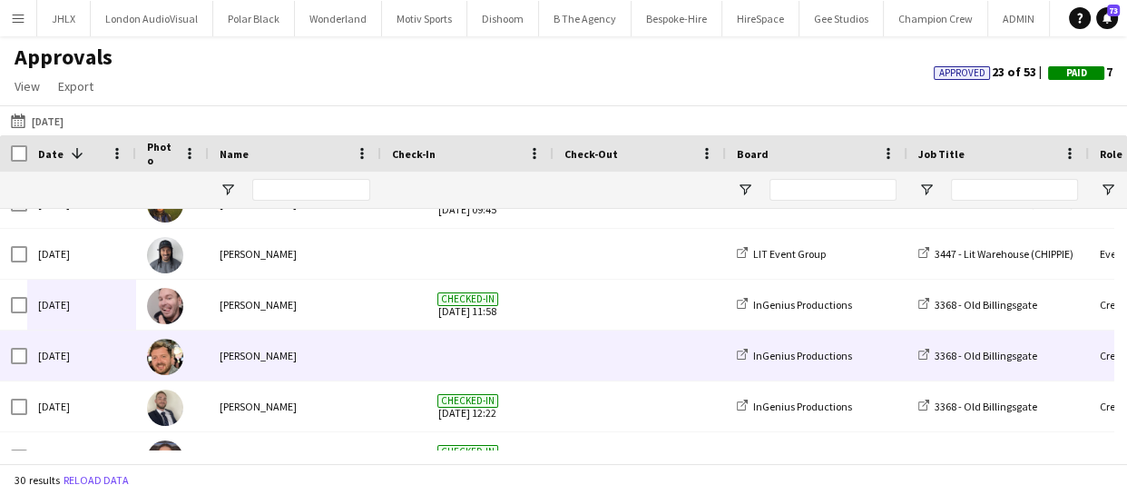
click at [110, 357] on div "Thu, 28 Aug 2025" at bounding box center [81, 355] width 109 height 50
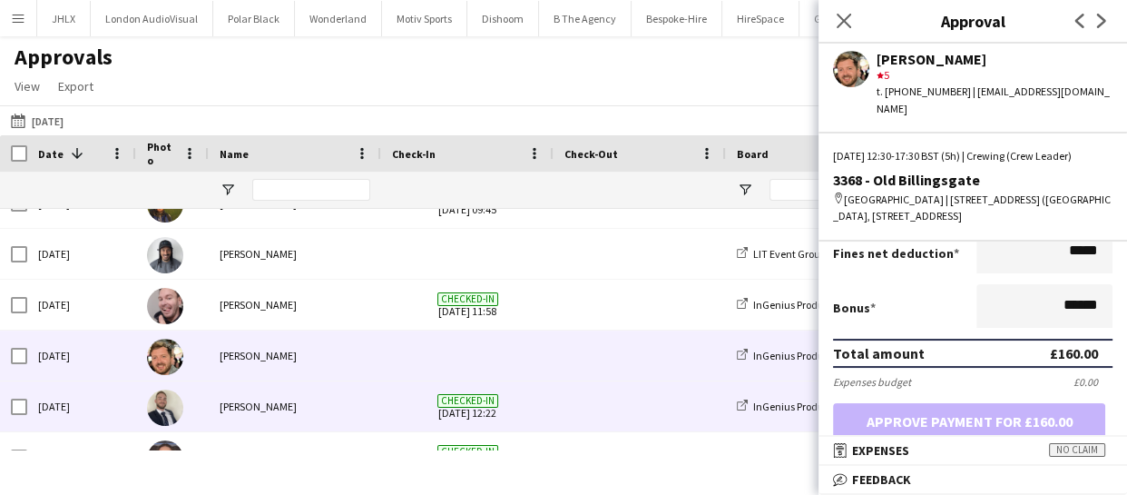
click at [70, 403] on div "Thu, 28 Aug 2025" at bounding box center [81, 406] width 109 height 50
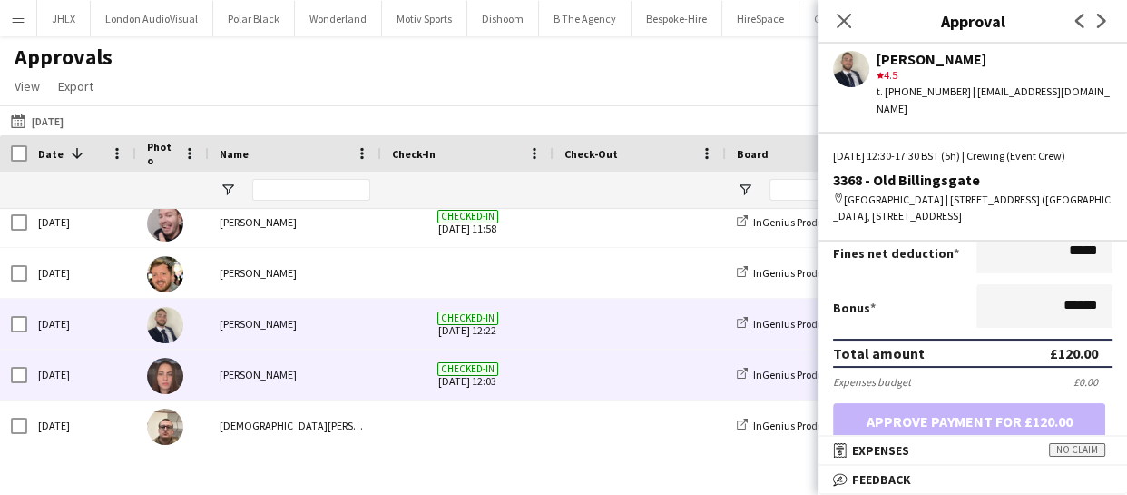
click at [86, 374] on div "Thu, 28 Aug 2025" at bounding box center [81, 374] width 109 height 50
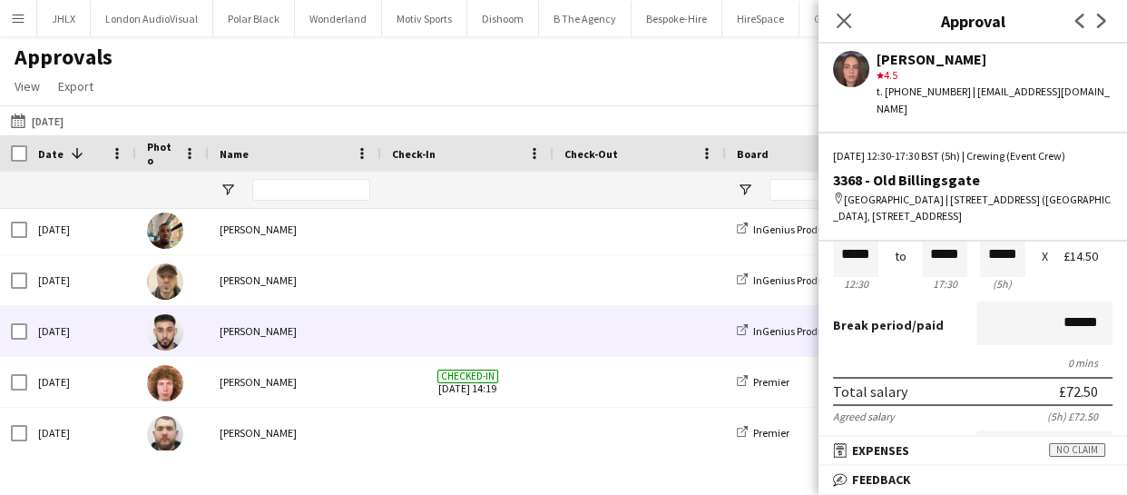
click at [89, 352] on div "Thu, 28 Aug 2025" at bounding box center [81, 331] width 109 height 50
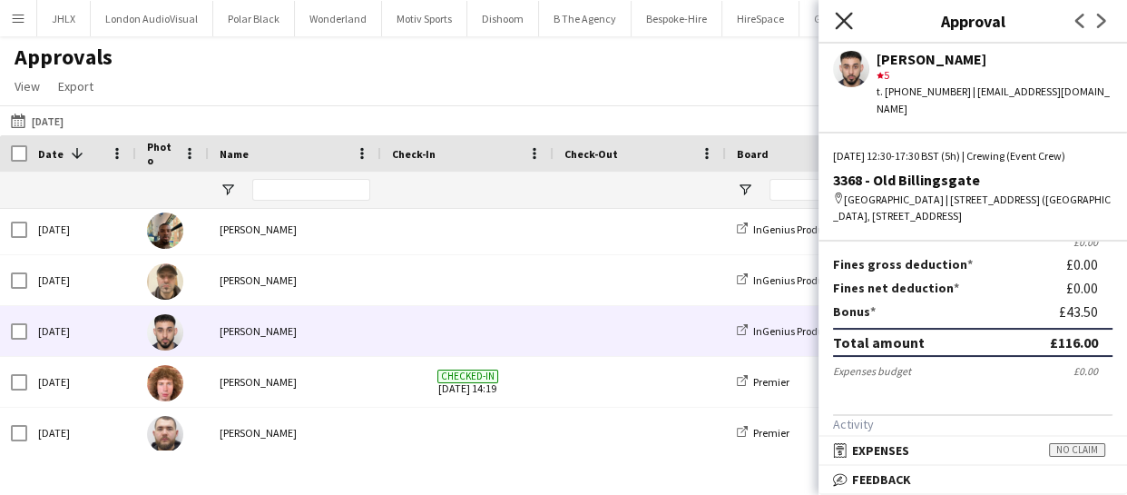
click at [843, 22] on icon at bounding box center [843, 20] width 17 height 17
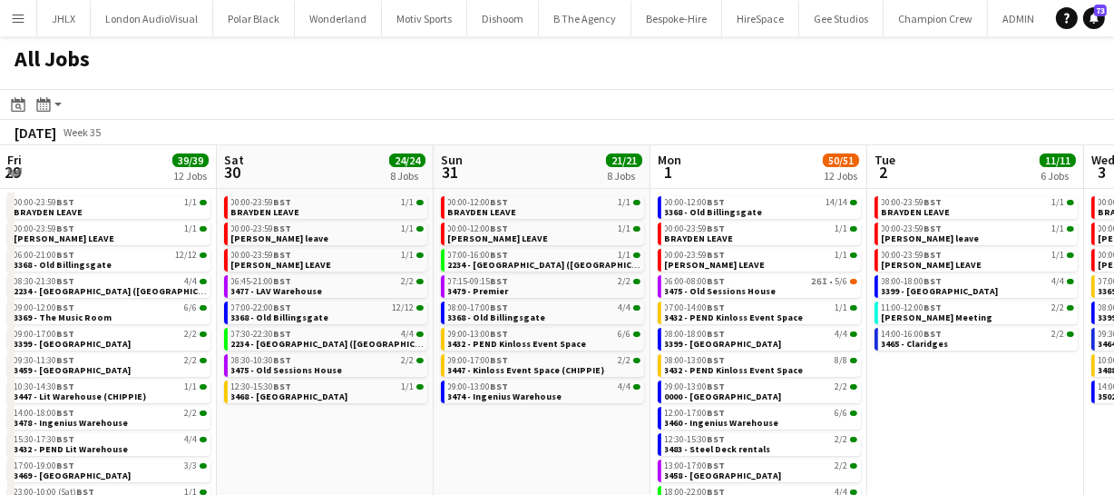
scroll to position [0, 444]
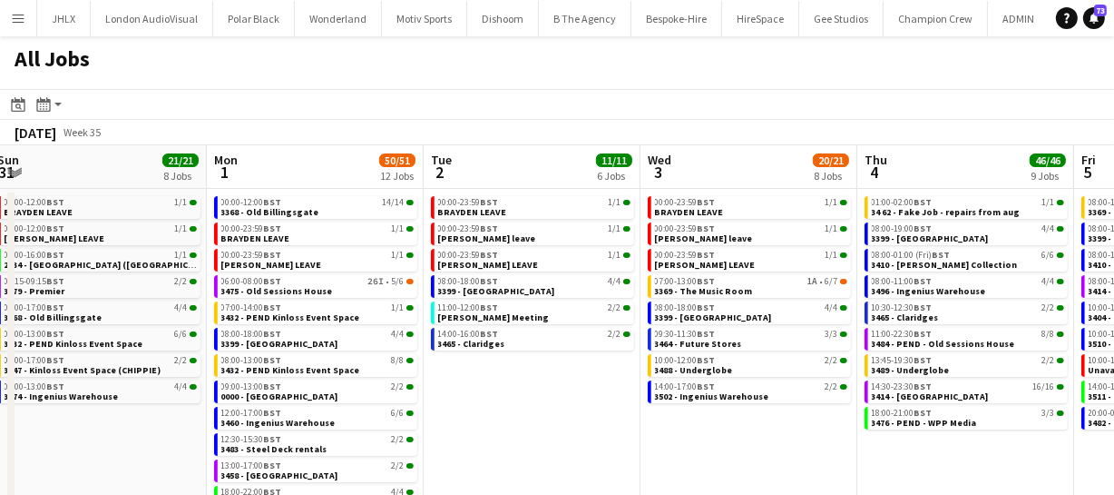
click at [572, 440] on app-date-cell "00:00-23:59 BST 1/1 BRAYDEN LEAVE 00:00-23:59 BST 1/1 [PERSON_NAME] leave 00:00…" at bounding box center [532, 354] width 217 height 330
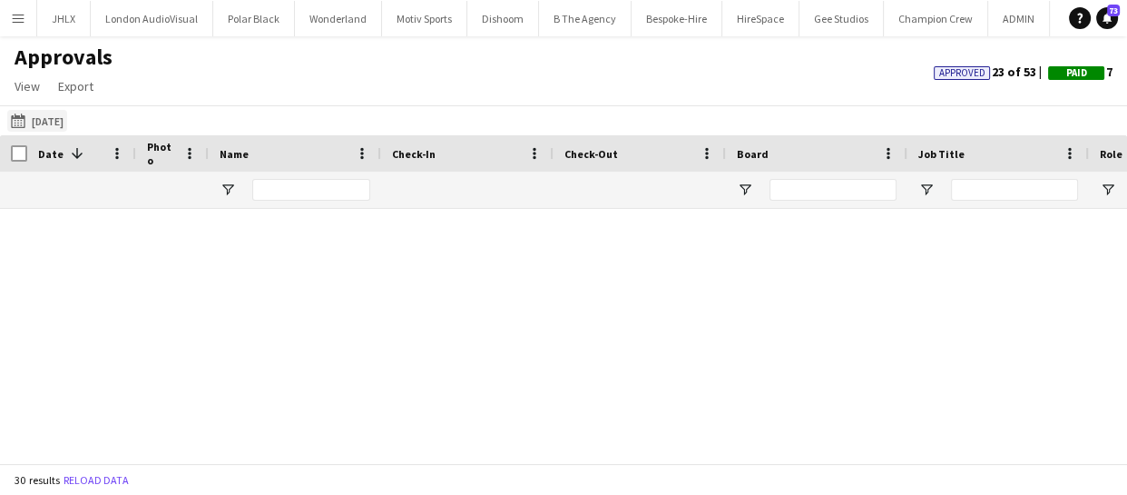
scroll to position [1072, 0]
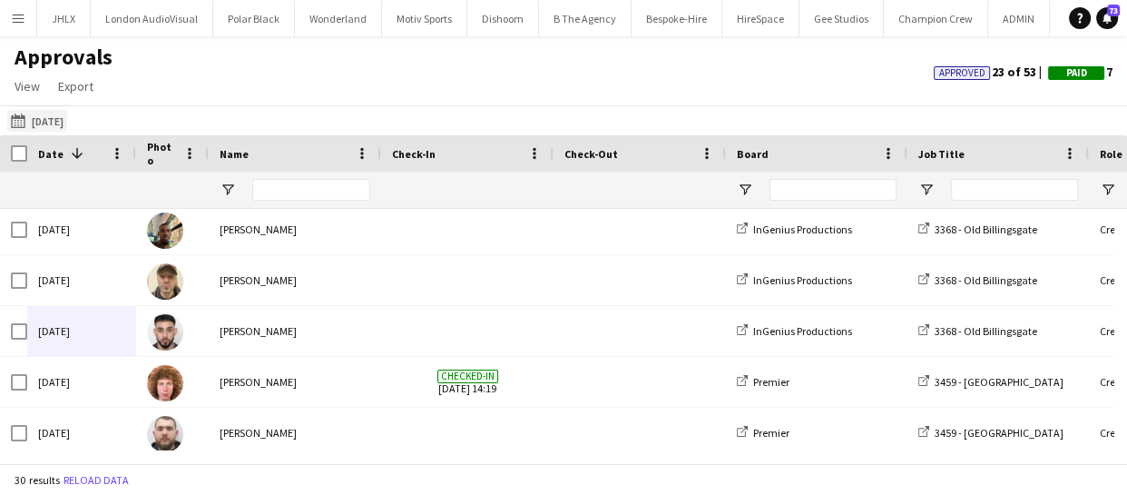
click at [55, 113] on button "[DATE] [DATE]" at bounding box center [37, 121] width 60 height 22
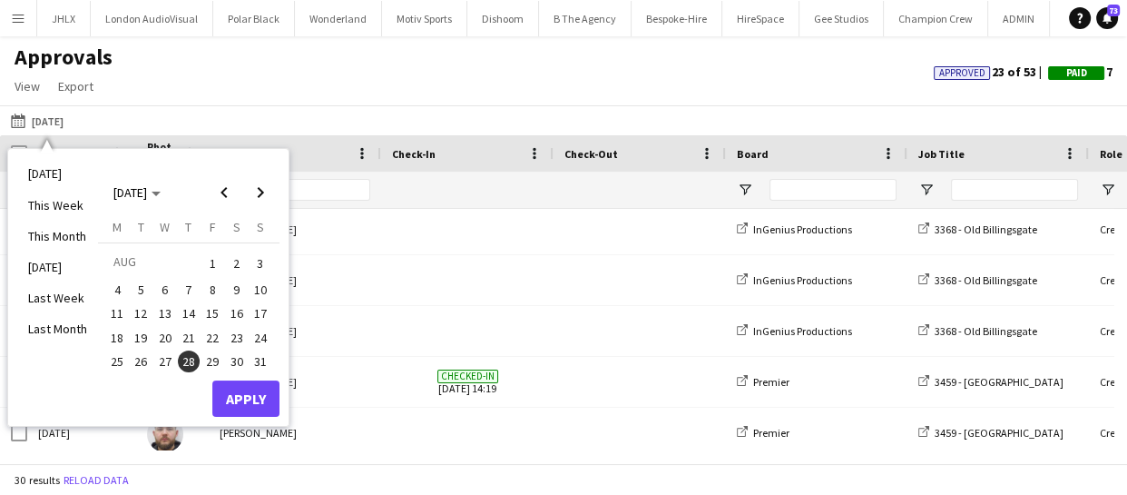
click at [209, 260] on span "1" at bounding box center [212, 262] width 22 height 25
click at [252, 393] on button "Apply" at bounding box center [245, 398] width 67 height 36
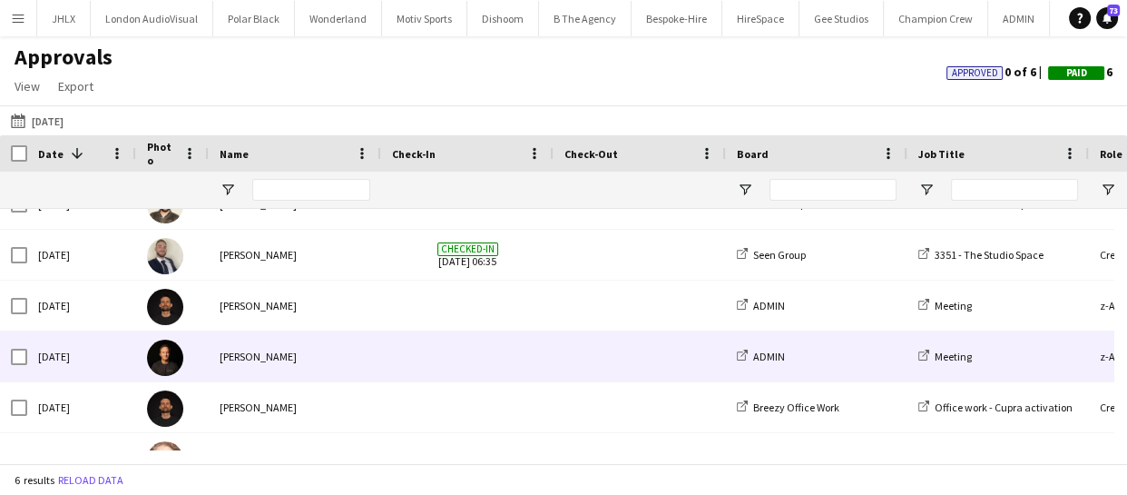
scroll to position [0, 0]
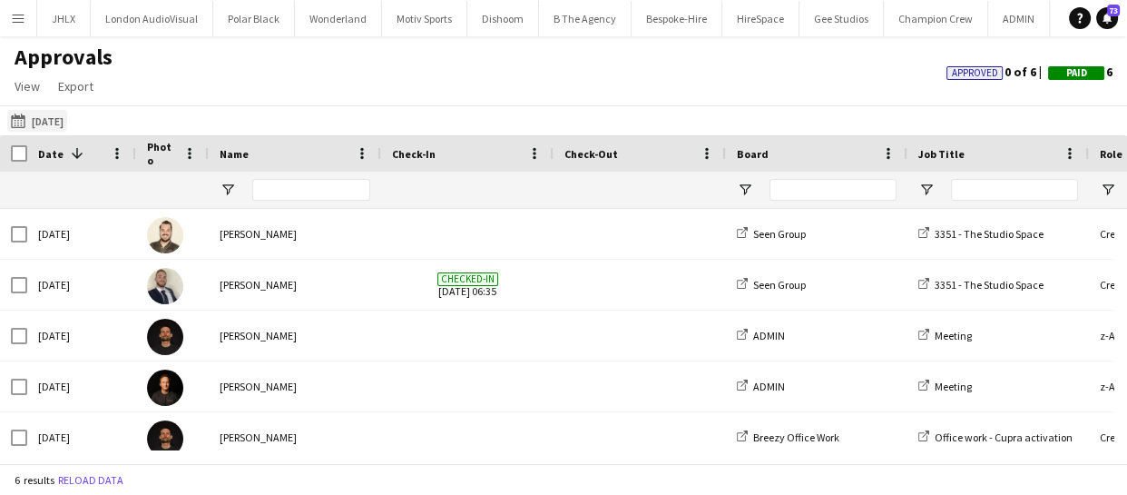
click at [43, 111] on button "[DATE] [DATE]" at bounding box center [37, 121] width 60 height 22
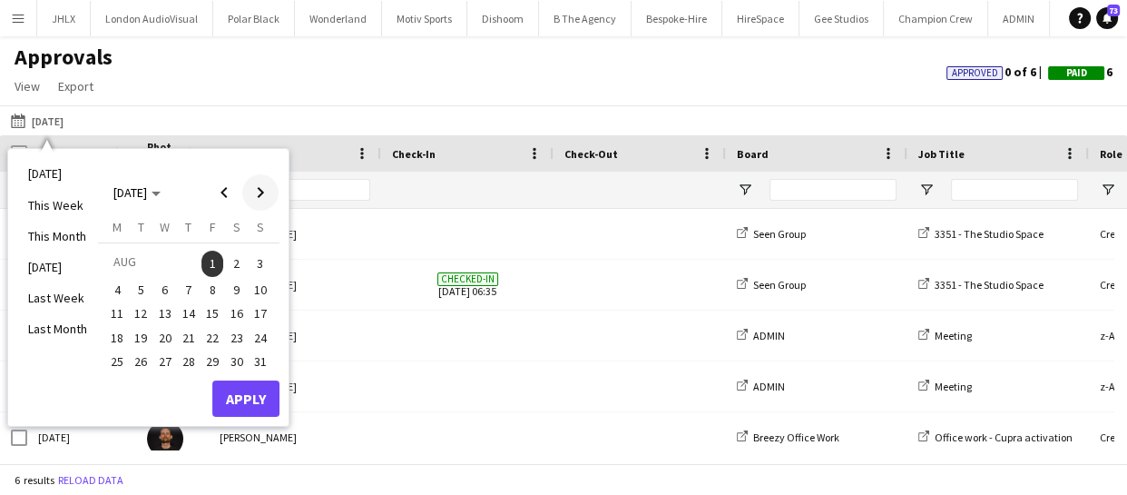
click at [270, 191] on span "Next month" at bounding box center [260, 192] width 36 height 36
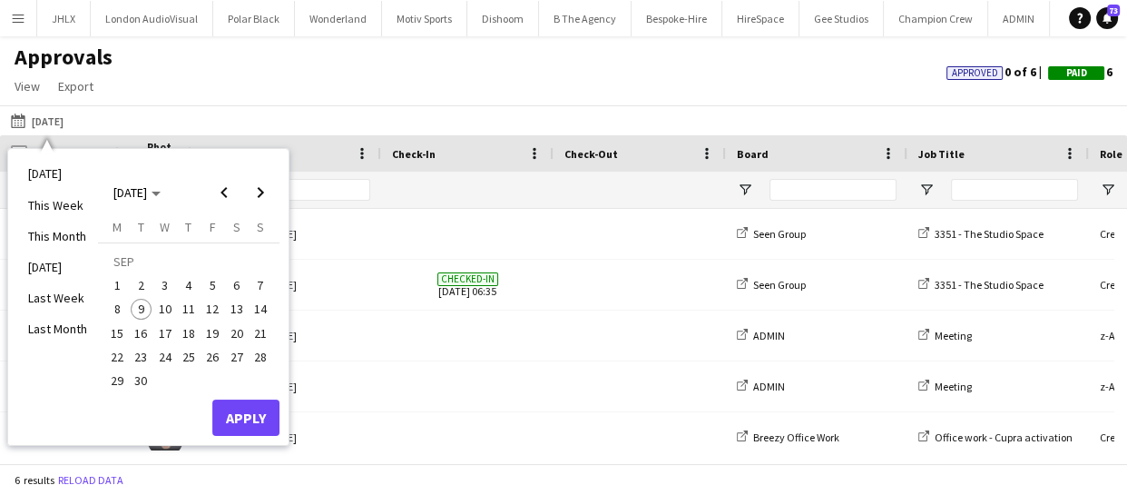
click at [121, 279] on span "1" at bounding box center [117, 285] width 22 height 22
click at [250, 410] on button "Apply" at bounding box center [245, 417] width 67 height 36
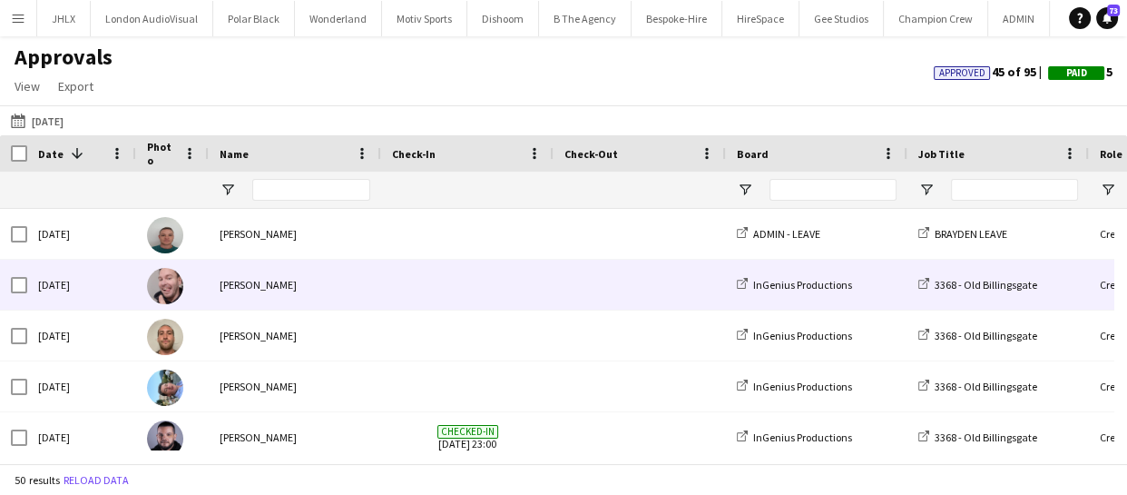
click at [103, 279] on div "[DATE]" at bounding box center [81, 285] width 109 height 50
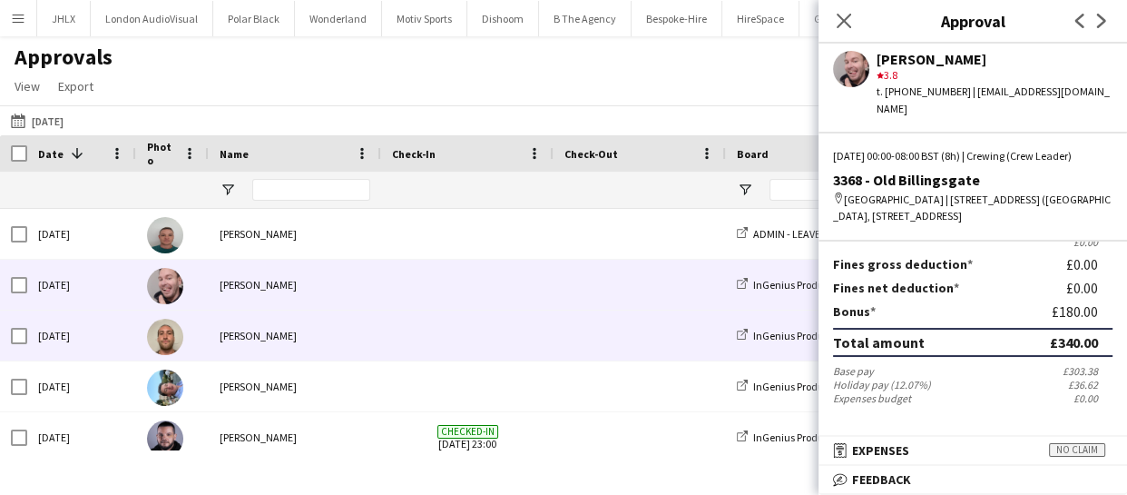
click at [93, 334] on div "[DATE]" at bounding box center [81, 335] width 109 height 50
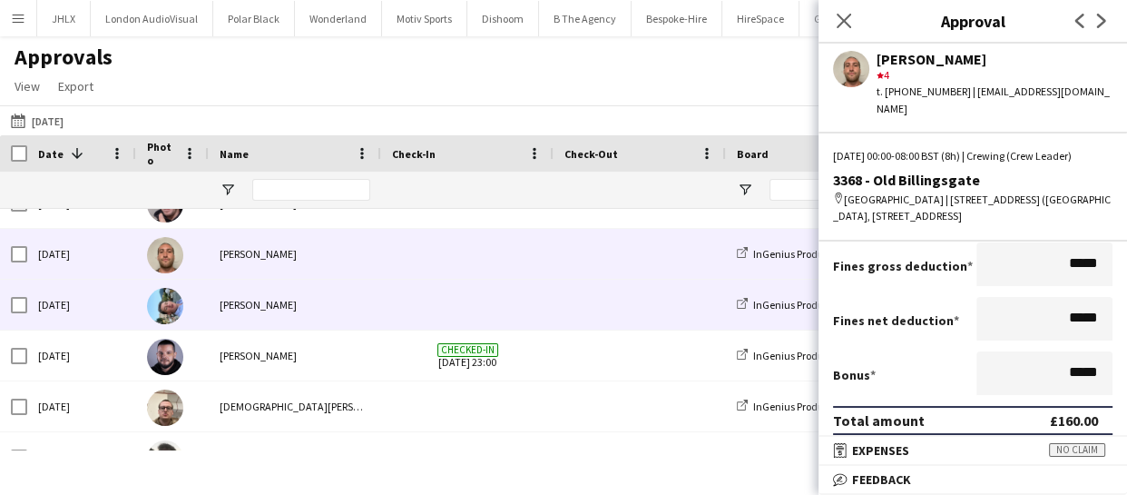
click at [67, 307] on div "[DATE]" at bounding box center [81, 304] width 109 height 50
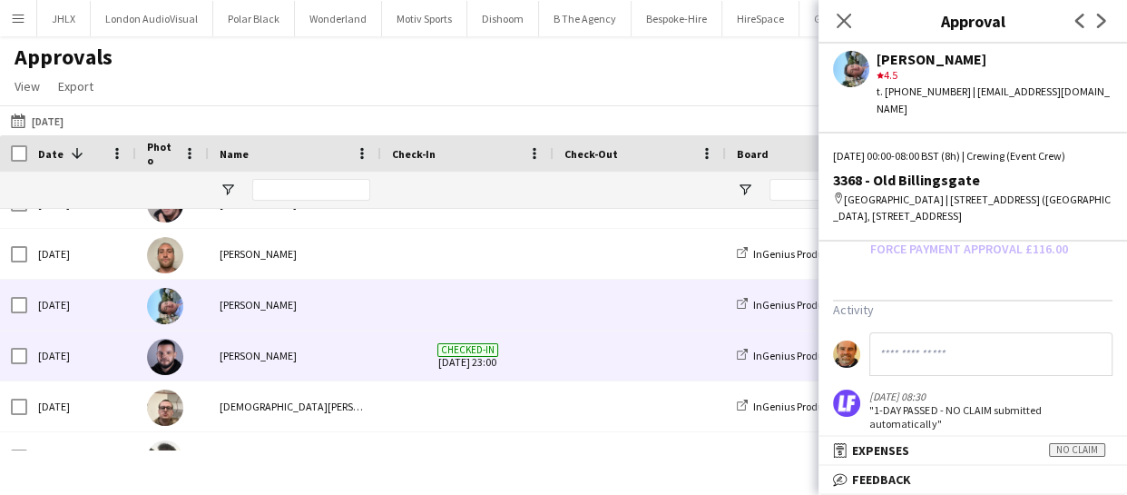
click at [108, 354] on div "[DATE]" at bounding box center [81, 355] width 109 height 50
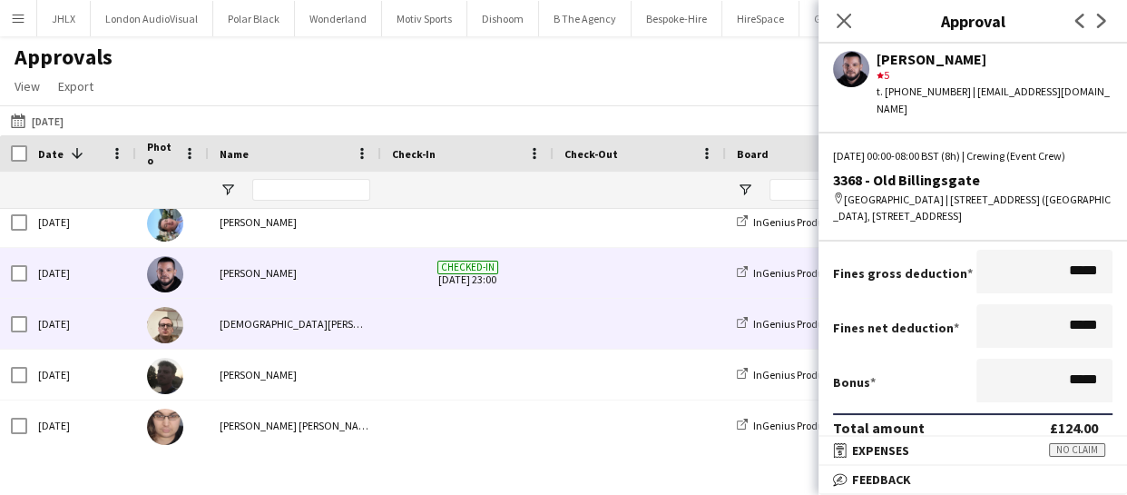
click at [86, 327] on div "[DATE]" at bounding box center [81, 324] width 109 height 50
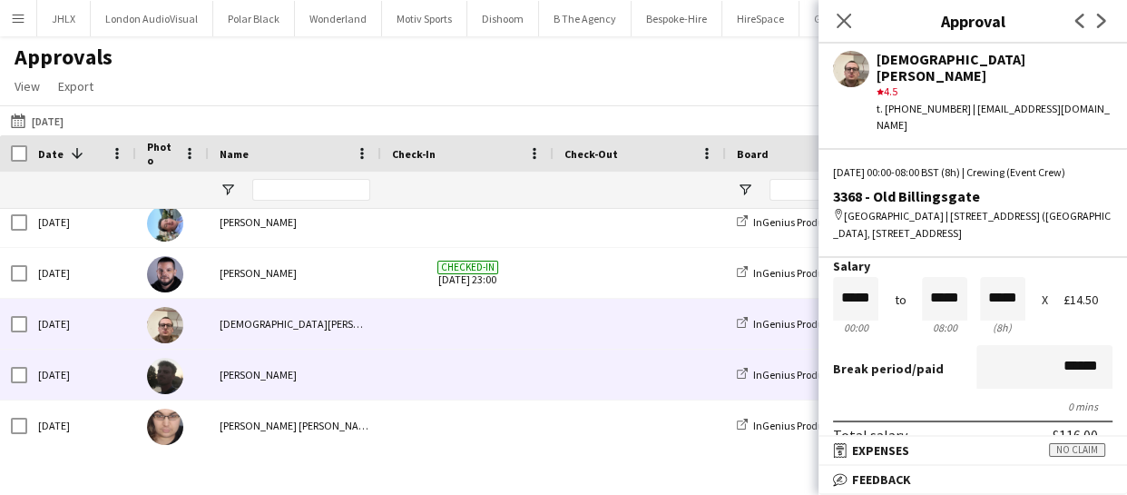
click at [80, 382] on div "[DATE]" at bounding box center [81, 374] width 109 height 50
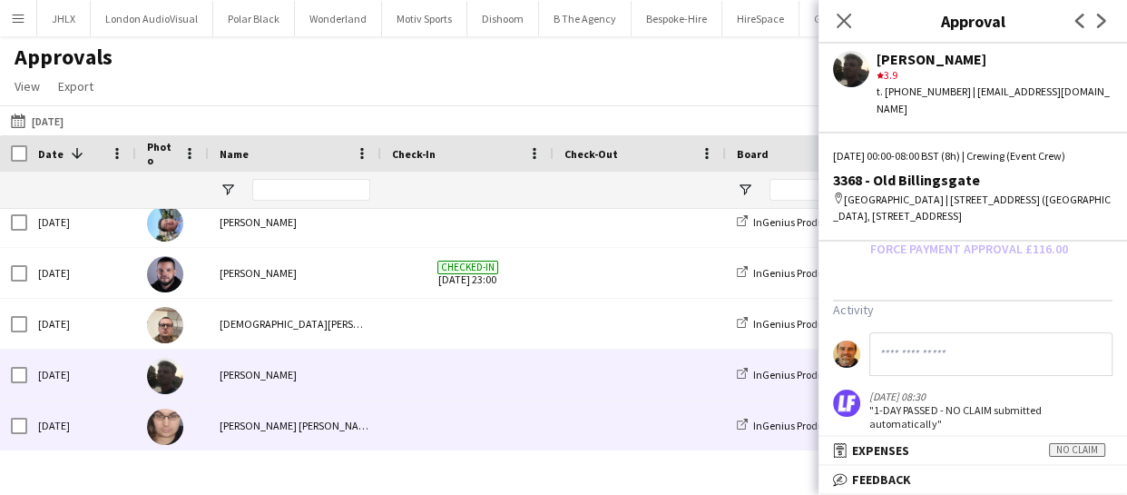
click at [91, 425] on div "[DATE]" at bounding box center [81, 425] width 109 height 50
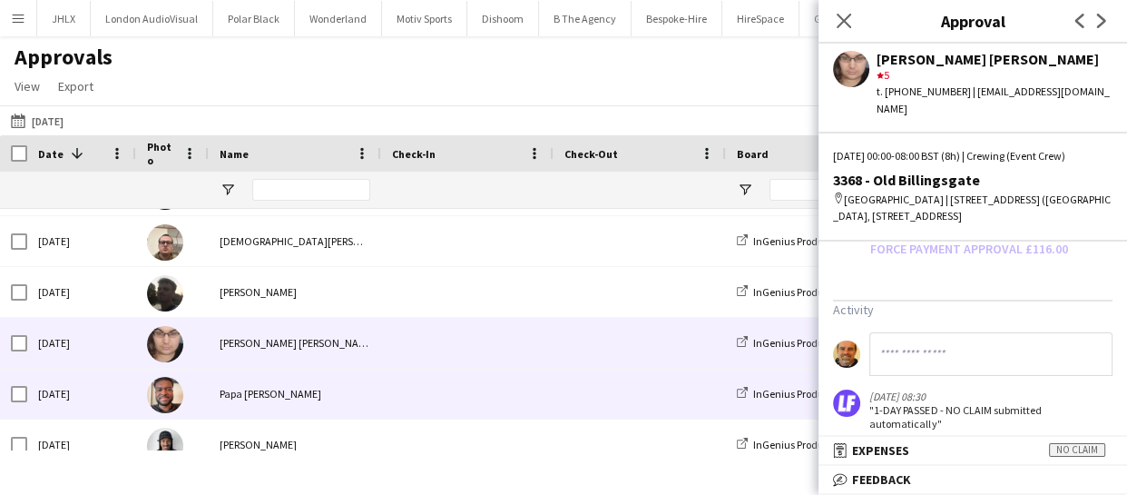
click at [95, 397] on div "[DATE]" at bounding box center [81, 393] width 109 height 50
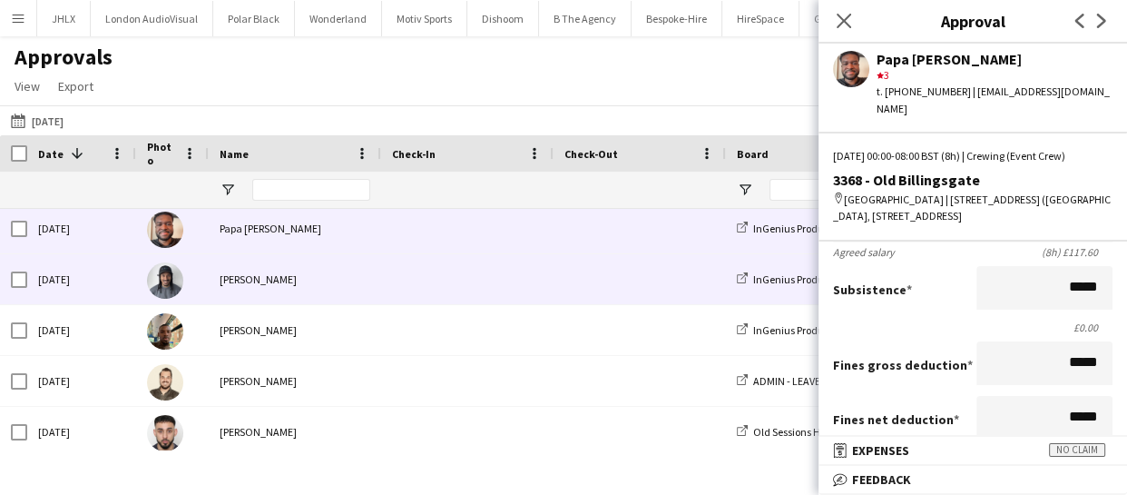
click at [77, 282] on div "[DATE]" at bounding box center [81, 279] width 109 height 50
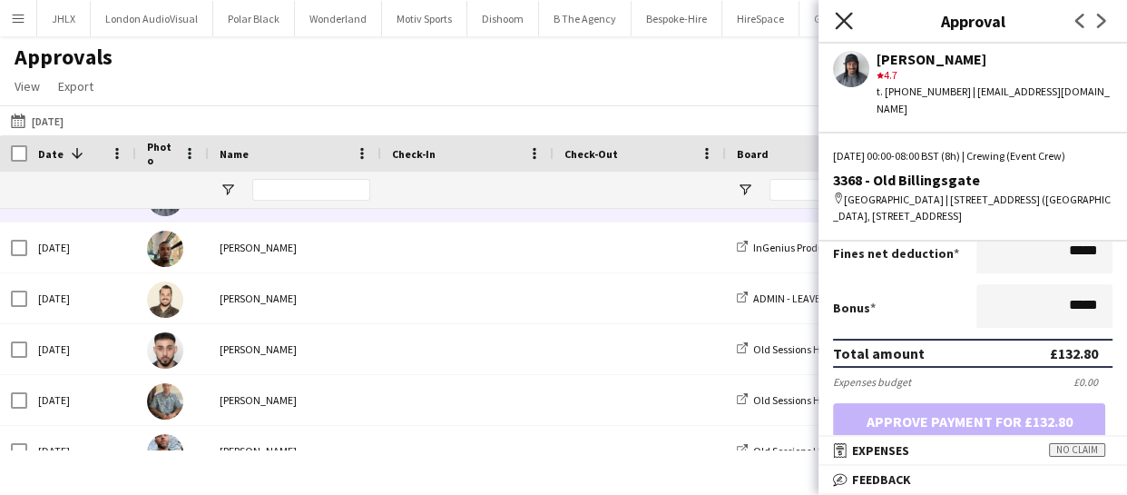
click at [838, 16] on icon "Close pop-in" at bounding box center [843, 20] width 17 height 17
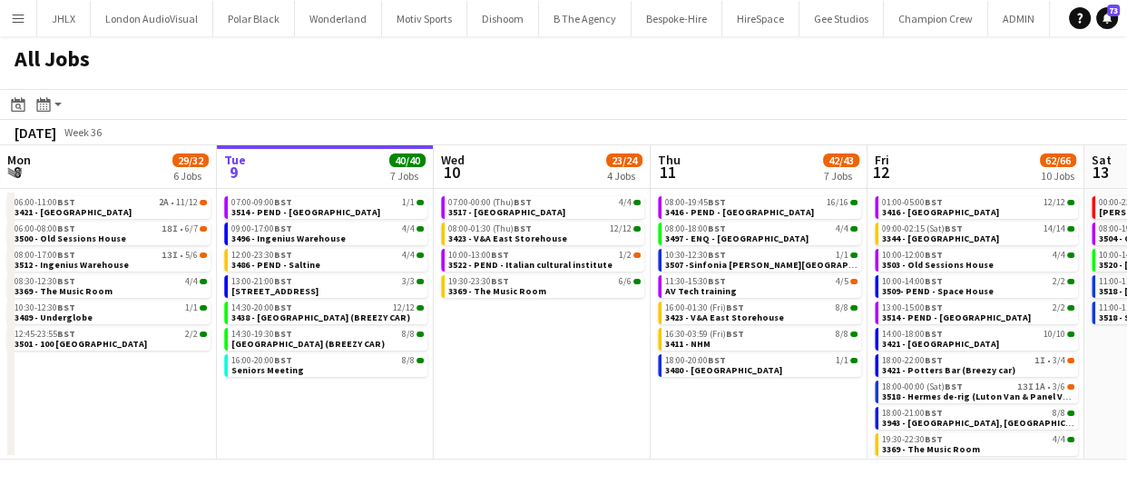
scroll to position [0, 543]
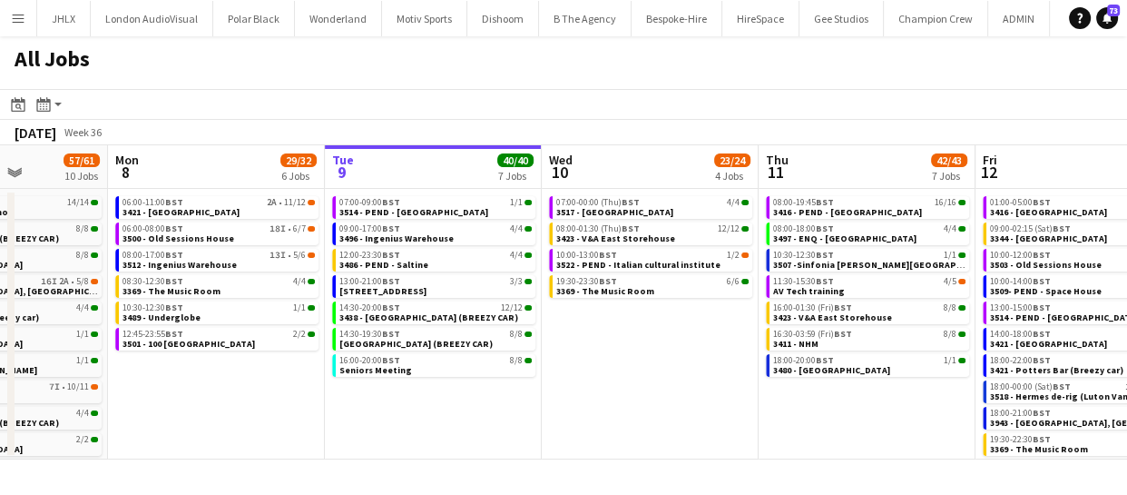
drag, startPoint x: 290, startPoint y: 417, endPoint x: 398, endPoint y: 417, distance: 108.0
click at [398, 417] on app-calendar-viewport "Fri 5 31/31 9 Jobs Sat 6 25/25 6 Jobs Sun 7 57/61 10 Jobs Mon 8 29/32 6 Jobs Tu…" at bounding box center [563, 302] width 1127 height 314
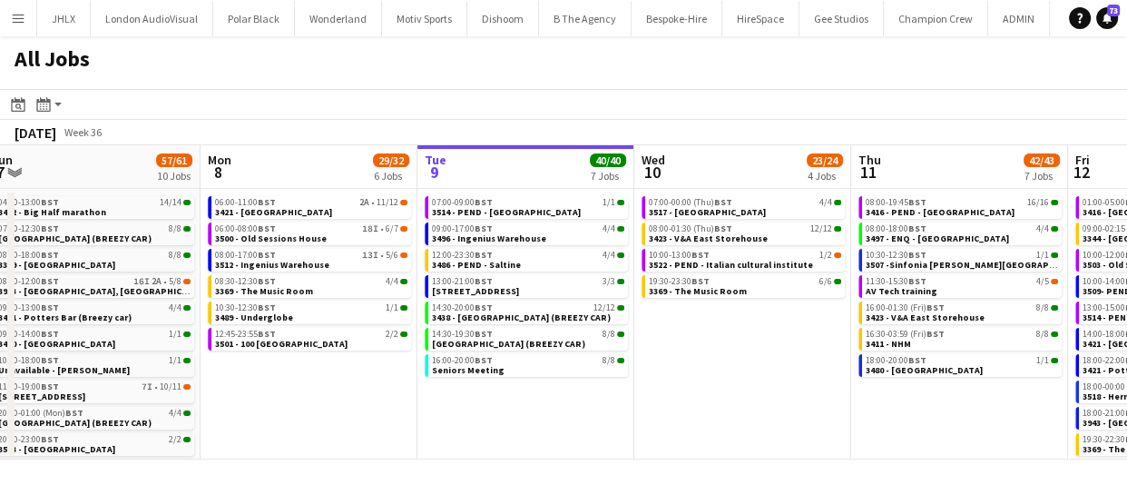
scroll to position [0, 409]
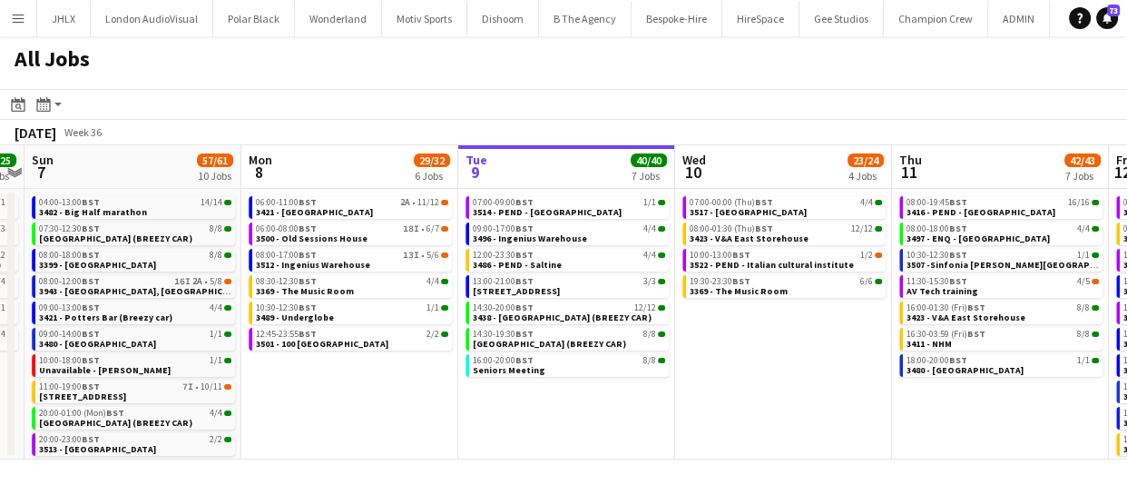
drag, startPoint x: 435, startPoint y: 426, endPoint x: 567, endPoint y: 418, distance: 132.7
click at [567, 418] on app-calendar-viewport "Fri 5 31/31 9 Jobs Sat 6 25/25 6 Jobs Sun 7 57/61 10 Jobs Mon 8 29/32 6 Jobs Tu…" at bounding box center [563, 302] width 1127 height 314
click at [542, 232] on span "3496 - Ingenius Warehouse" at bounding box center [530, 238] width 114 height 12
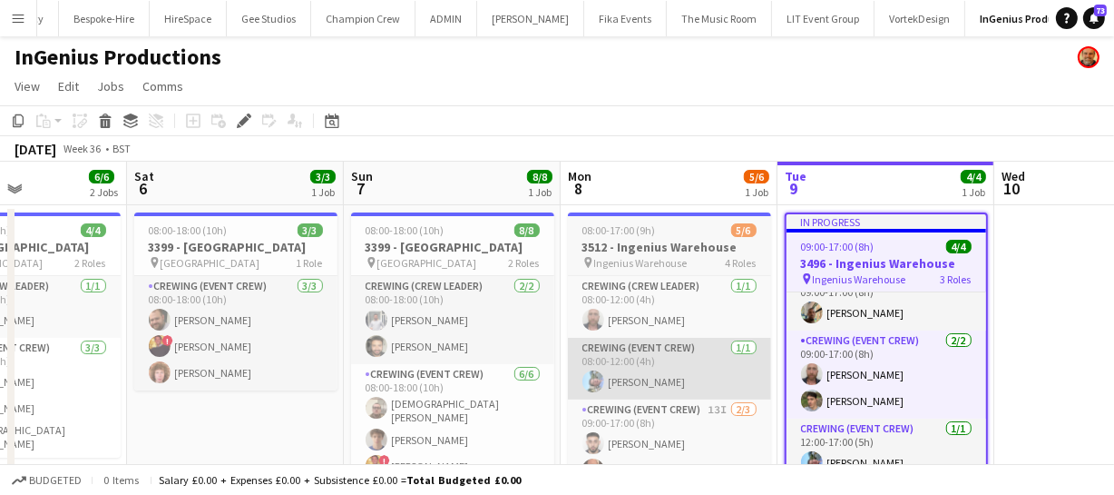
drag, startPoint x: 363, startPoint y: 393, endPoint x: 720, endPoint y: 380, distance: 357.7
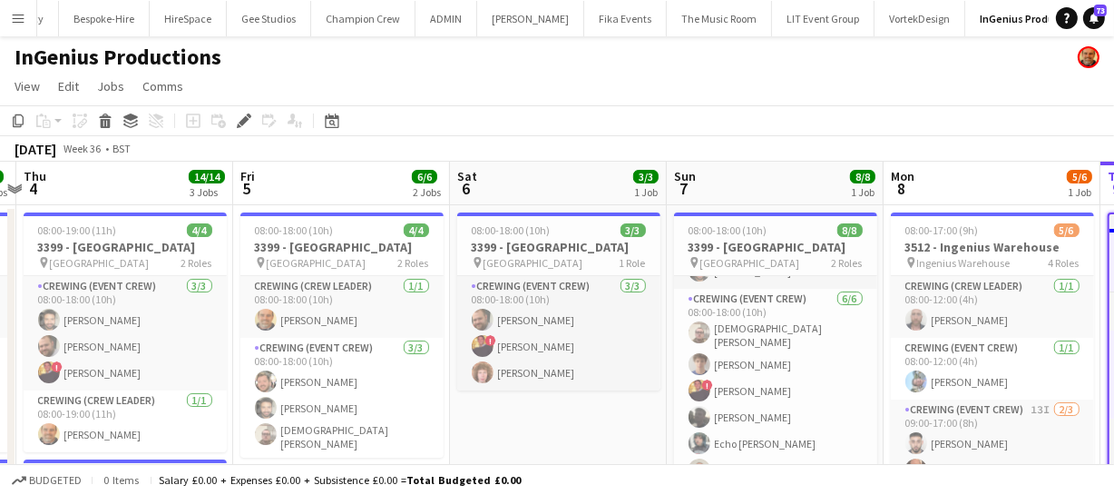
scroll to position [0, 496]
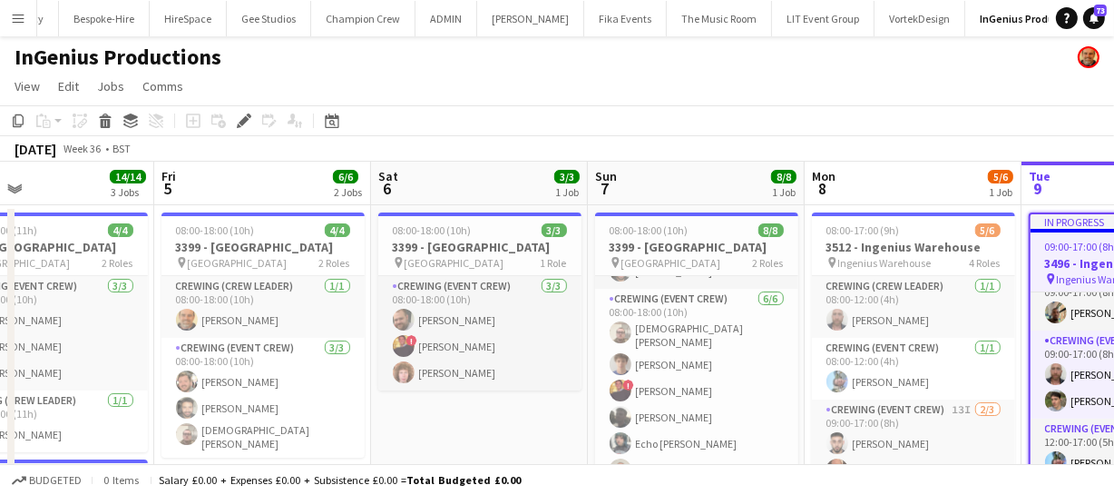
drag, startPoint x: 339, startPoint y: 430, endPoint x: 510, endPoint y: 416, distance: 171.2
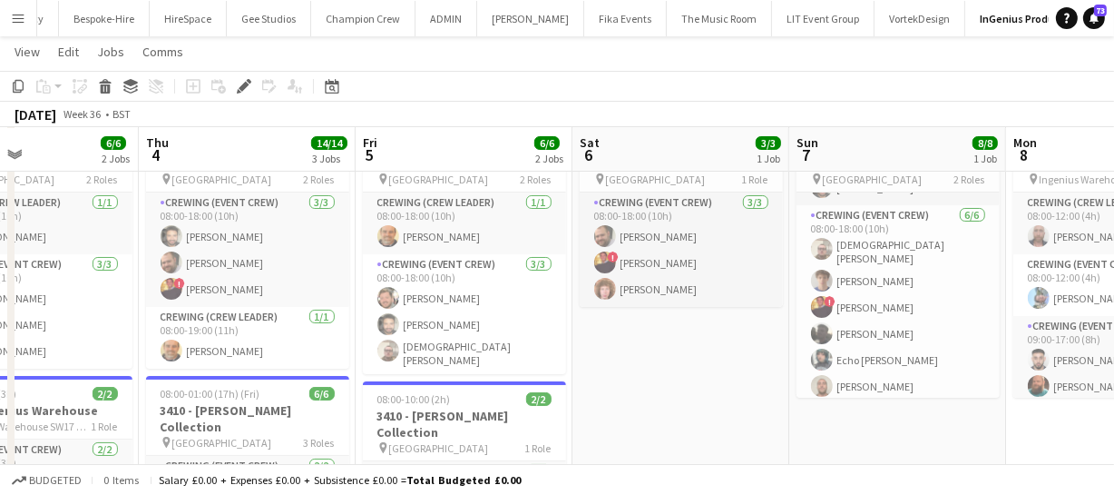
scroll to position [0, 510]
drag, startPoint x: 458, startPoint y: 376, endPoint x: 648, endPoint y: 378, distance: 189.7
click at [662, 377] on app-calendar-viewport "Mon 1 Tue 2 4/4 1 Job Wed 3 6/6 2 Jobs Thu 4 14/14 3 Jobs Fri 5 6/6 2 Jobs Sat …" at bounding box center [557, 458] width 1114 height 938
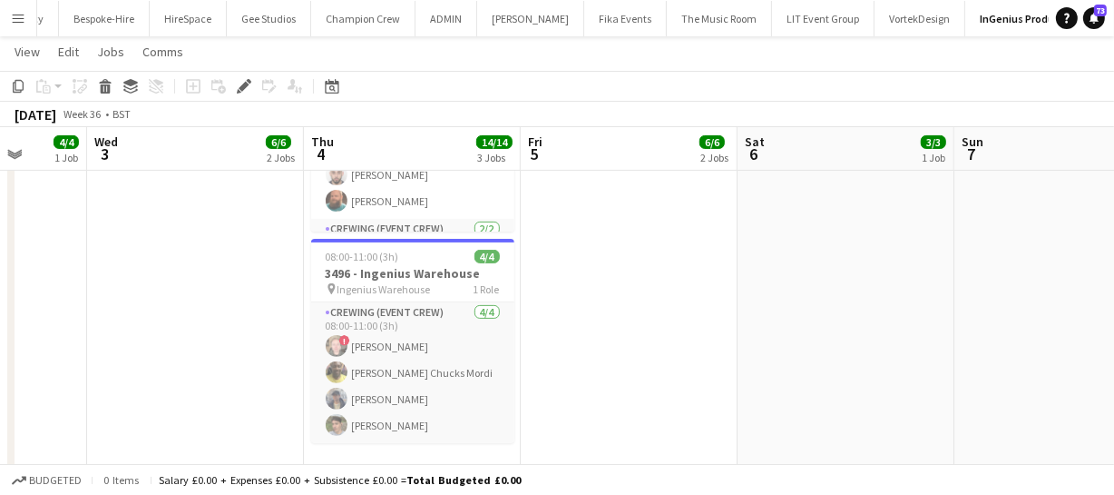
scroll to position [0, 498]
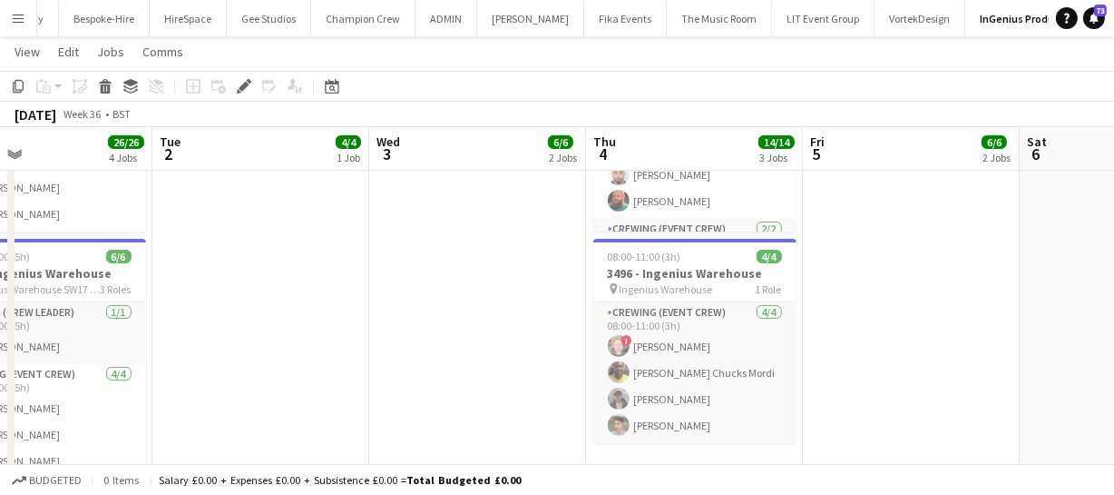
drag, startPoint x: 489, startPoint y: 386, endPoint x: 936, endPoint y: 387, distance: 446.4
click at [936, 387] on app-calendar-viewport "Sat 30 12/12 1 Job Sun 31 8/8 2 Jobs Mon 1 26/26 4 Jobs Tue 2 4/4 1 Job Wed 3 6…" at bounding box center [557, 156] width 1114 height 1161
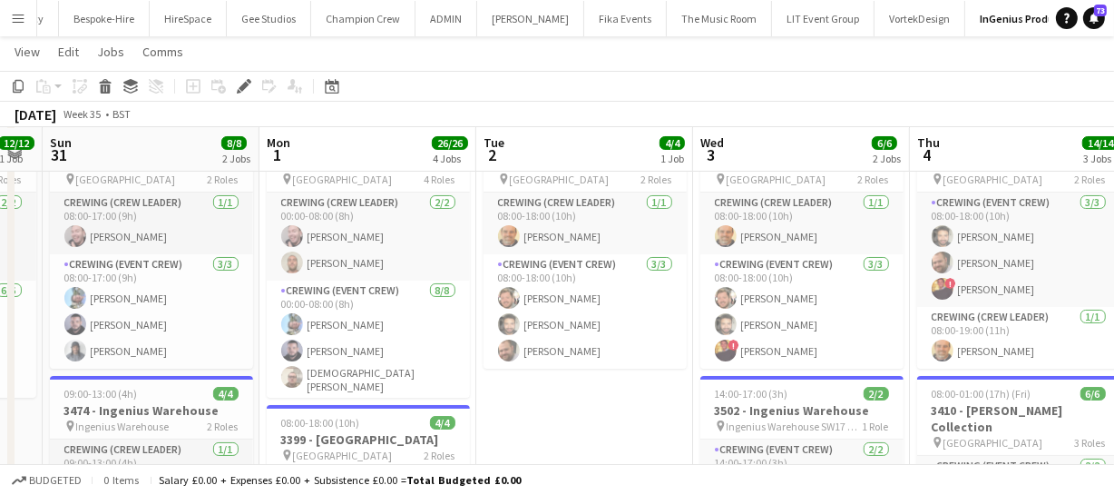
scroll to position [0, 389]
drag, startPoint x: 515, startPoint y: 381, endPoint x: 624, endPoint y: 373, distance: 109.2
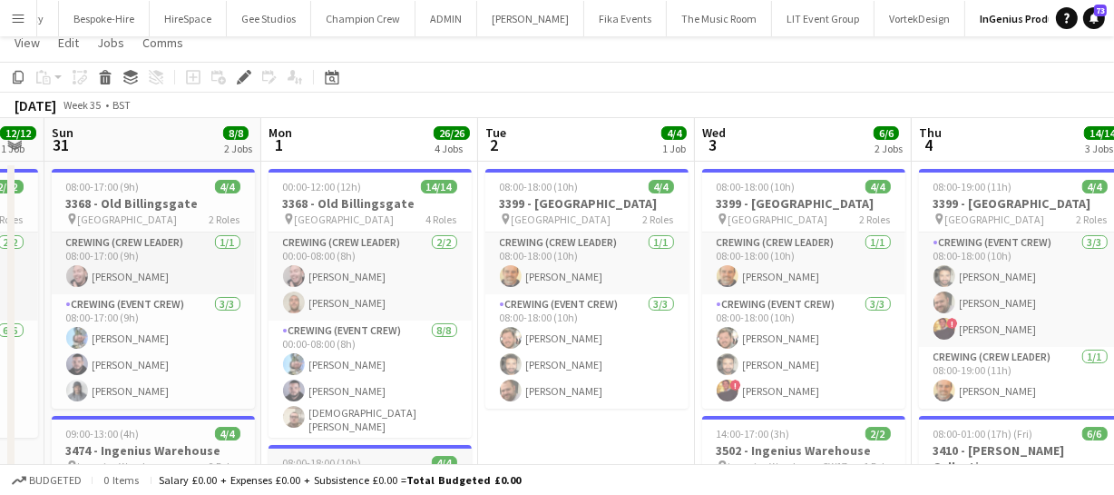
scroll to position [0, 0]
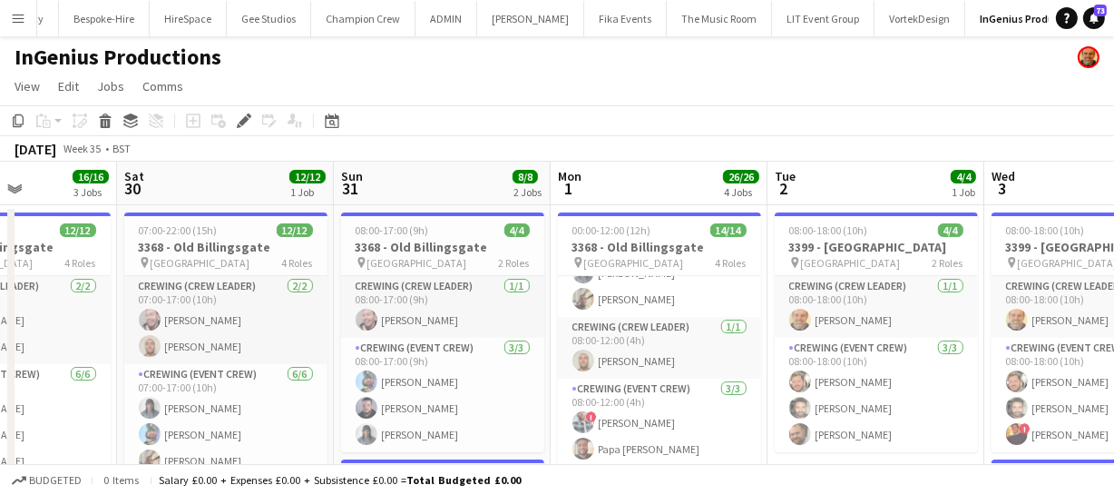
drag, startPoint x: 189, startPoint y: 354, endPoint x: 478, endPoint y: 338, distance: 289.9
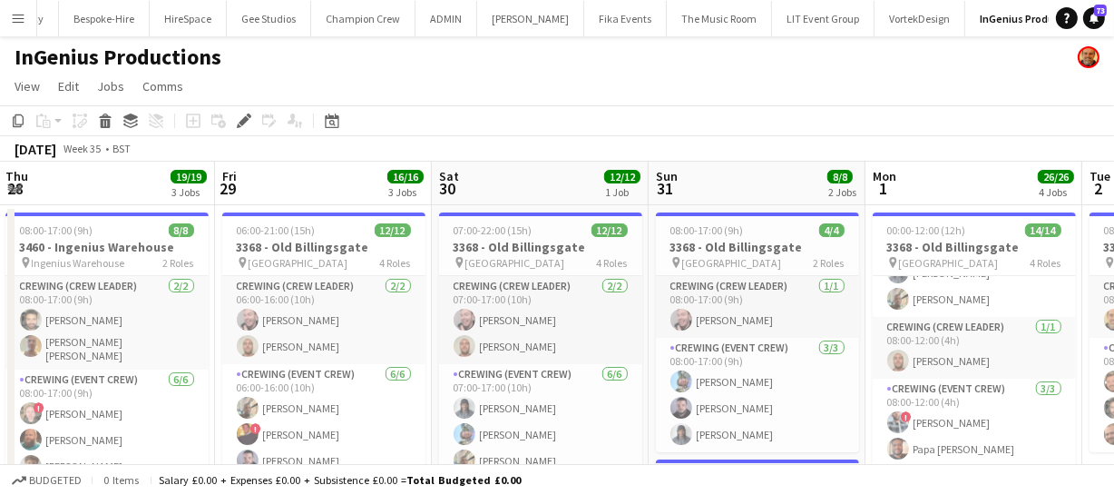
drag, startPoint x: 260, startPoint y: 375, endPoint x: 574, endPoint y: 338, distance: 316.1
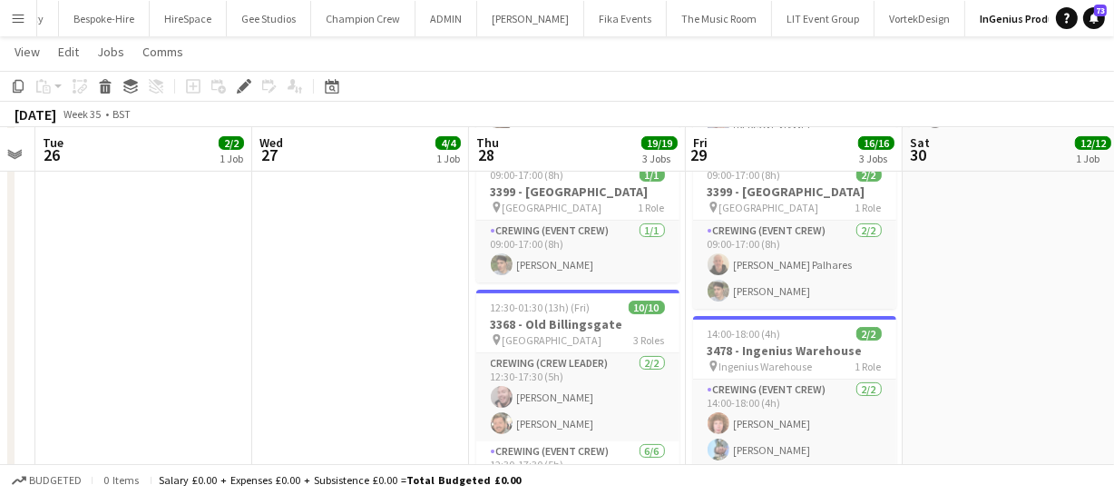
drag, startPoint x: 266, startPoint y: 372, endPoint x: 738, endPoint y: 354, distance: 472.2
click at [738, 354] on app-calendar-viewport "Sun 24 Mon 25 Tue 26 2/2 1 Job Wed 27 4/4 1 Job Thu 28 19/19 3 Jobs Fri 29 16/1…" at bounding box center [557, 321] width 1114 height 1161
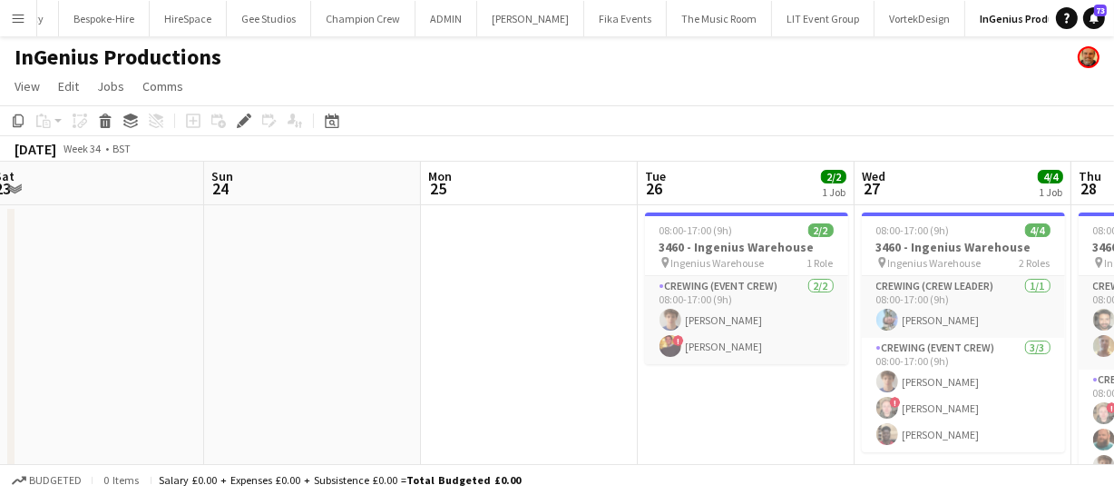
drag, startPoint x: 181, startPoint y: 402, endPoint x: 782, endPoint y: 358, distance: 602.3
drag, startPoint x: 704, startPoint y: 348, endPoint x: 809, endPoint y: 336, distance: 105.9
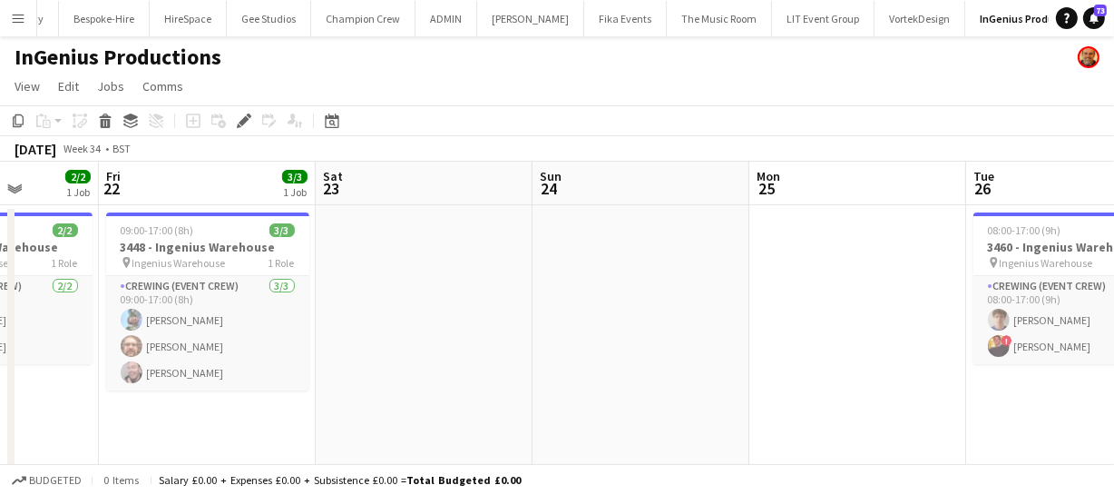
drag, startPoint x: 545, startPoint y: 338, endPoint x: 659, endPoint y: 334, distance: 113.5
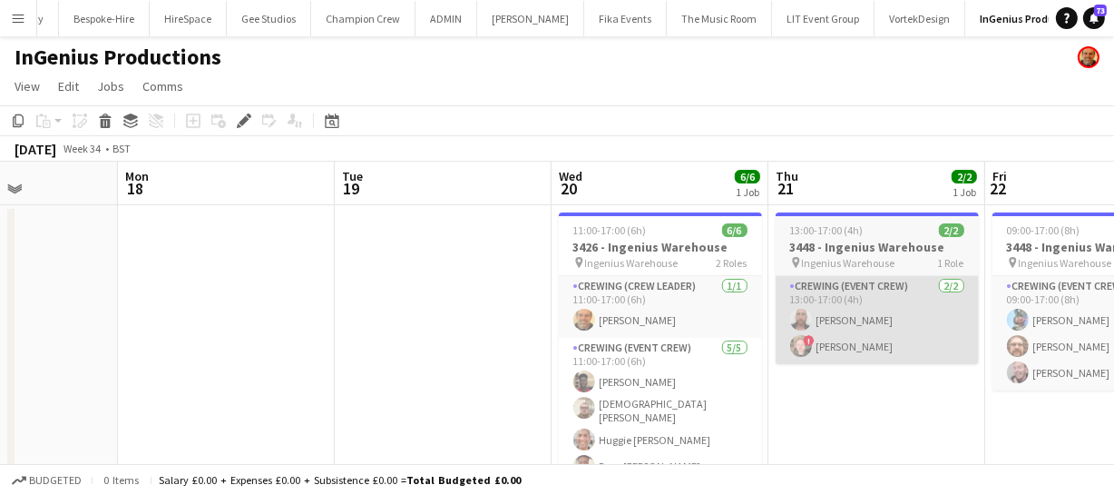
drag, startPoint x: 406, startPoint y: 400, endPoint x: 1092, endPoint y: 343, distance: 688.4
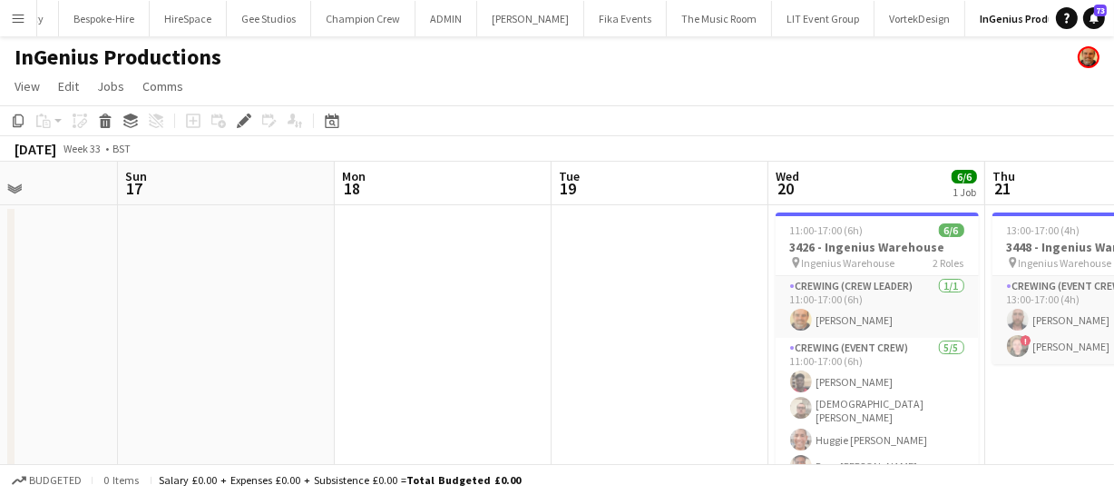
drag, startPoint x: 761, startPoint y: 343, endPoint x: 1052, endPoint y: 328, distance: 290.7
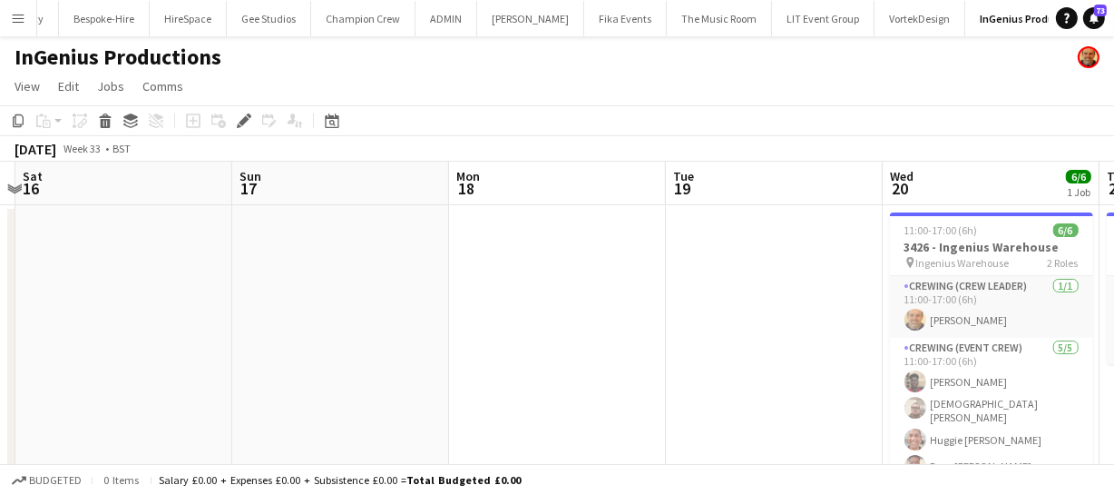
drag, startPoint x: 661, startPoint y: 313, endPoint x: 790, endPoint y: 306, distance: 130.0
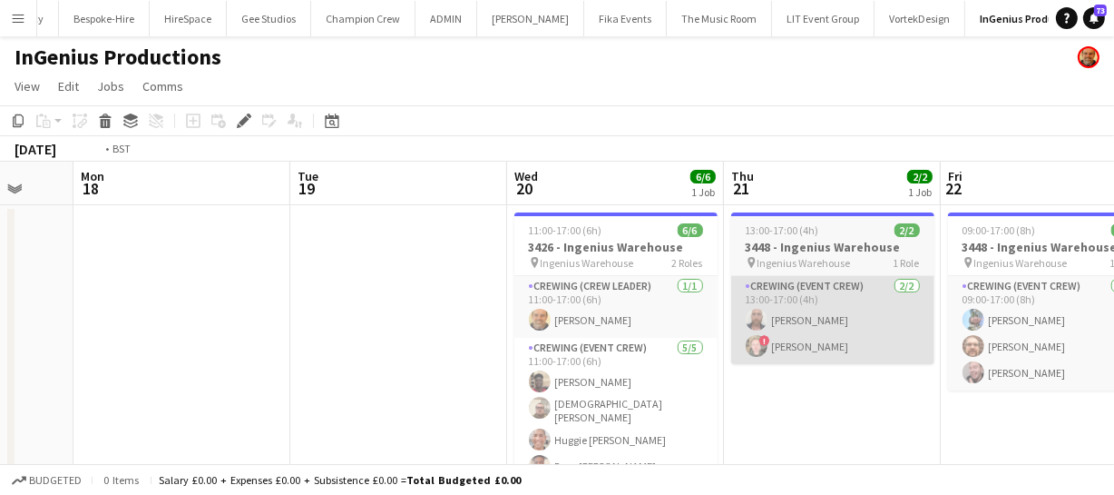
drag, startPoint x: 628, startPoint y: 334, endPoint x: 285, endPoint y: 324, distance: 343.1
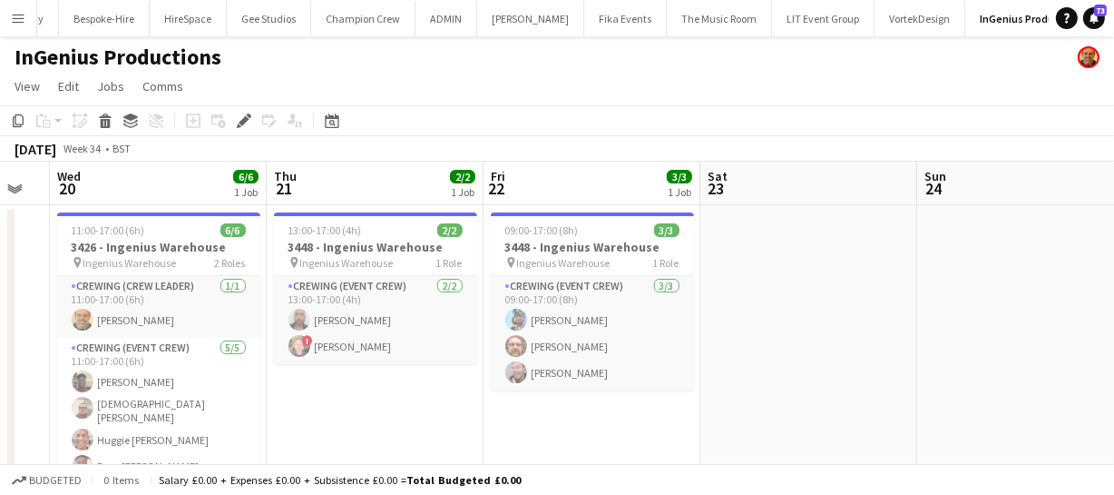
drag, startPoint x: 682, startPoint y: 366, endPoint x: 495, endPoint y: 370, distance: 187.0
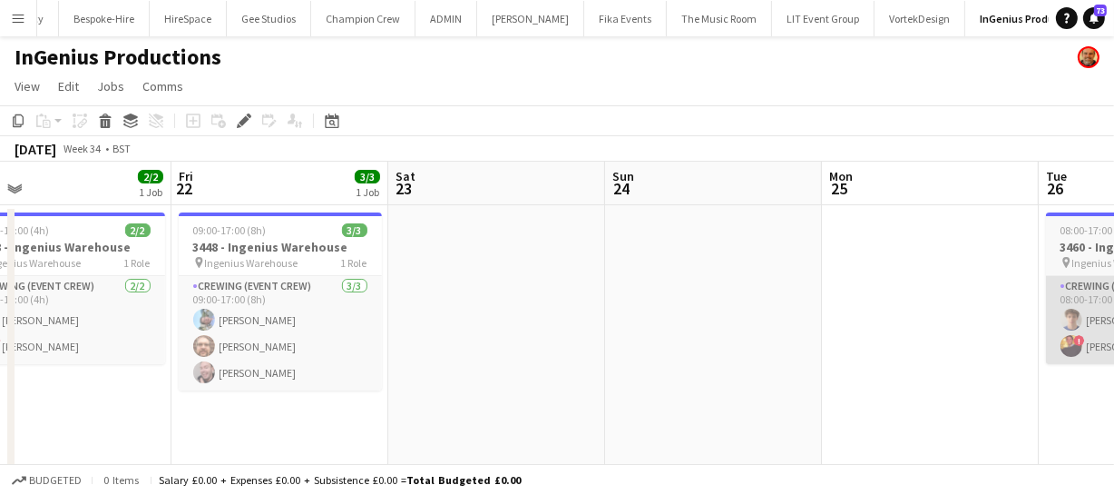
drag, startPoint x: 493, startPoint y: 371, endPoint x: 779, endPoint y: 346, distance: 287.9
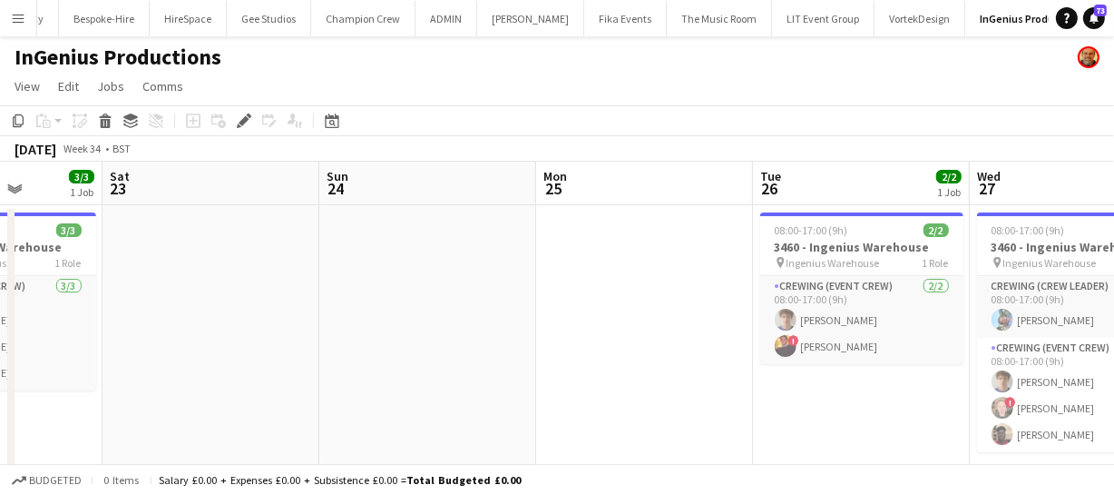
drag, startPoint x: 559, startPoint y: 349, endPoint x: 537, endPoint y: 352, distance: 21.9
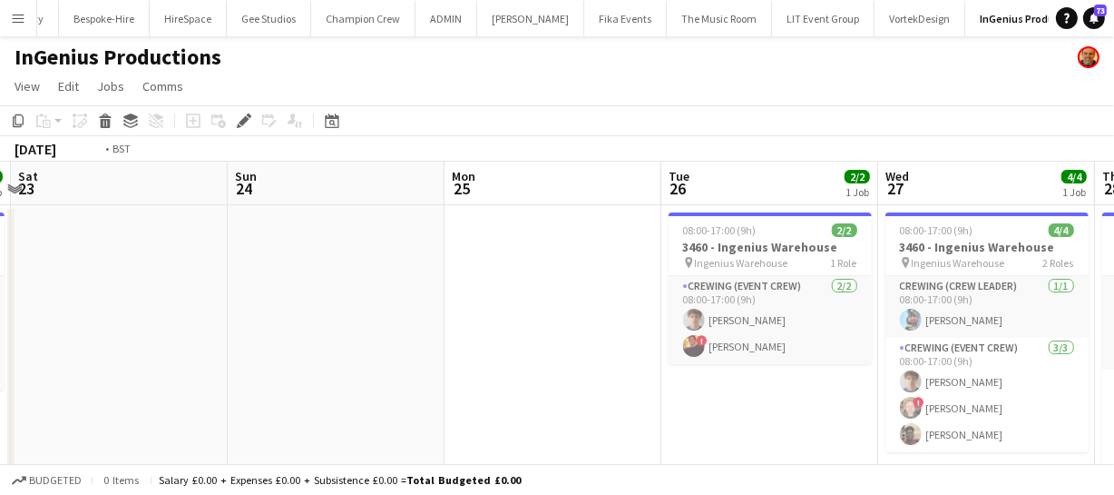
drag, startPoint x: 559, startPoint y: 366, endPoint x: 152, endPoint y: 380, distance: 407.7
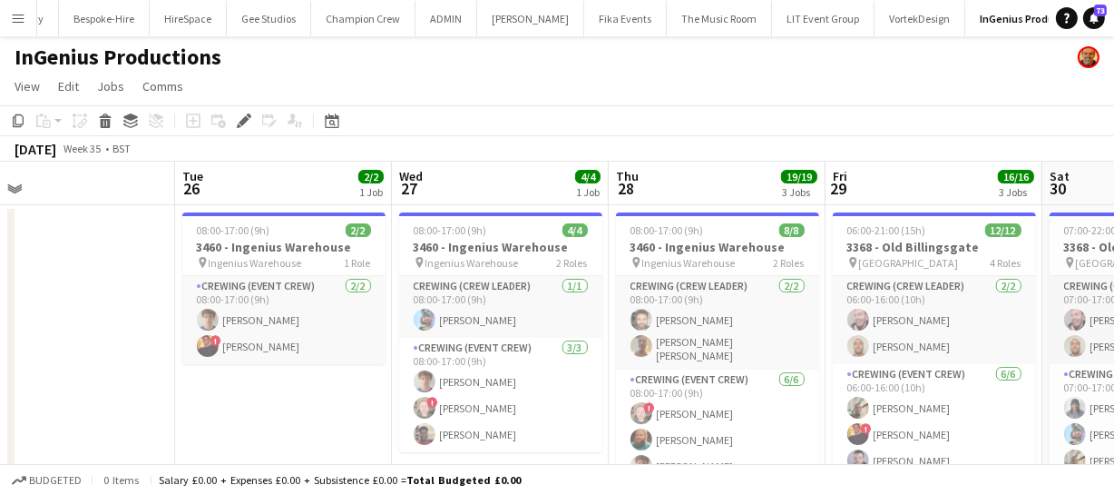
drag, startPoint x: 327, startPoint y: 383, endPoint x: 676, endPoint y: 371, distance: 349.6
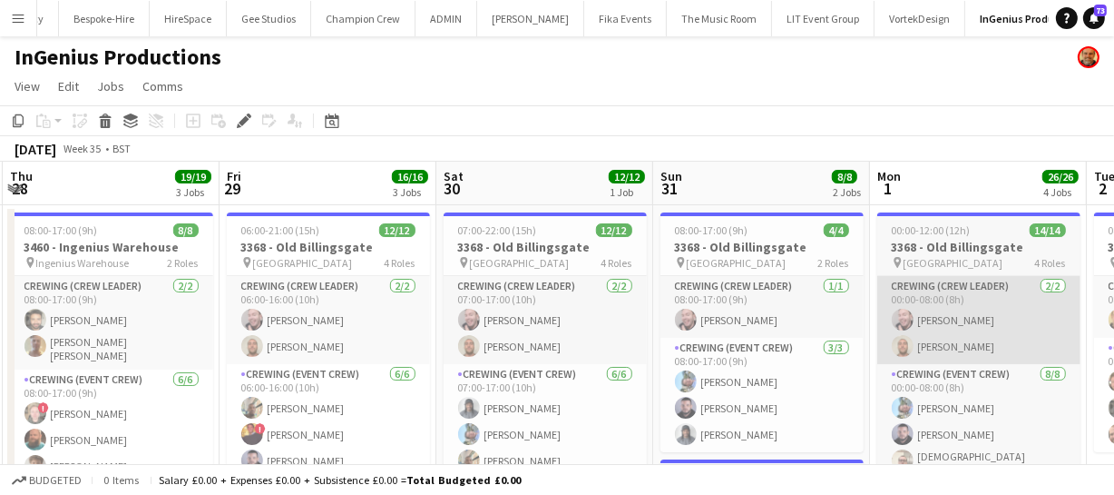
drag, startPoint x: 632, startPoint y: 374, endPoint x: 721, endPoint y: 360, distance: 90.9
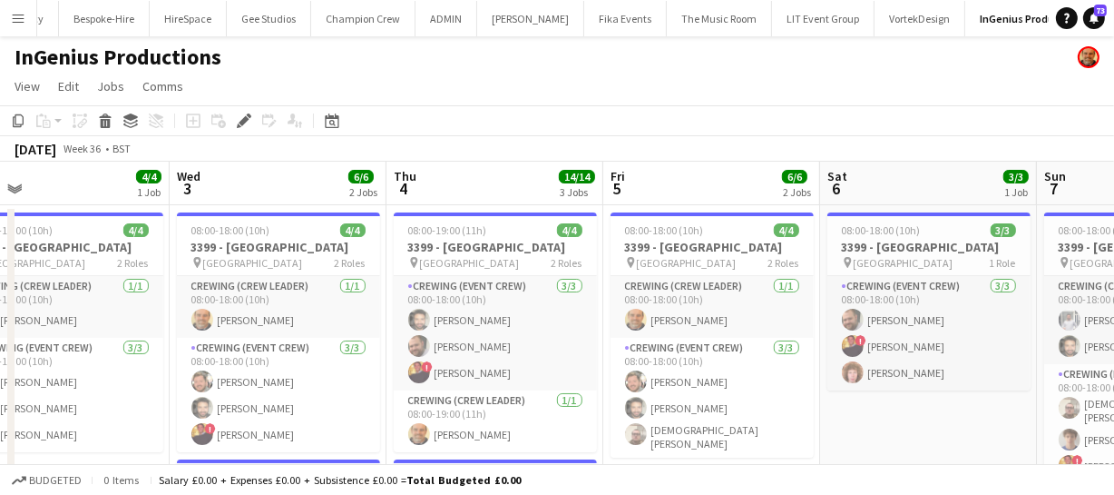
drag, startPoint x: 301, startPoint y: 349, endPoint x: 268, endPoint y: 348, distance: 33.6
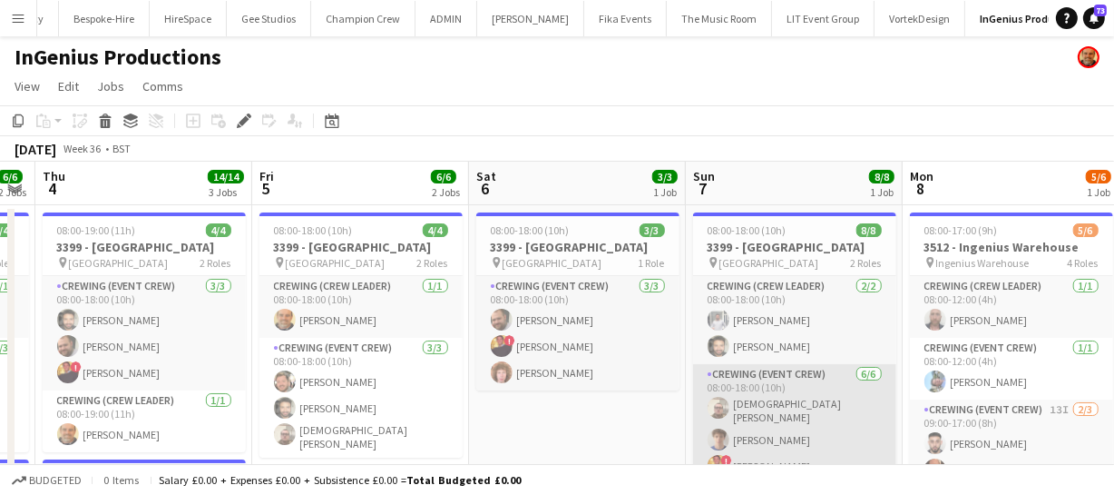
drag, startPoint x: 675, startPoint y: 376, endPoint x: 454, endPoint y: 376, distance: 221.4
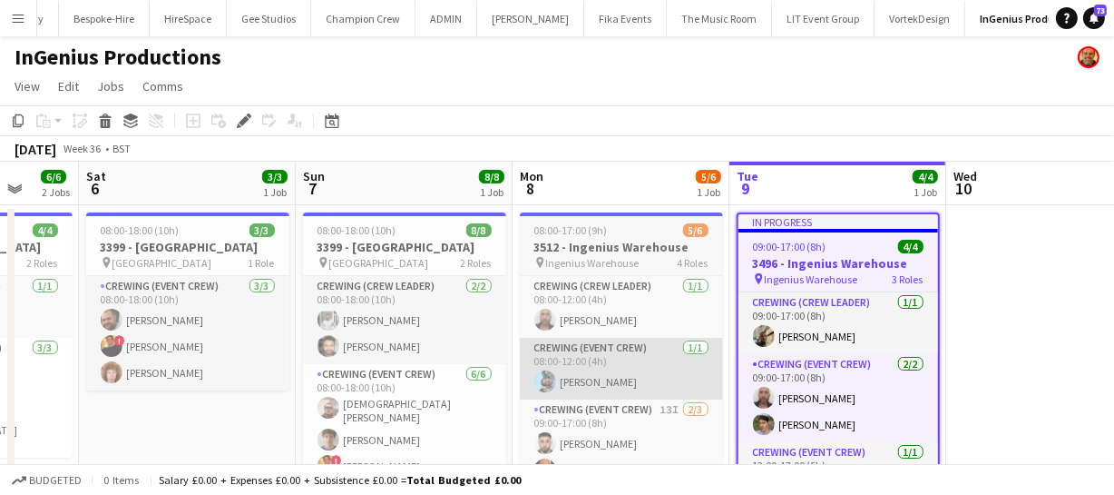
drag, startPoint x: 500, startPoint y: 368, endPoint x: 419, endPoint y: 371, distance: 80.8
